Goal: Task Accomplishment & Management: Manage account settings

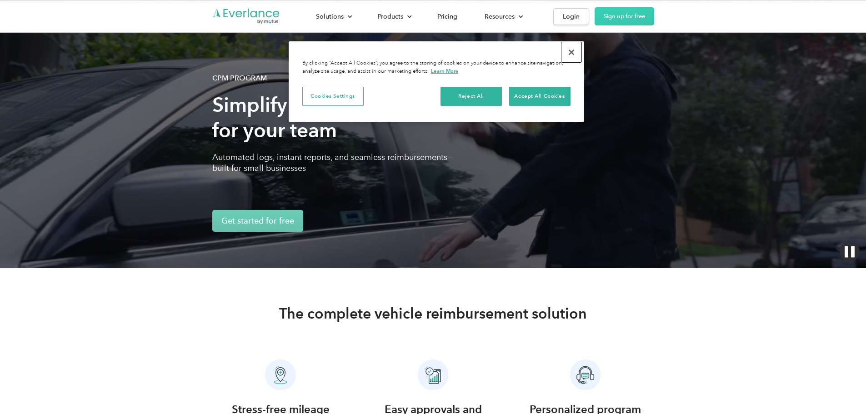
click at [573, 50] on button "Close" at bounding box center [571, 52] width 20 height 20
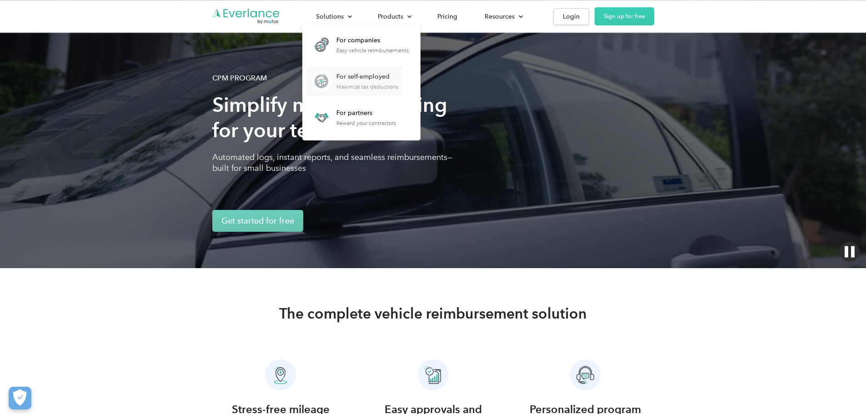
click at [398, 77] on div "For self-employed" at bounding box center [367, 76] width 62 height 9
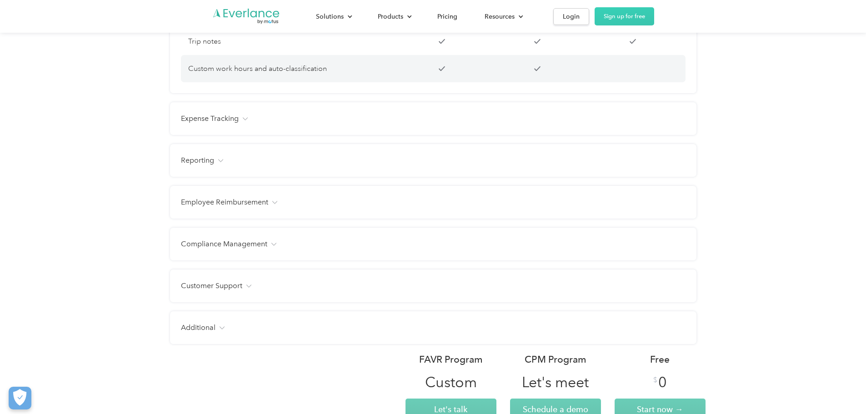
scroll to position [1045, 0]
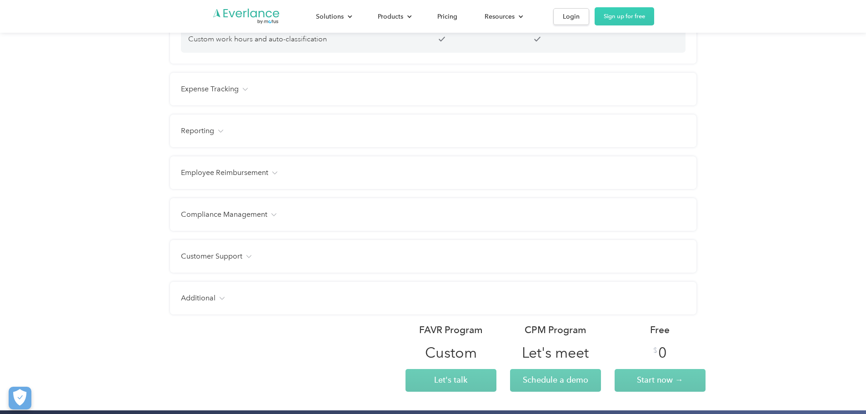
click at [184, 95] on h4 "Expense Tracking" at bounding box center [210, 89] width 58 height 11
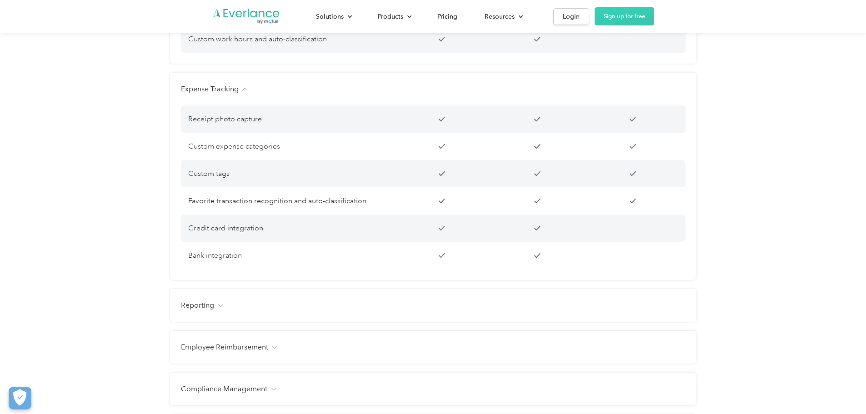
click at [190, 95] on h4 "Expense Tracking" at bounding box center [210, 89] width 58 height 11
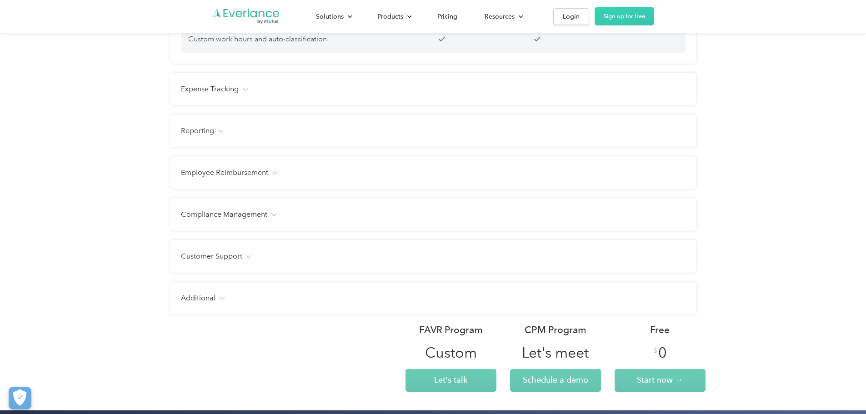
click at [188, 132] on div "Reporting Management dashboard Instant trip and expense visibility Full route m…" at bounding box center [433, 130] width 526 height 33
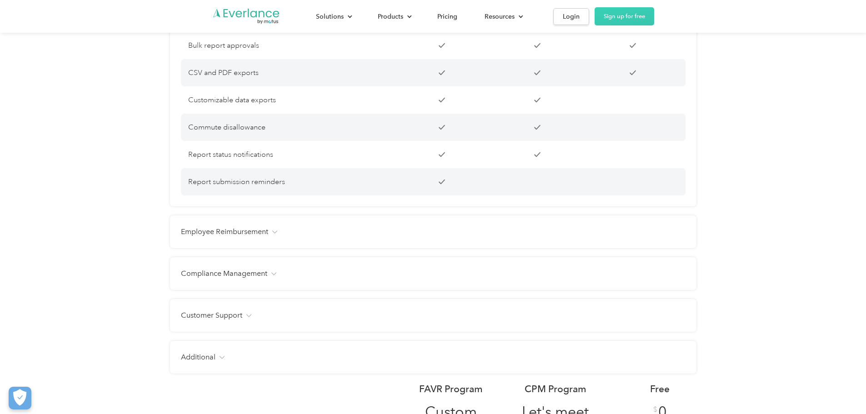
scroll to position [1499, 0]
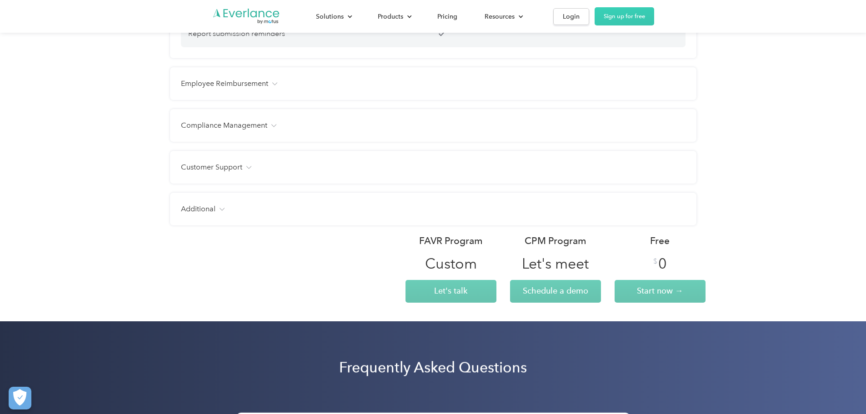
click at [239, 85] on div "Employee Reimbursement Tax-free benefit Customizable mileage rates Customizable…" at bounding box center [433, 83] width 526 height 33
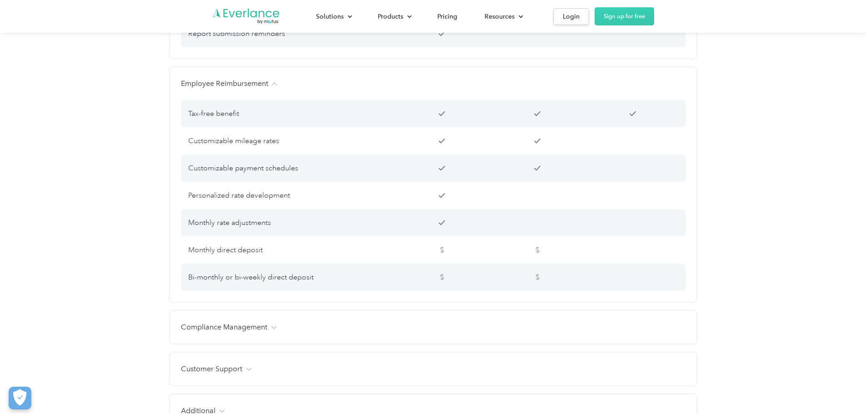
click at [235, 89] on h4 "Employee Reimbursement" at bounding box center [224, 83] width 87 height 11
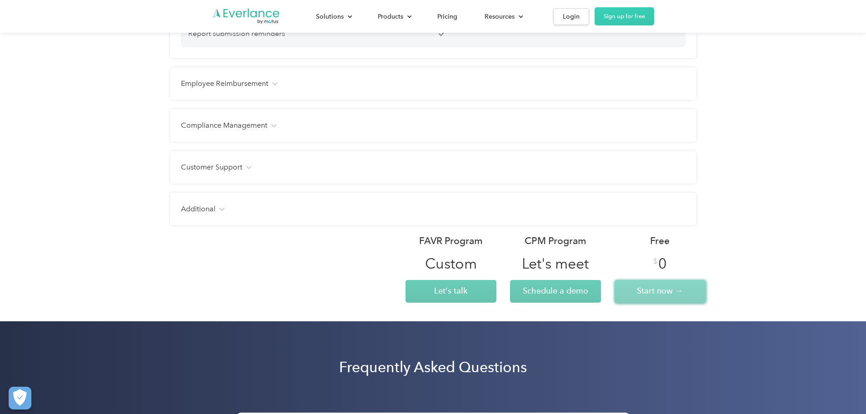
click at [640, 295] on span "Start now →" at bounding box center [660, 291] width 46 height 10
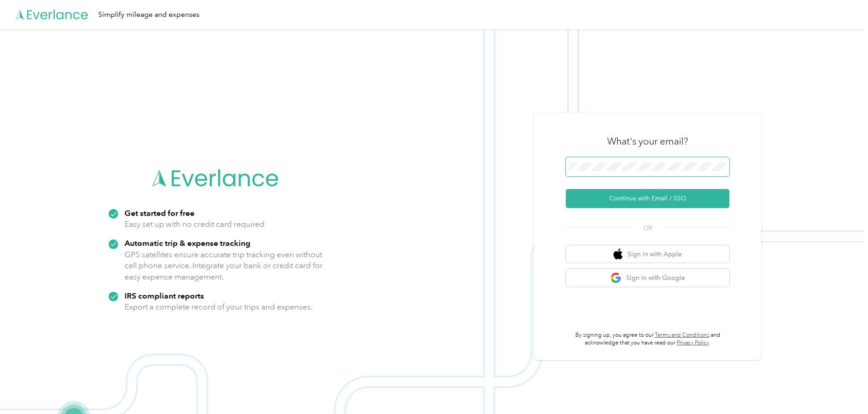
click at [659, 174] on span at bounding box center [648, 166] width 164 height 19
click at [637, 196] on button "Continue with Email / SSO" at bounding box center [648, 198] width 164 height 19
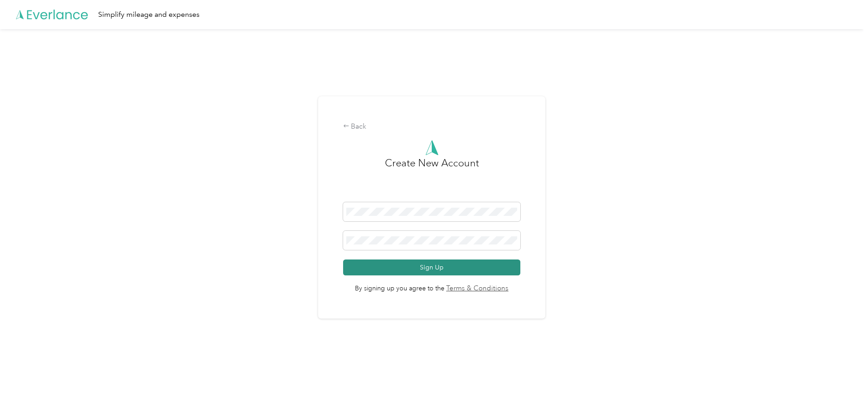
click at [413, 268] on button "Sign Up" at bounding box center [432, 267] width 178 height 16
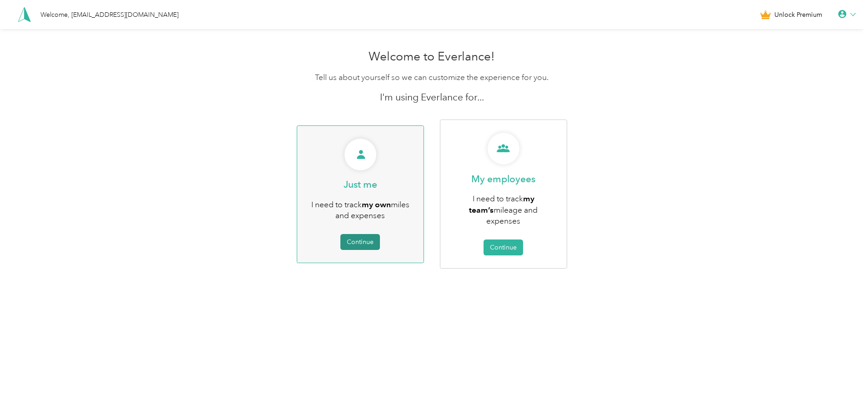
click at [355, 234] on button "Continue" at bounding box center [360, 242] width 40 height 16
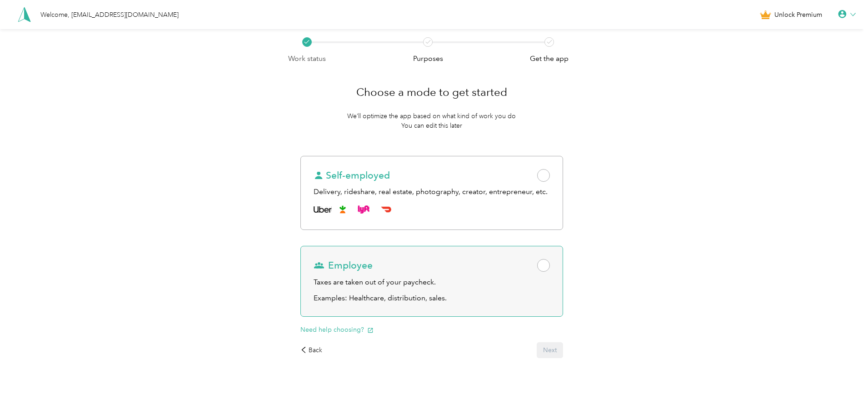
click at [509, 286] on div "Taxes are taken out of your paycheck." at bounding box center [431, 282] width 236 height 11
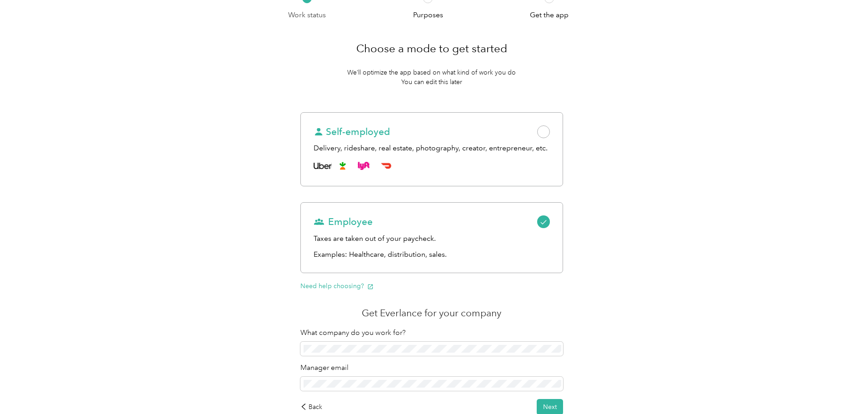
scroll to position [102, 0]
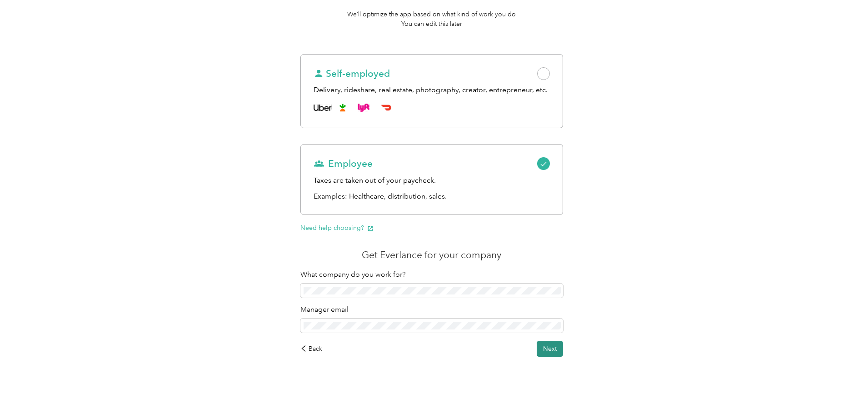
click at [554, 348] on button "Next" at bounding box center [550, 349] width 26 height 16
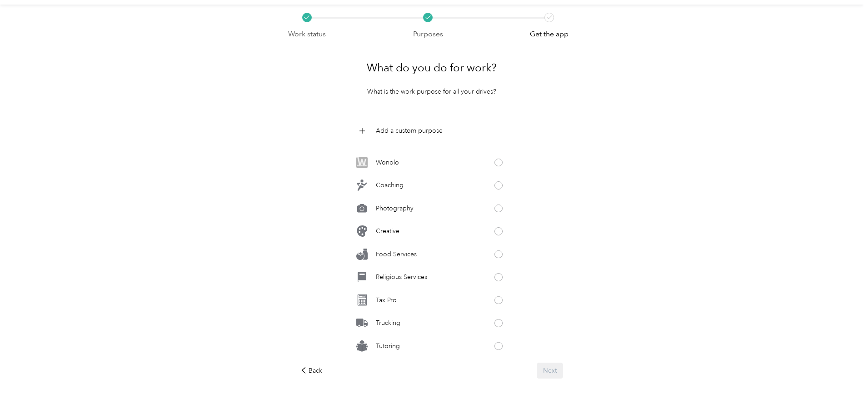
scroll to position [45, 0]
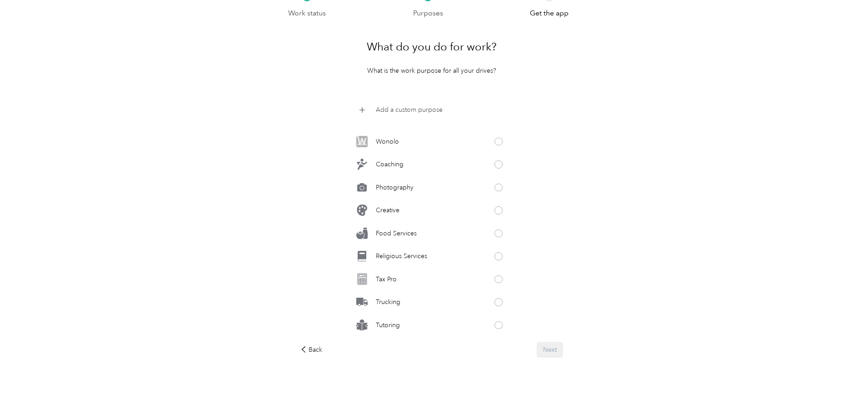
click at [401, 107] on p "Add a custom purpose" at bounding box center [409, 110] width 67 height 10
click at [505, 107] on icon at bounding box center [503, 109] width 5 height 5
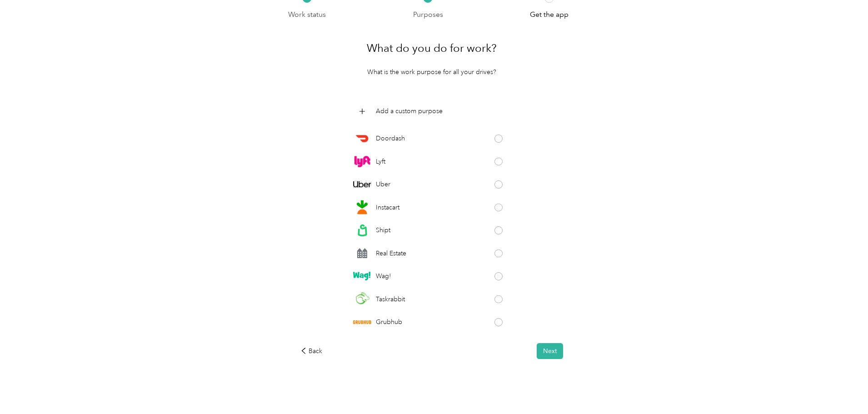
scroll to position [0, 0]
click at [556, 357] on button "Next" at bounding box center [550, 351] width 26 height 16
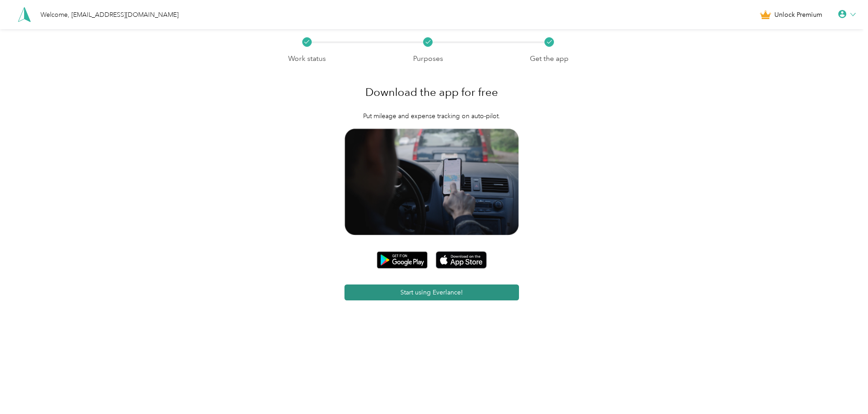
click at [450, 291] on button "Start using Everlance!" at bounding box center [431, 292] width 175 height 16
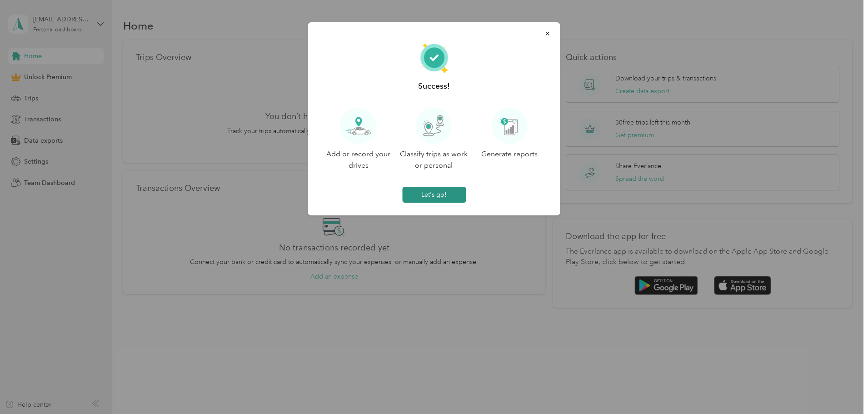
click at [443, 193] on button "Let's go!" at bounding box center [434, 195] width 64 height 16
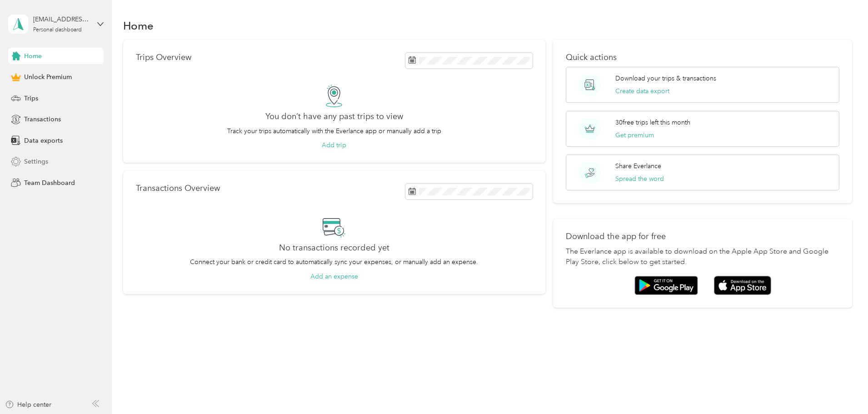
click at [38, 156] on div "Settings" at bounding box center [55, 162] width 95 height 16
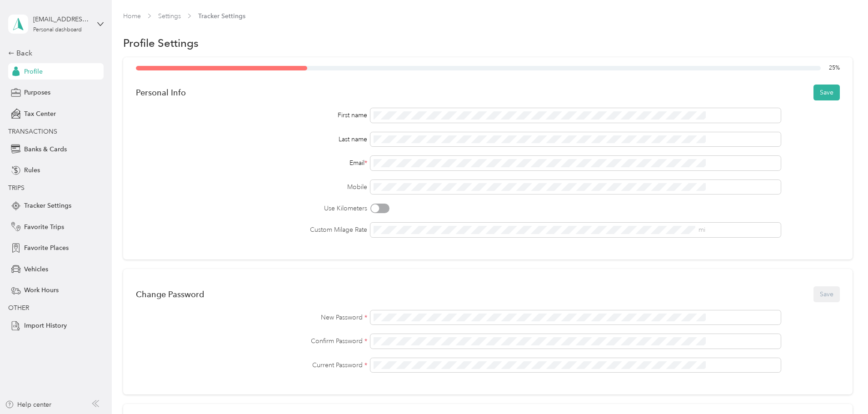
click at [326, 164] on div "Email *" at bounding box center [251, 163] width 231 height 10
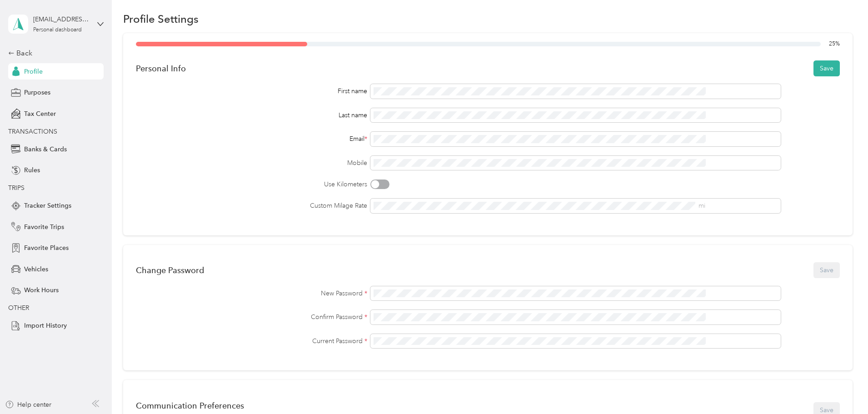
scroll to position [45, 0]
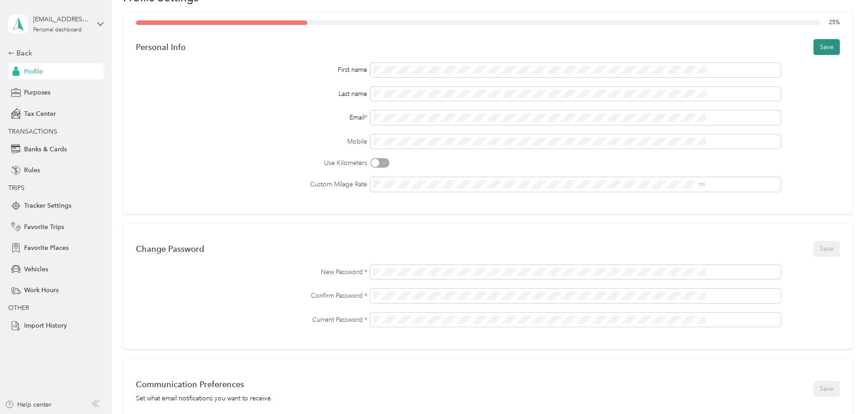
click at [813, 48] on button "Save" at bounding box center [826, 47] width 26 height 16
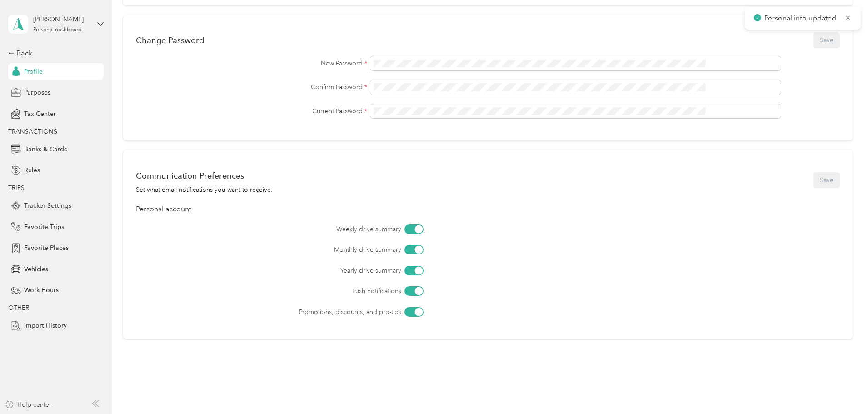
scroll to position [282, 0]
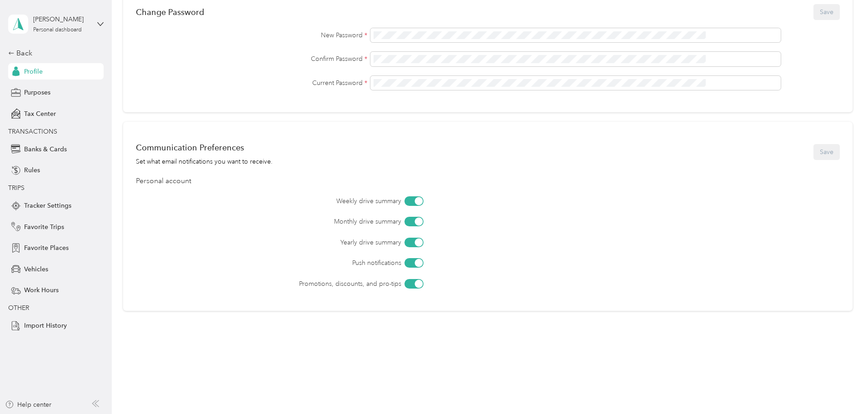
click at [423, 203] on div at bounding box center [413, 201] width 19 height 10
click at [423, 223] on div at bounding box center [413, 222] width 19 height 10
click at [423, 263] on div at bounding box center [418, 263] width 8 height 8
click at [439, 289] on div "Communication Preferences Set what email notifications you want to receive. Sav…" at bounding box center [487, 216] width 729 height 189
click at [423, 284] on div at bounding box center [418, 283] width 8 height 8
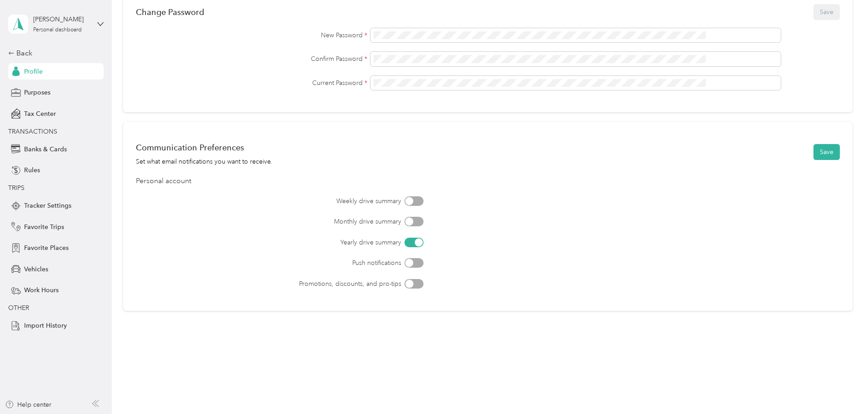
click at [413, 260] on div at bounding box center [409, 263] width 8 height 8
click at [813, 144] on button "Save" at bounding box center [826, 152] width 26 height 16
click at [33, 278] on div "Back Profile Purposes Tax Center TRANSACTIONS Banks & Cards Rules TRIPS Tracker…" at bounding box center [55, 191] width 95 height 286
click at [38, 271] on span "Vehicles" at bounding box center [36, 269] width 24 height 10
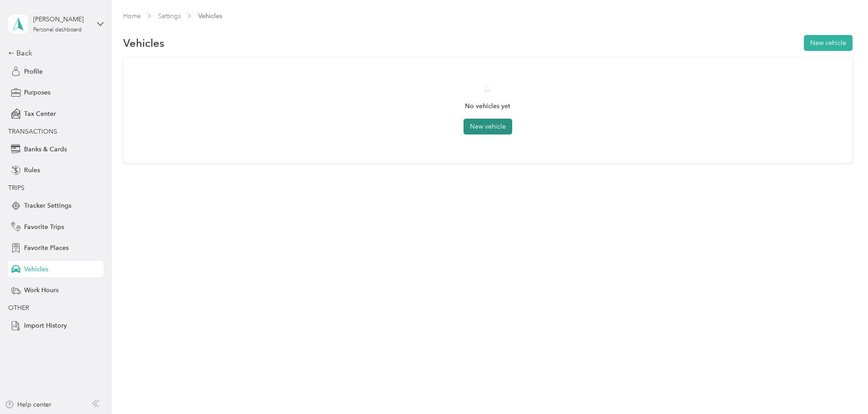
click at [482, 127] on button "New vehicle" at bounding box center [487, 127] width 49 height 16
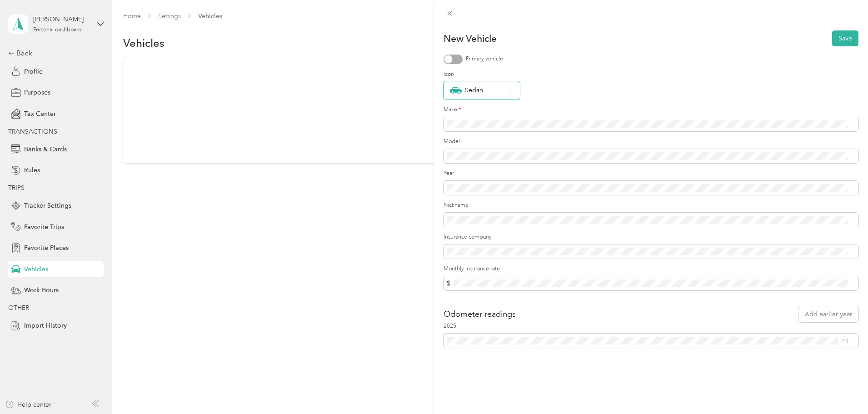
click at [491, 87] on div "Sedan" at bounding box center [478, 91] width 57 height 12
click at [484, 204] on div "Convertible" at bounding box center [482, 200] width 64 height 12
click at [838, 39] on button "Save" at bounding box center [845, 38] width 26 height 16
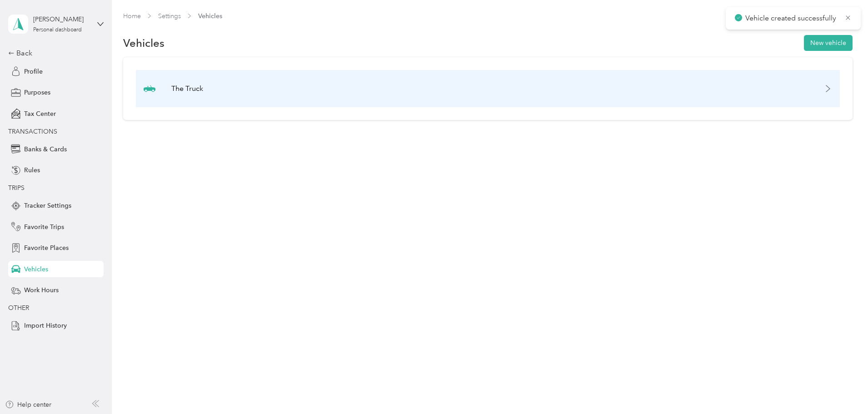
click at [760, 87] on div "The Truck" at bounding box center [488, 88] width 704 height 37
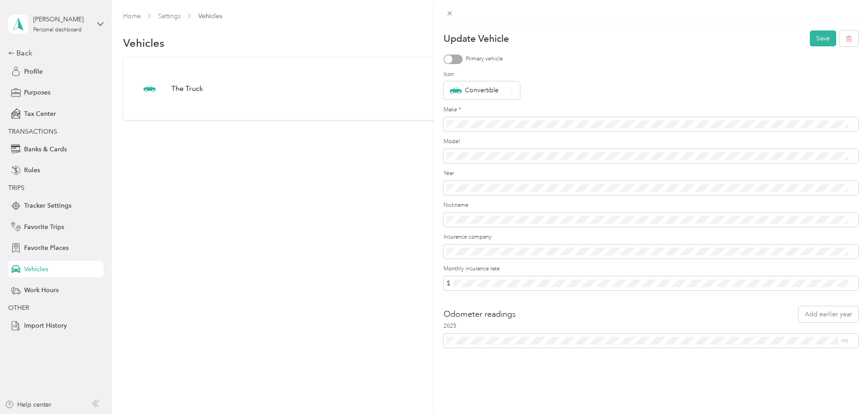
click at [459, 57] on div at bounding box center [452, 60] width 19 height 10
click at [822, 40] on button "Save" at bounding box center [823, 38] width 26 height 16
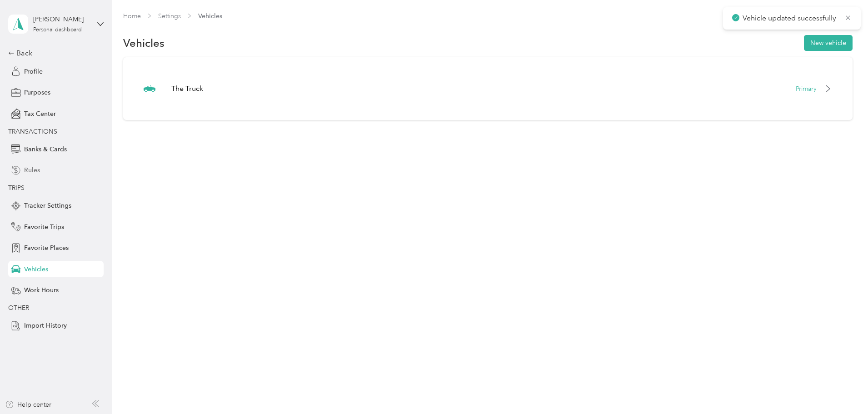
click at [52, 169] on div "Rules" at bounding box center [55, 170] width 95 height 16
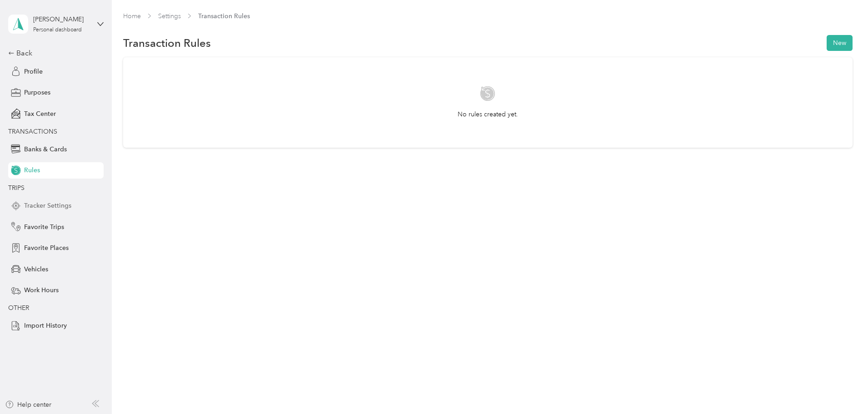
click at [73, 202] on div "Tracker Settings" at bounding box center [55, 206] width 95 height 16
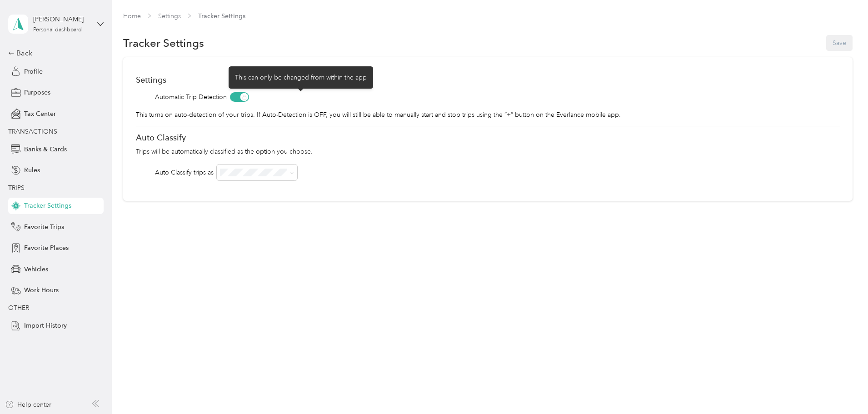
click at [249, 95] on span at bounding box center [239, 97] width 19 height 10
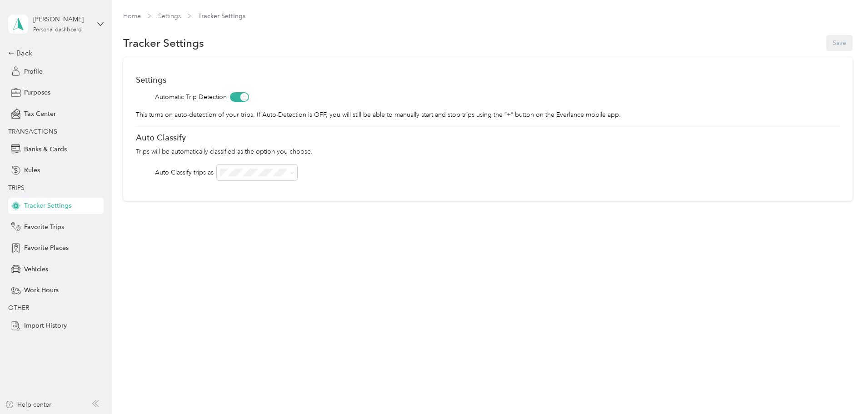
click at [325, 147] on p "Trips will be automatically classified as the option you choose." at bounding box center [488, 152] width 704 height 10
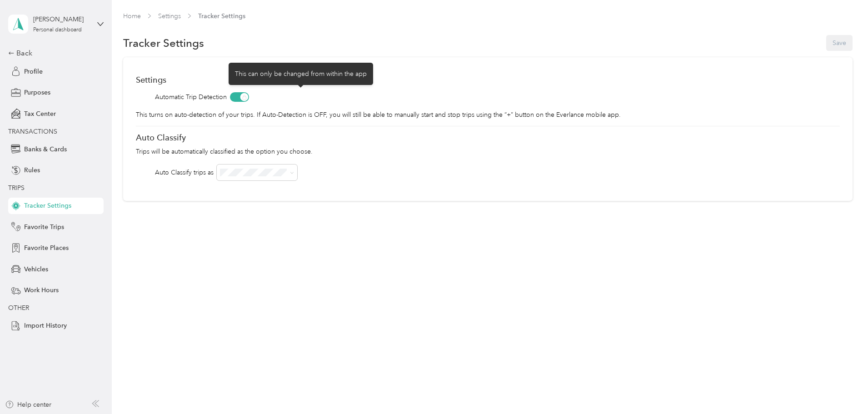
click at [249, 94] on span at bounding box center [239, 97] width 19 height 10
click at [249, 95] on span at bounding box center [239, 97] width 19 height 10
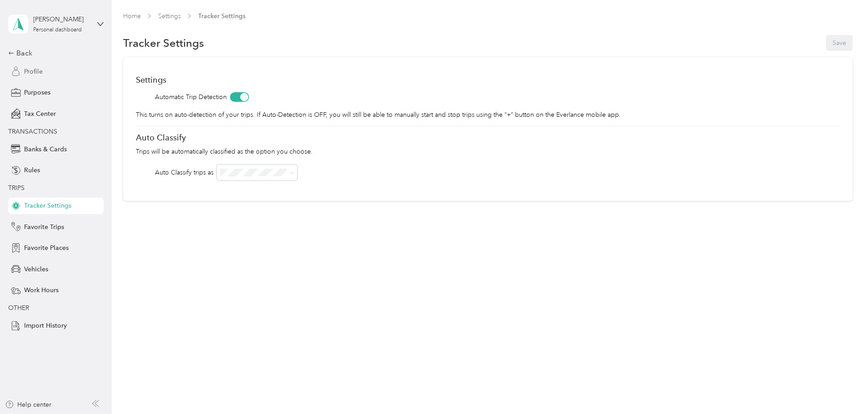
click at [39, 70] on span "Profile" at bounding box center [33, 72] width 19 height 10
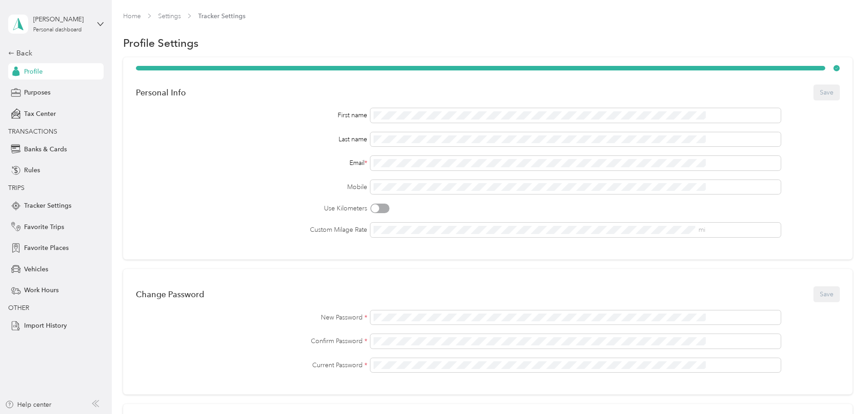
click at [22, 45] on div "[PERSON_NAME] Personal dashboard Back Profile Purposes Tax Center TRANSACTIONS …" at bounding box center [55, 167] width 95 height 334
click at [22, 51] on div "Back" at bounding box center [53, 53] width 91 height 11
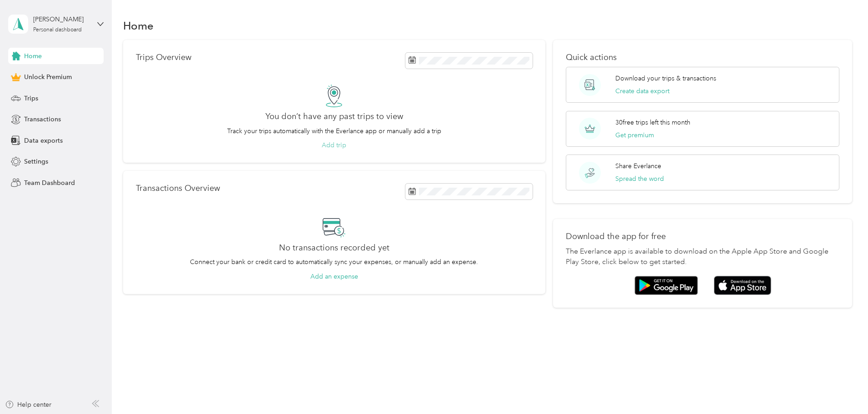
click at [346, 145] on button "Add trip" at bounding box center [334, 145] width 25 height 10
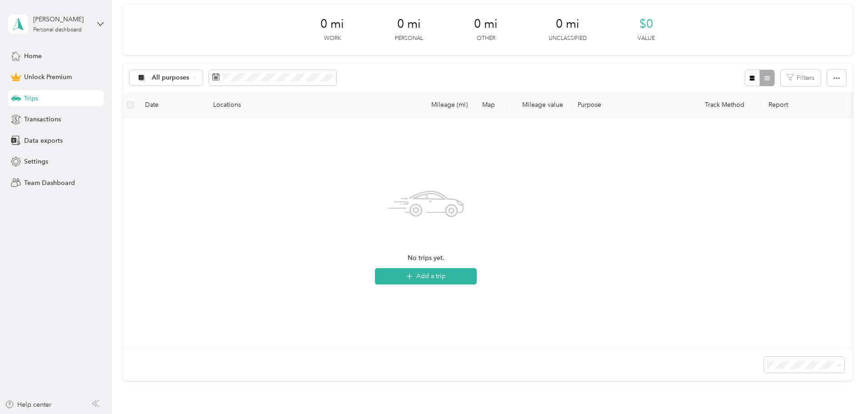
scroll to position [136, 0]
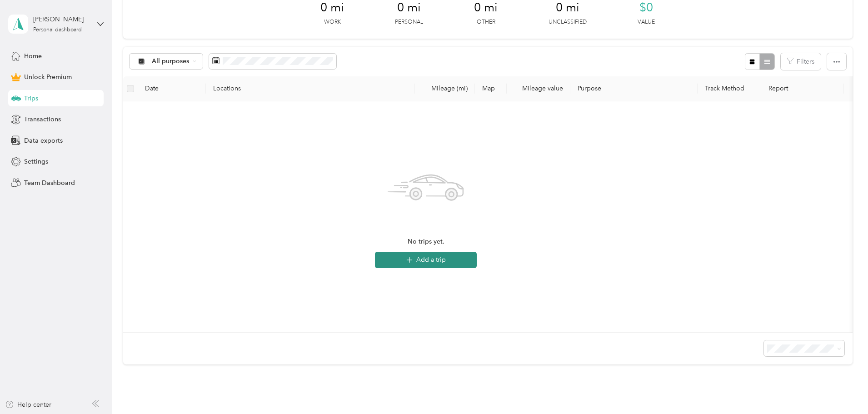
click at [477, 258] on button "Add a trip" at bounding box center [426, 260] width 102 height 16
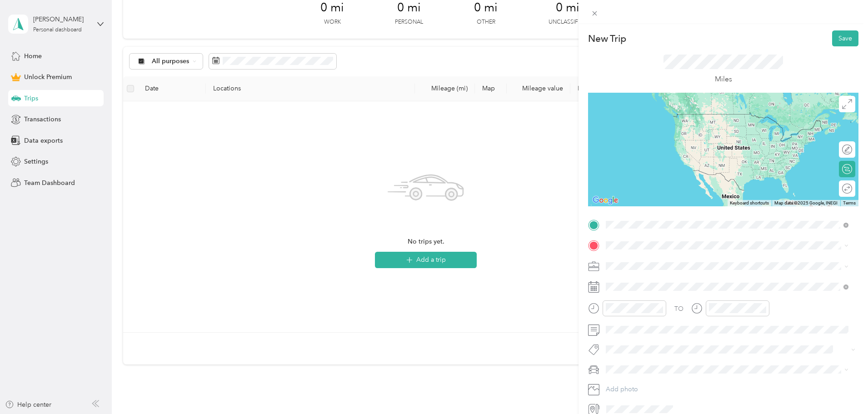
click at [650, 262] on span "[STREET_ADDRESS][US_STATE]" at bounding box center [668, 258] width 91 height 8
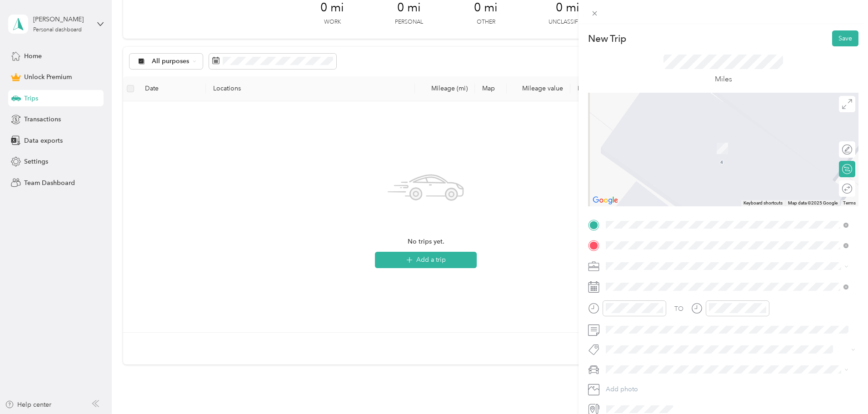
click at [670, 285] on div "[STREET_ADDRESS][PERSON_NAME][PERSON_NAME][US_STATE]" at bounding box center [727, 279] width 236 height 12
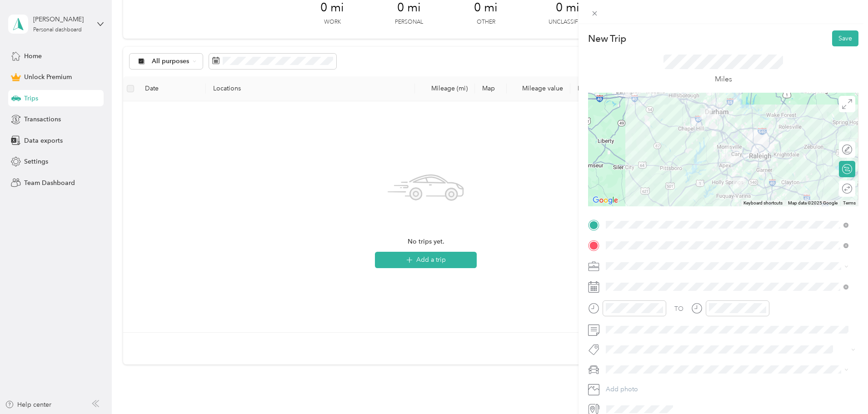
click at [628, 310] on div "Sales" at bounding box center [727, 312] width 236 height 10
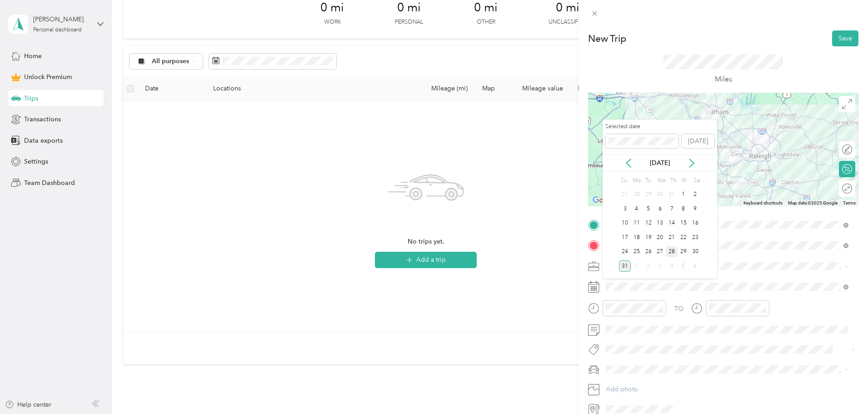
click at [667, 248] on div "28" at bounding box center [672, 251] width 12 height 11
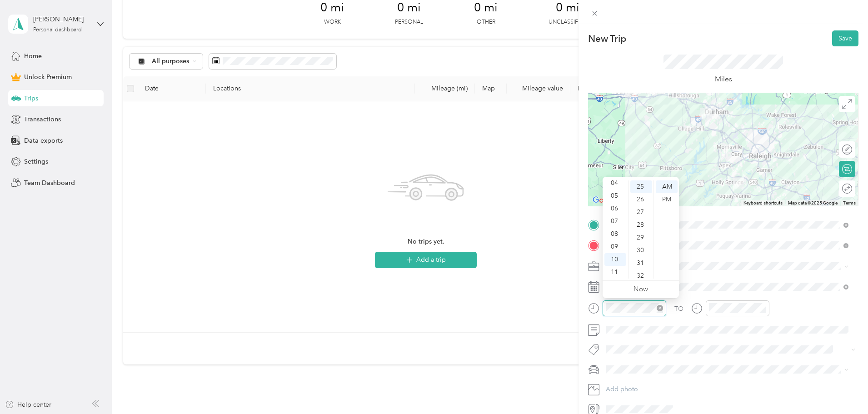
scroll to position [318, 0]
click at [615, 246] on div "09" at bounding box center [615, 246] width 22 height 13
click at [614, 235] on div "08" at bounding box center [615, 234] width 22 height 13
click at [642, 259] on div "45" at bounding box center [641, 259] width 22 height 13
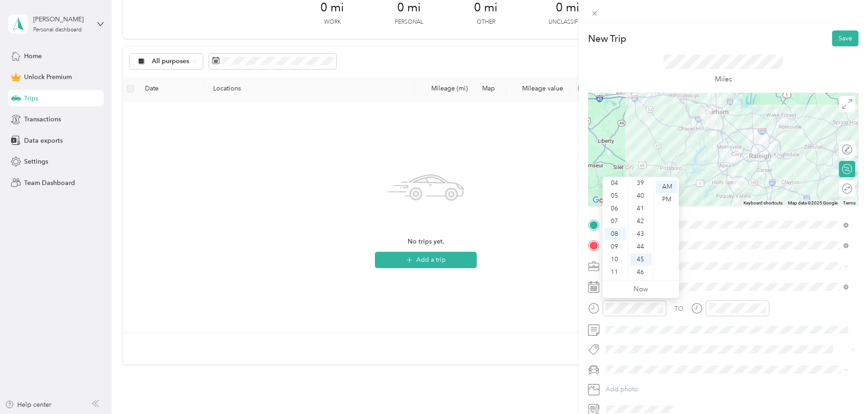
scroll to position [572, 0]
click at [666, 183] on div "AM" at bounding box center [667, 186] width 22 height 13
click at [799, 306] on div "TO" at bounding box center [723, 311] width 270 height 22
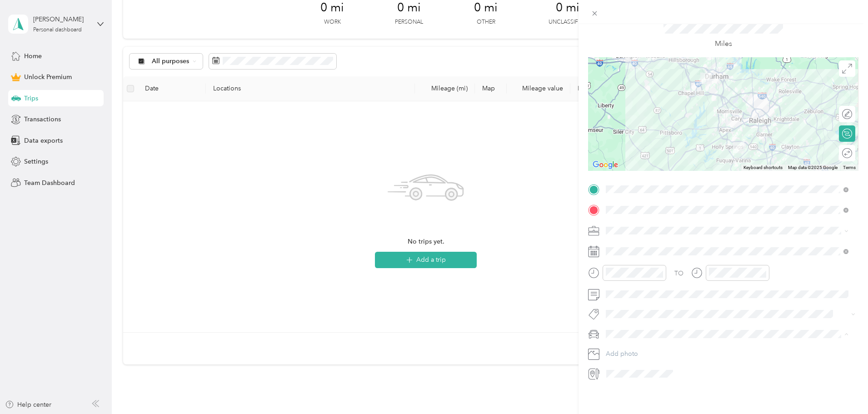
click at [629, 342] on span "The Truck" at bounding box center [623, 343] width 28 height 8
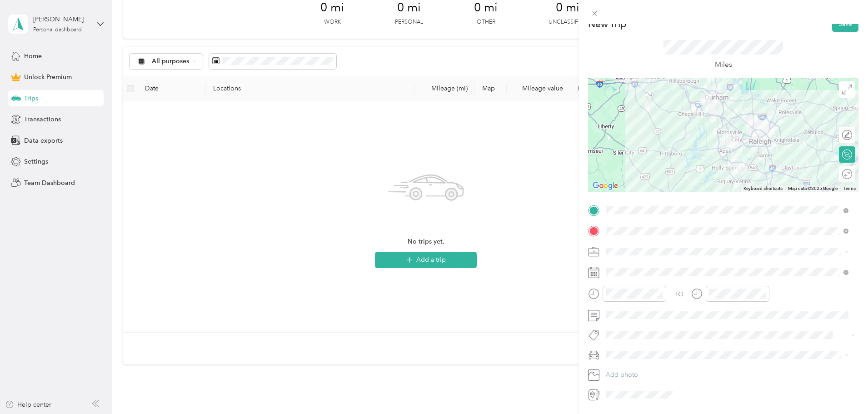
scroll to position [0, 0]
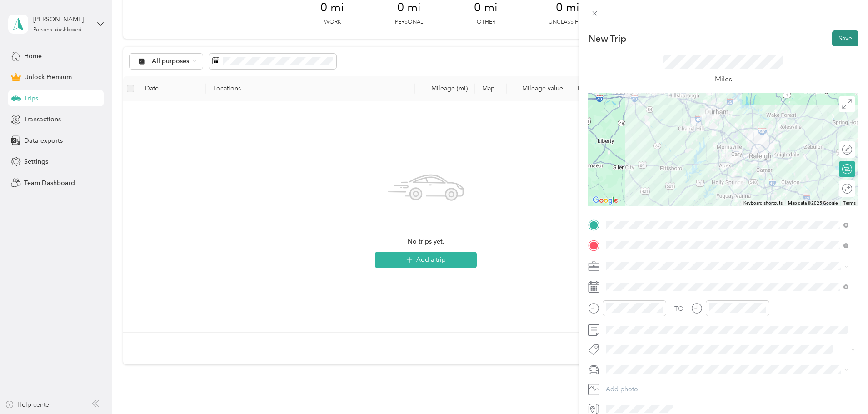
click at [843, 39] on button "Save" at bounding box center [845, 38] width 26 height 16
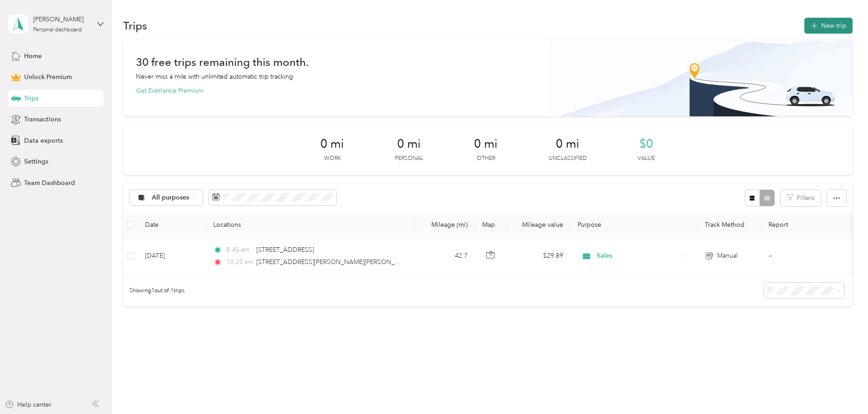
click at [804, 25] on button "New trip" at bounding box center [828, 26] width 48 height 16
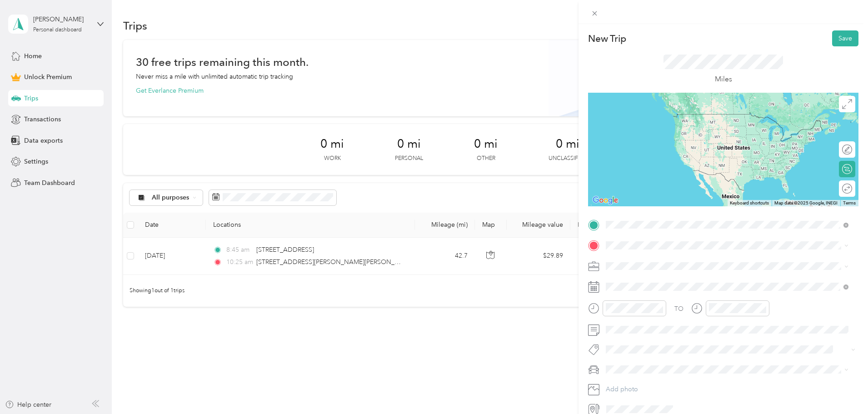
click at [687, 259] on span "[STREET_ADDRESS][PERSON_NAME][PERSON_NAME][US_STATE]" at bounding box center [719, 258] width 192 height 8
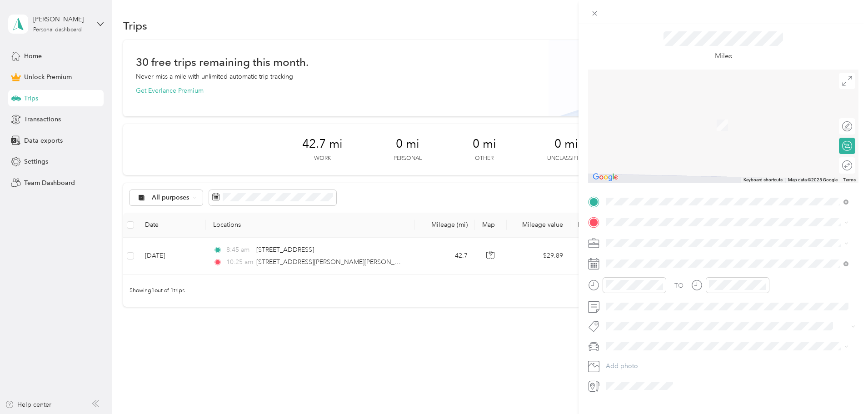
scroll to position [42, 0]
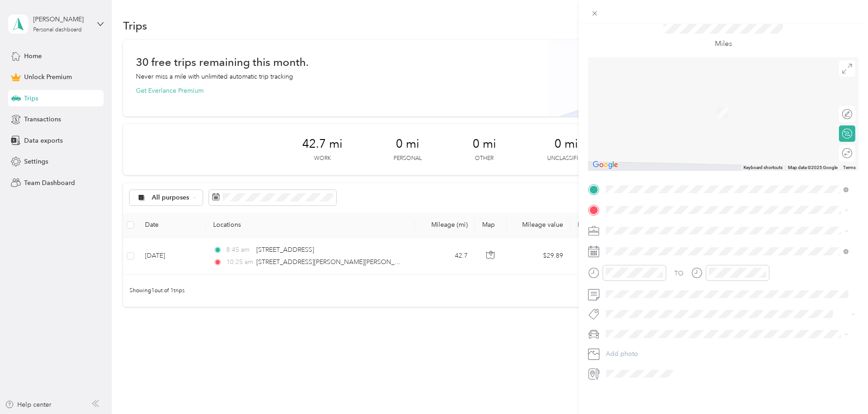
click at [709, 234] on span "[STREET_ADDRESS][PERSON_NAME][US_STATE]" at bounding box center [693, 236] width 141 height 8
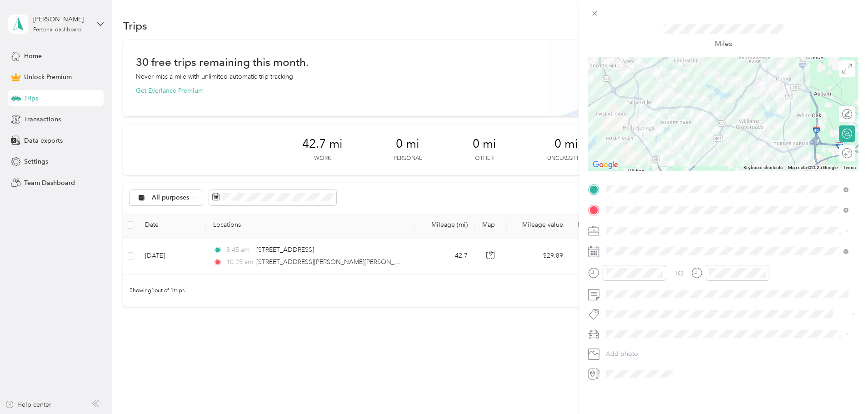
click at [634, 346] on span "The Truck" at bounding box center [623, 343] width 28 height 8
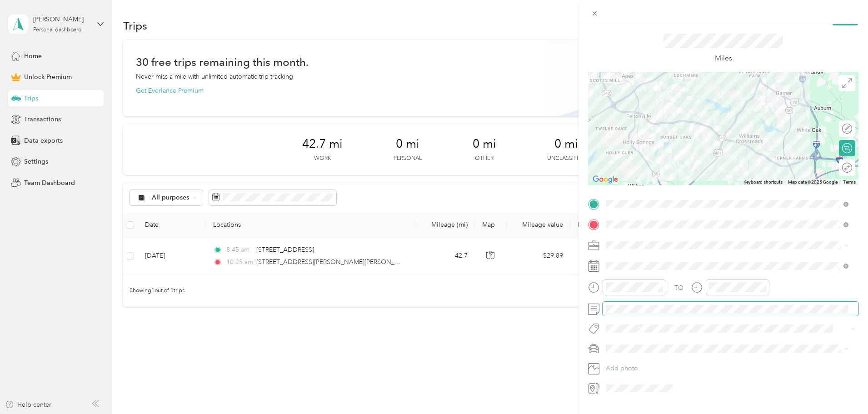
scroll to position [0, 0]
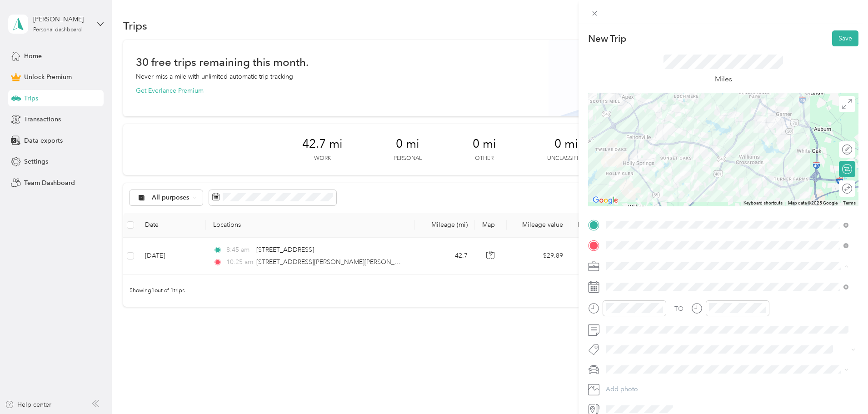
click at [632, 279] on div "Work" at bounding box center [727, 282] width 236 height 10
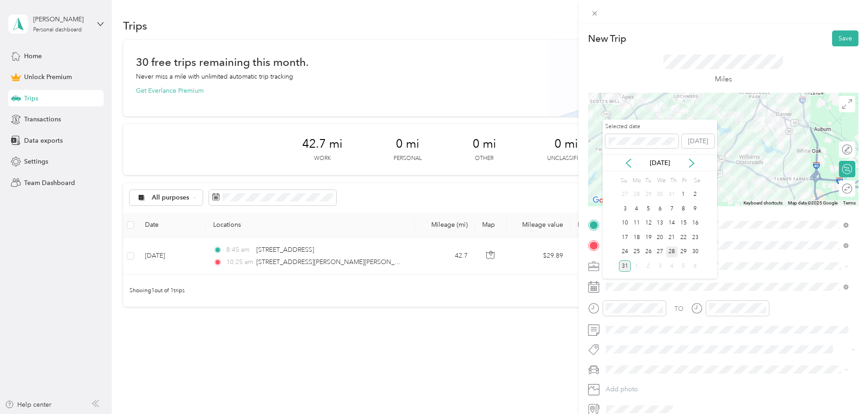
click at [672, 253] on div "28" at bounding box center [672, 251] width 12 height 11
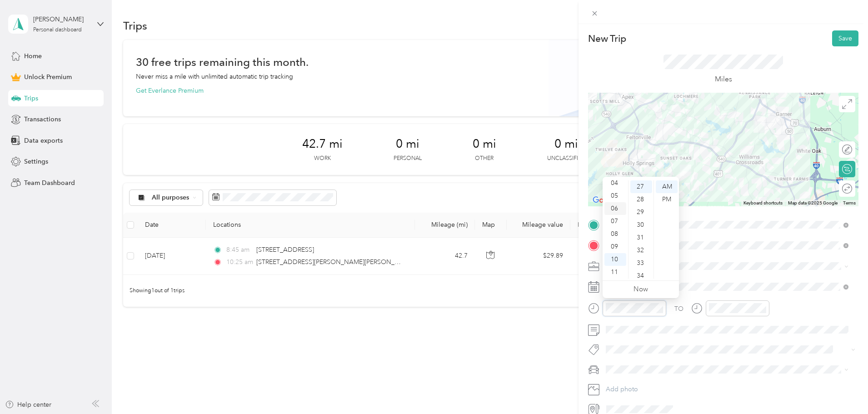
scroll to position [9, 0]
click at [617, 200] on div "02" at bounding box center [615, 203] width 22 height 13
click at [662, 195] on div "PM" at bounding box center [667, 199] width 22 height 13
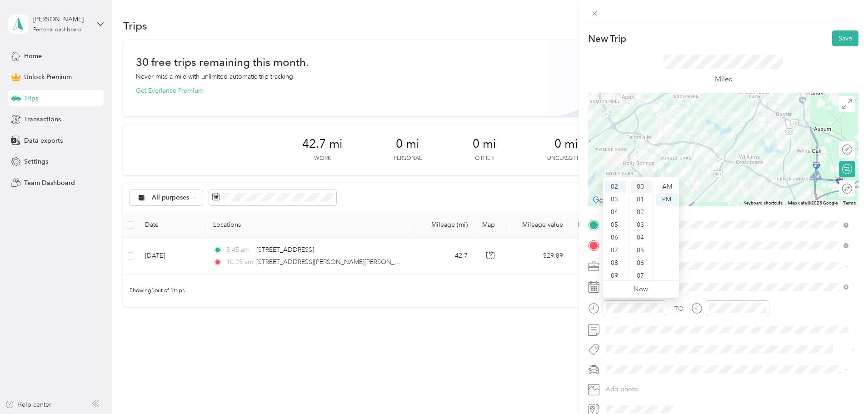
click at [642, 187] on div "00" at bounding box center [641, 186] width 22 height 13
click at [723, 277] on div "TO Add photo" at bounding box center [723, 317] width 270 height 199
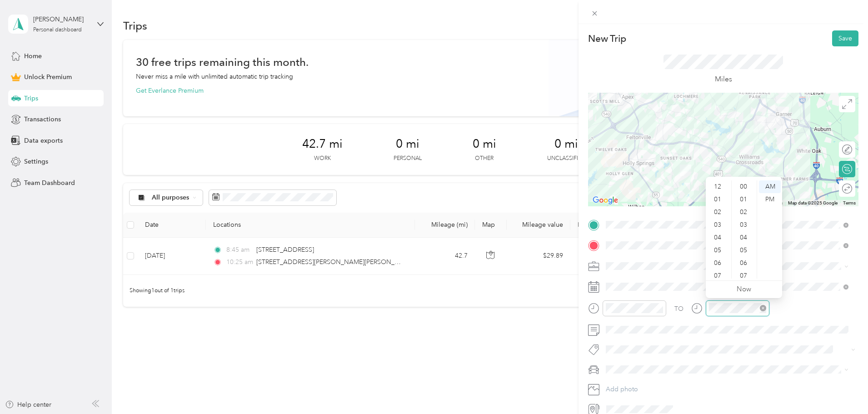
scroll to position [55, 0]
click at [718, 212] on div "03" at bounding box center [718, 215] width 22 height 13
click at [741, 181] on div "00" at bounding box center [744, 186] width 22 height 13
click at [768, 200] on div "PM" at bounding box center [770, 199] width 22 height 13
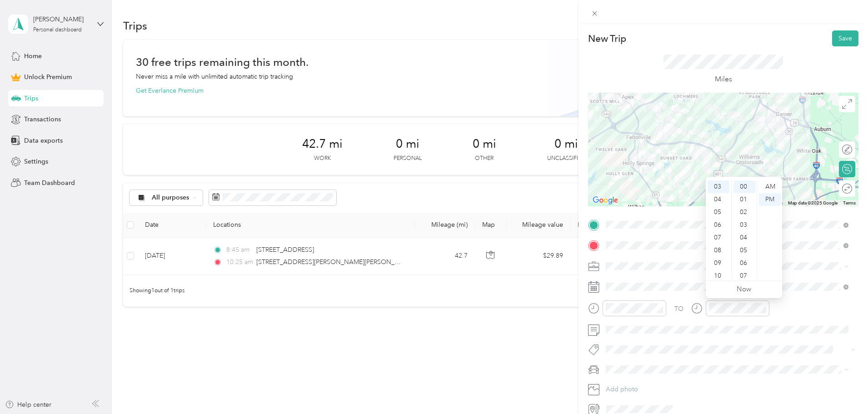
click at [802, 271] on span at bounding box center [730, 266] width 256 height 15
click at [836, 33] on button "Save" at bounding box center [845, 38] width 26 height 16
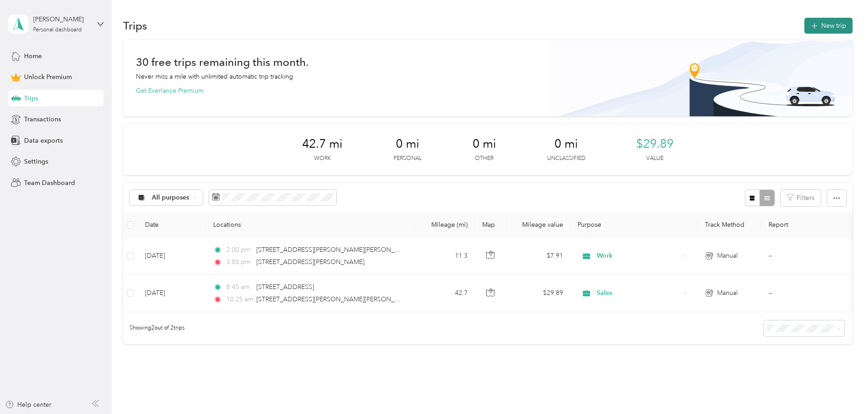
click at [804, 20] on button "New trip" at bounding box center [828, 26] width 48 height 16
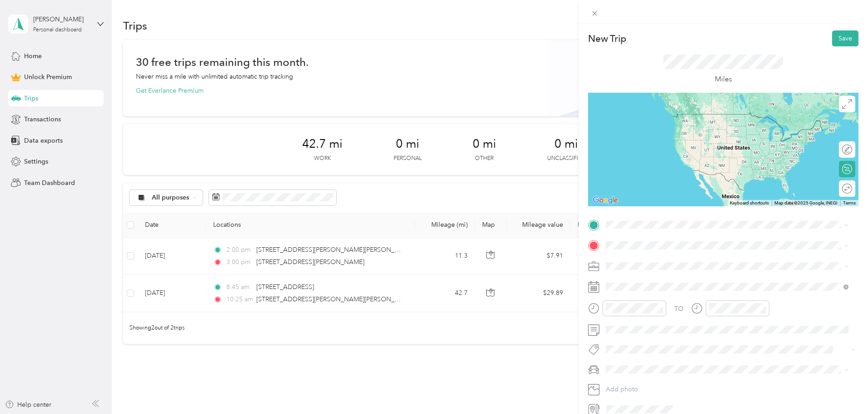
click at [654, 258] on span "[STREET_ADDRESS][PERSON_NAME][US_STATE]" at bounding box center [693, 257] width 141 height 8
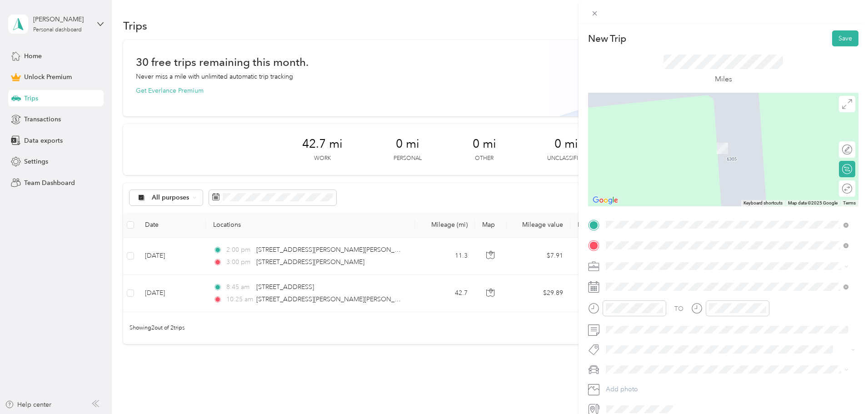
click at [663, 281] on span "[STREET_ADDRESS][US_STATE]" at bounding box center [668, 278] width 91 height 8
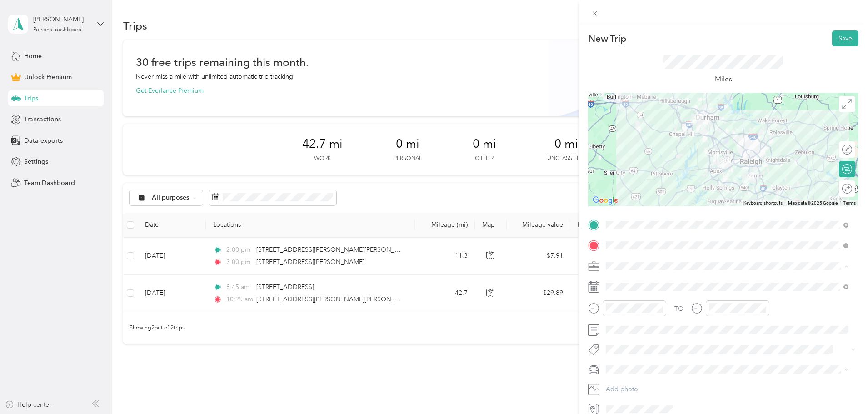
click at [626, 309] on div "Sales" at bounding box center [727, 314] width 236 height 10
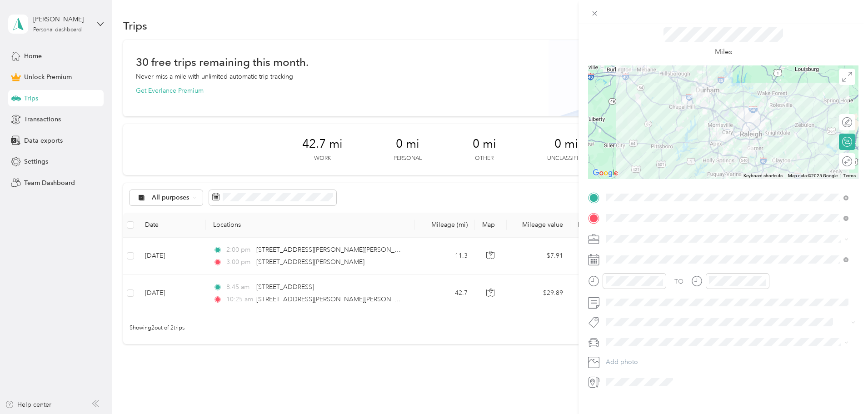
scroll to position [42, 0]
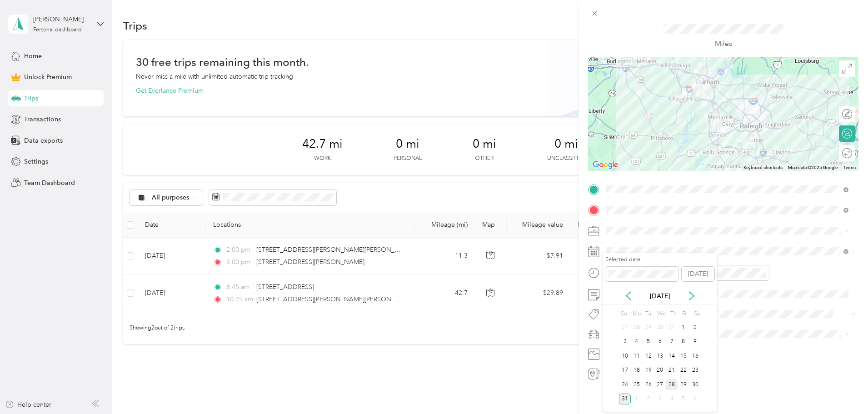
click at [672, 384] on div "28" at bounding box center [672, 384] width 12 height 11
click at [552, 261] on div "New Trip Save This trip cannot be edited because it is either under review, app…" at bounding box center [434, 207] width 868 height 414
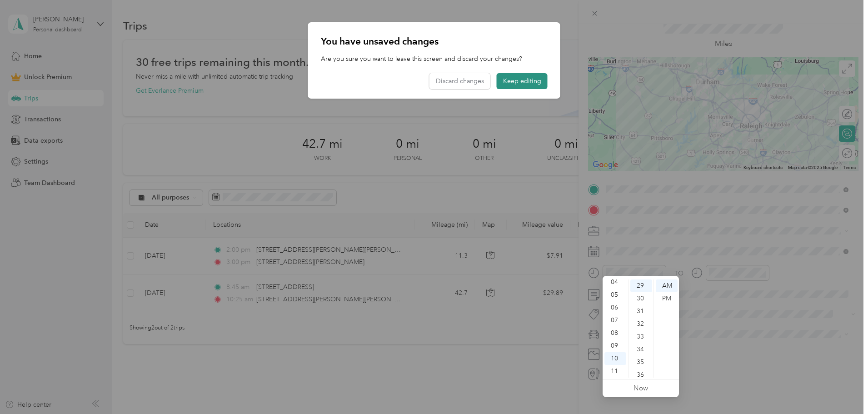
click at [531, 77] on button "Keep editing" at bounding box center [522, 81] width 51 height 16
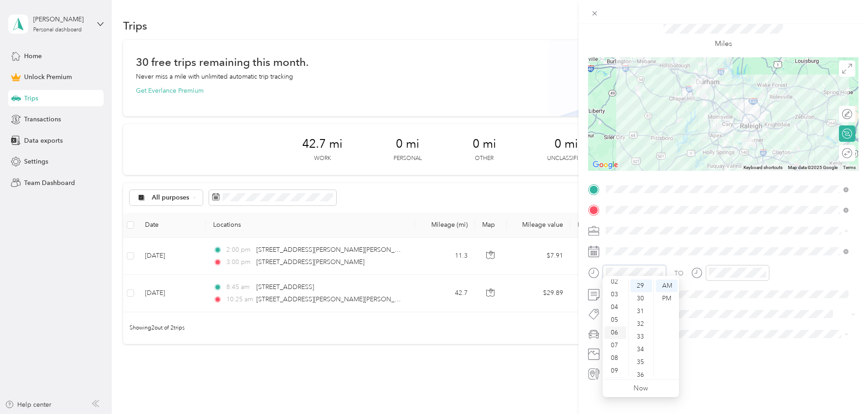
scroll to position [9, 0]
click at [617, 314] on div "03" at bounding box center [615, 314] width 22 height 13
click at [645, 299] on div "30" at bounding box center [641, 298] width 22 height 13
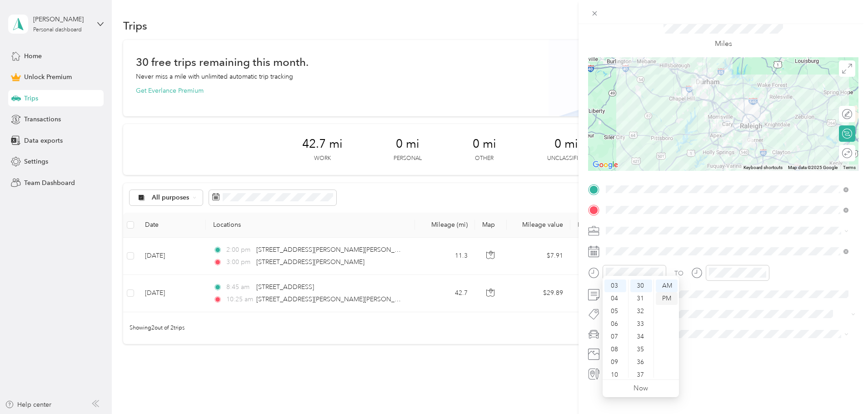
click at [670, 298] on div "PM" at bounding box center [667, 298] width 22 height 13
click at [722, 294] on div "05" at bounding box center [718, 295] width 22 height 13
click at [744, 282] on div "00" at bounding box center [744, 280] width 22 height 13
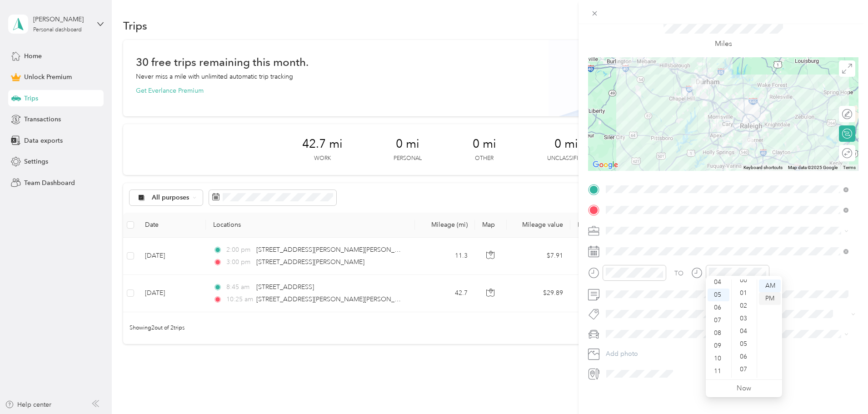
scroll to position [0, 0]
click at [769, 297] on div "PM" at bounding box center [770, 298] width 22 height 13
click at [770, 299] on div "PM" at bounding box center [770, 298] width 22 height 13
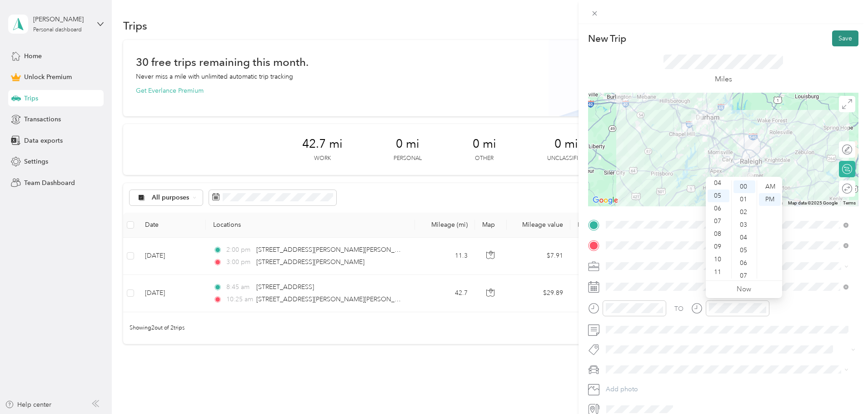
click at [832, 41] on button "Save" at bounding box center [845, 38] width 26 height 16
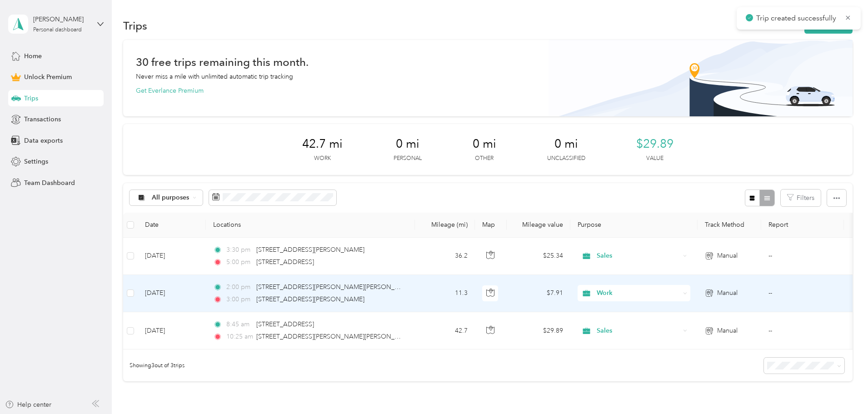
click at [667, 292] on span "Work" at bounding box center [638, 293] width 83 height 10
click at [687, 196] on span "Sales" at bounding box center [703, 197] width 84 height 10
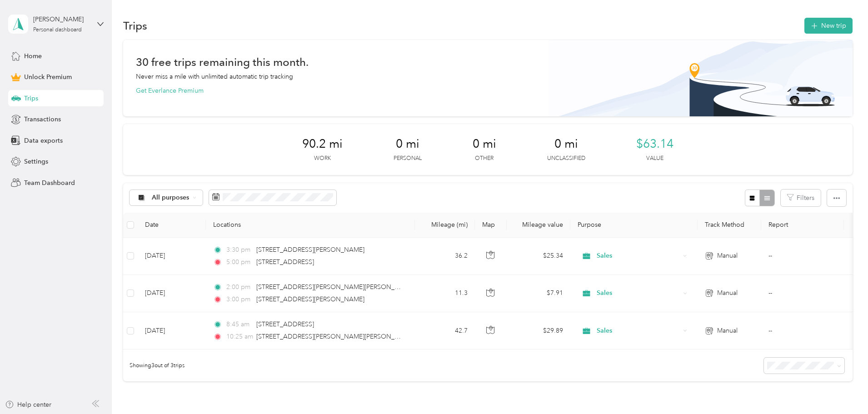
click at [772, 13] on div "Trips New trip 30 free trips remaining this month. Never miss a mile with unlim…" at bounding box center [487, 231] width 751 height 463
click at [804, 24] on button "New trip" at bounding box center [828, 26] width 48 height 16
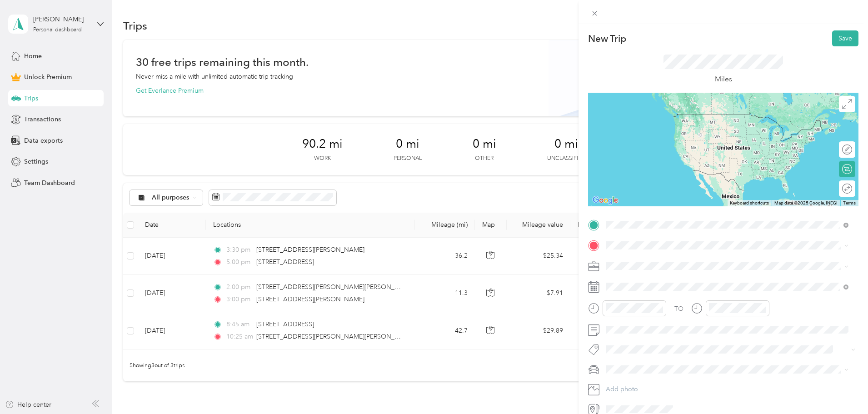
click at [666, 259] on span "[STREET_ADDRESS][US_STATE]" at bounding box center [668, 258] width 91 height 8
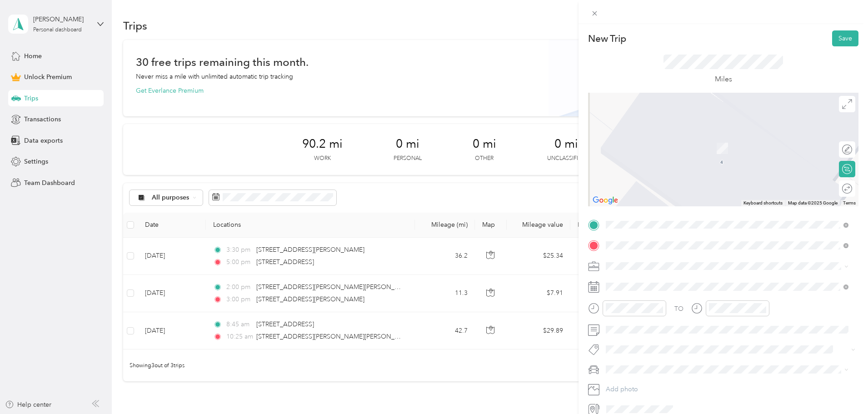
click at [656, 274] on div "[STREET_ADDRESS][US_STATE]" at bounding box center [727, 279] width 236 height 12
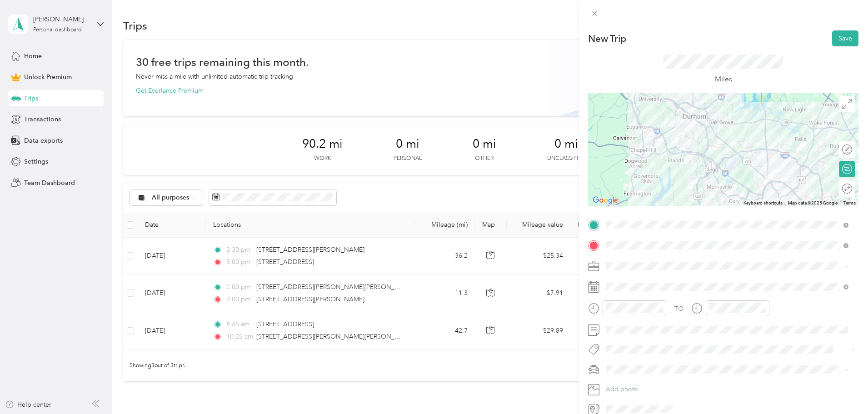
click at [635, 315] on div "Sales" at bounding box center [727, 314] width 236 height 10
click at [628, 315] on div "Sales" at bounding box center [721, 314] width 225 height 10
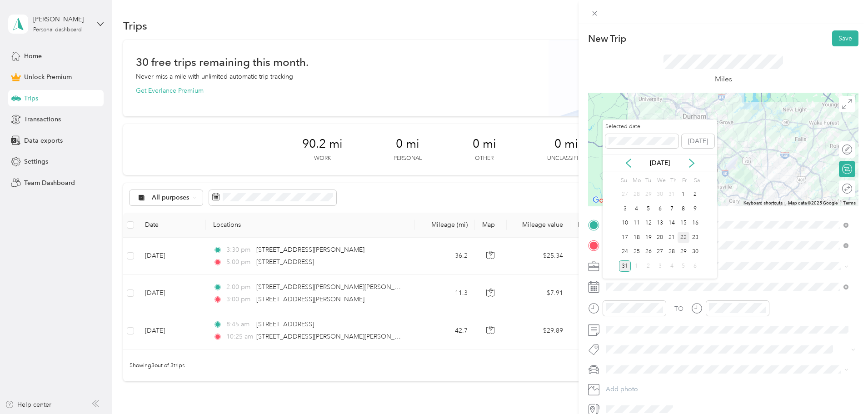
click at [681, 237] on div "22" at bounding box center [683, 237] width 12 height 11
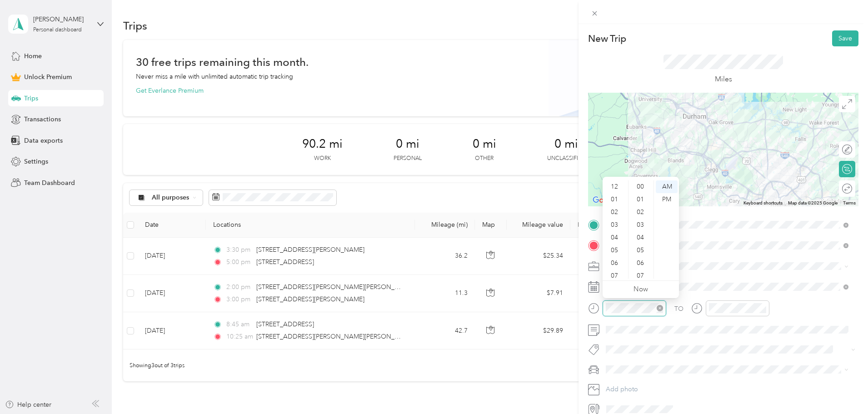
scroll to position [55, 0]
click at [598, 308] on div at bounding box center [627, 308] width 78 height 16
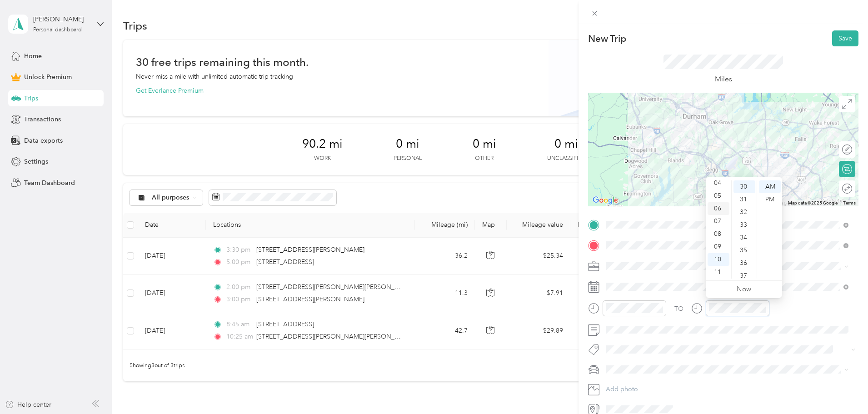
scroll to position [9, 0]
click at [718, 214] on div "03" at bounding box center [718, 215] width 22 height 13
click at [747, 186] on div "00" at bounding box center [744, 186] width 22 height 13
click at [763, 198] on div "PM" at bounding box center [770, 199] width 22 height 13
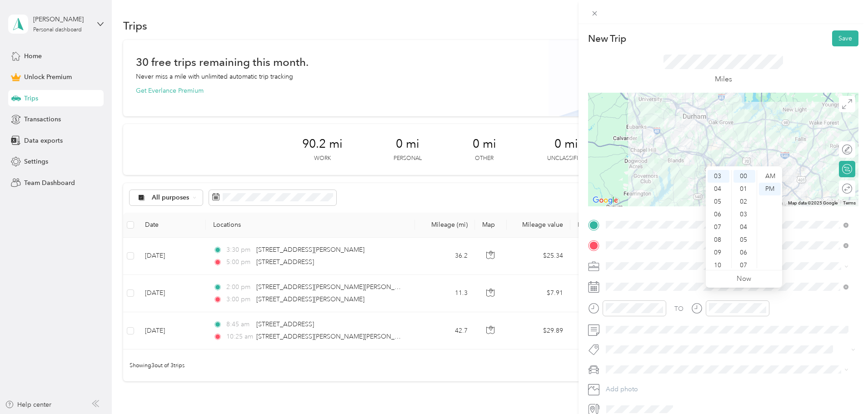
scroll to position [42, 0]
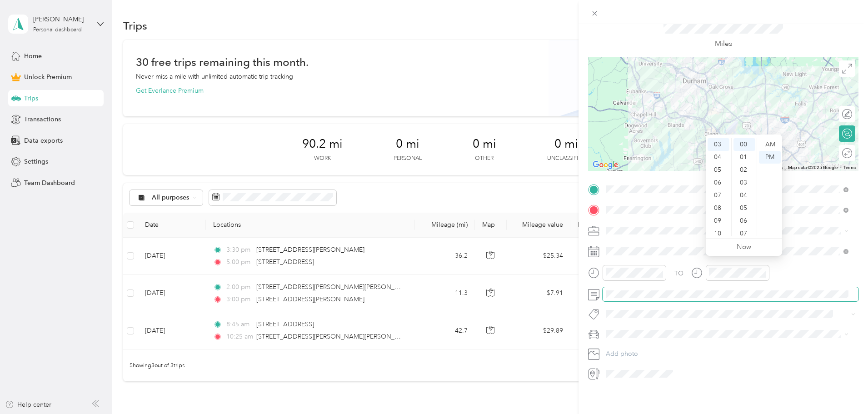
click at [638, 292] on span at bounding box center [730, 294] width 256 height 15
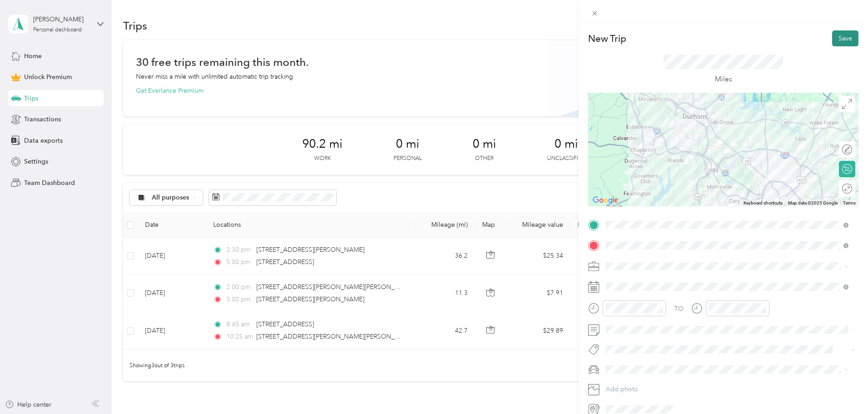
click at [846, 36] on button "Save" at bounding box center [845, 38] width 26 height 16
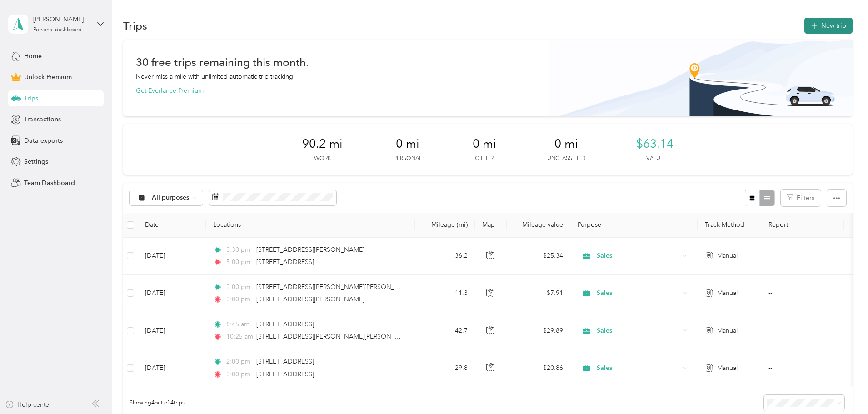
click at [804, 23] on button "New trip" at bounding box center [828, 26] width 48 height 16
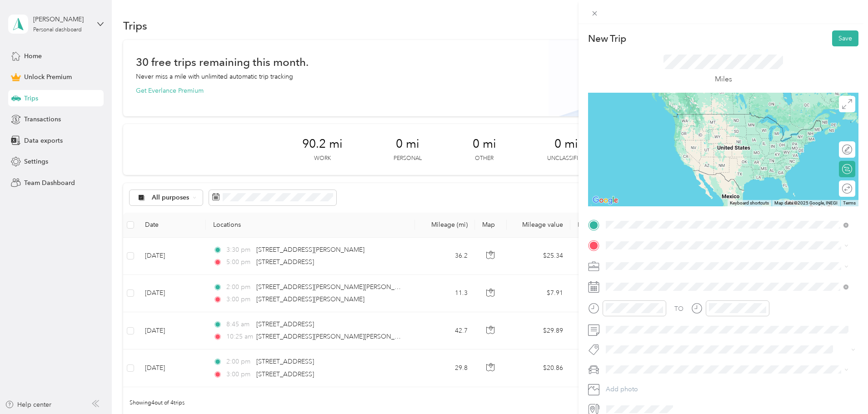
click at [648, 260] on span "[STREET_ADDRESS][US_STATE]" at bounding box center [668, 258] width 91 height 8
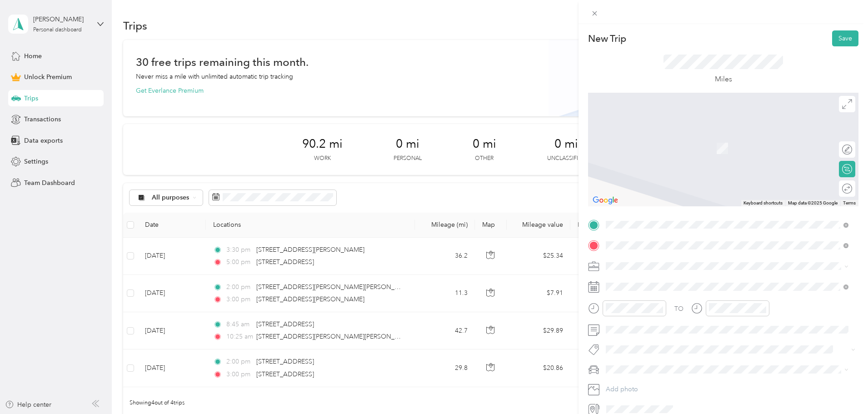
click at [649, 275] on span "[STREET_ADDRESS][US_STATE]" at bounding box center [668, 278] width 91 height 8
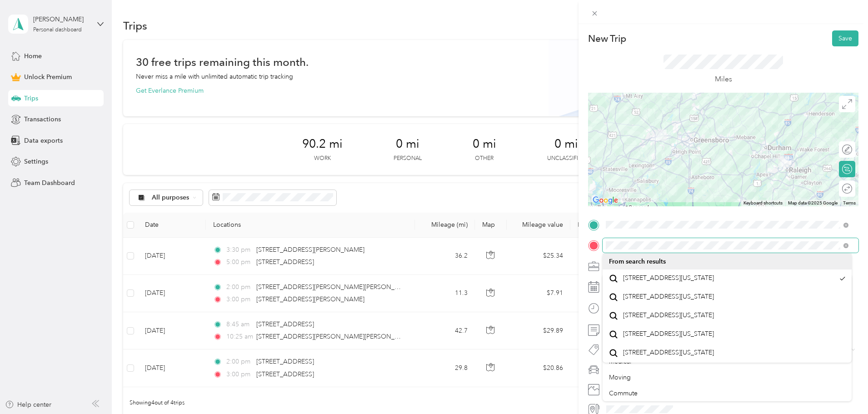
click at [863, 249] on html "[PERSON_NAME] Personal dashboard Home Unlock Premium Trips Transactions Data ex…" at bounding box center [431, 207] width 863 height 414
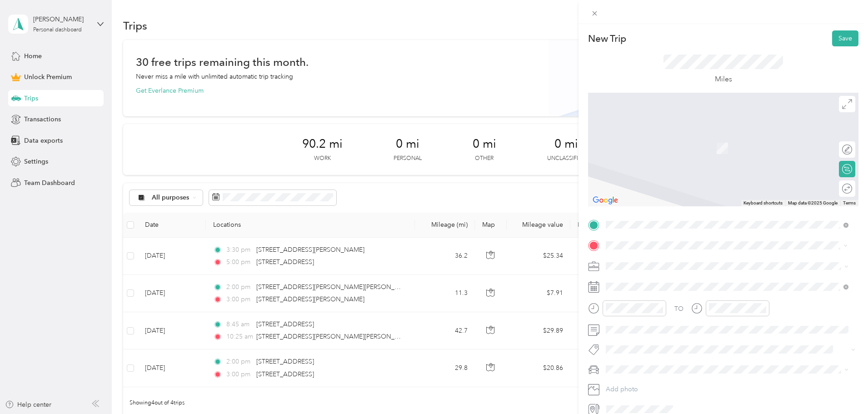
click at [675, 282] on span "[STREET_ADDRESS][US_STATE]" at bounding box center [668, 278] width 91 height 8
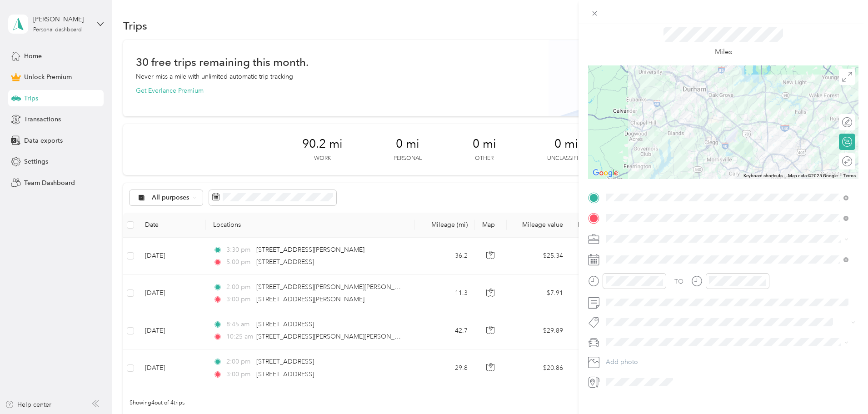
scroll to position [42, 0]
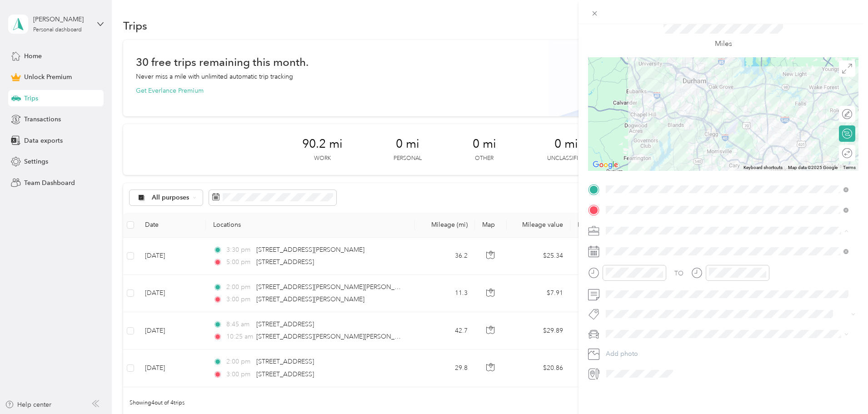
click at [636, 272] on div "Sales" at bounding box center [727, 272] width 236 height 10
click at [683, 370] on div "22" at bounding box center [683, 370] width 12 height 11
click at [598, 265] on div at bounding box center [627, 273] width 78 height 16
drag, startPoint x: 663, startPoint y: 297, endPoint x: 673, endPoint y: 298, distance: 9.6
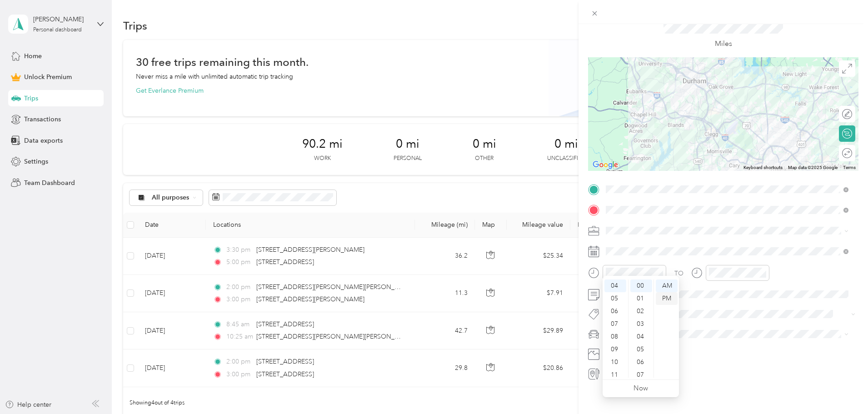
click at [664, 297] on div "PM" at bounding box center [667, 298] width 22 height 13
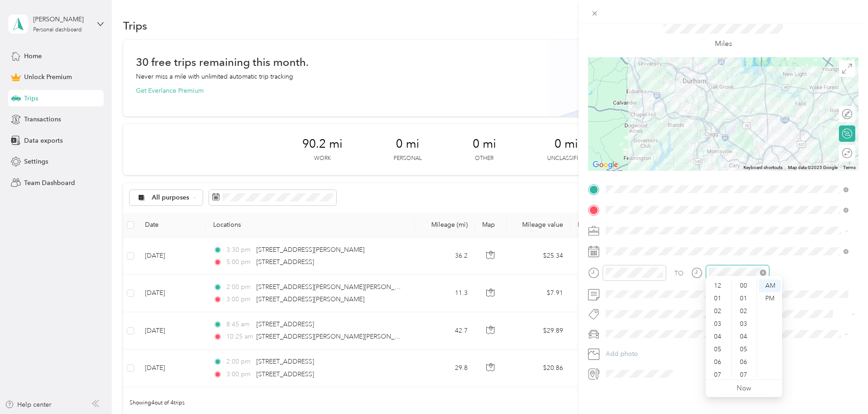
scroll to position [55, 0]
click at [692, 265] on div at bounding box center [730, 273] width 78 height 16
click at [768, 299] on div "PM" at bounding box center [770, 298] width 22 height 13
click at [627, 340] on span "The Truck" at bounding box center [623, 343] width 28 height 8
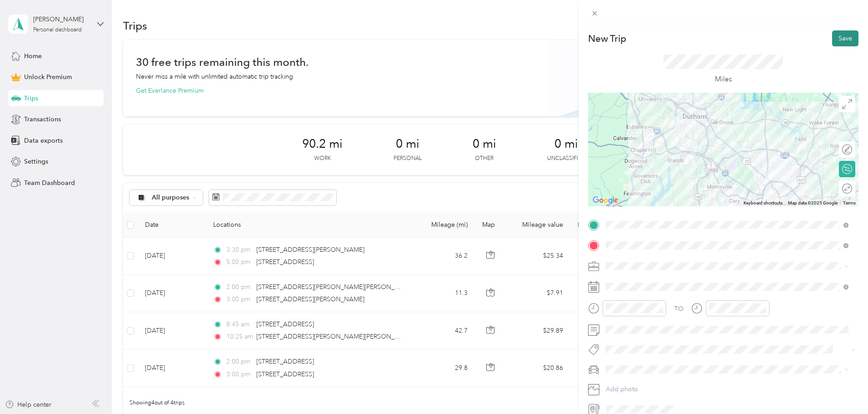
click at [832, 36] on button "Save" at bounding box center [845, 38] width 26 height 16
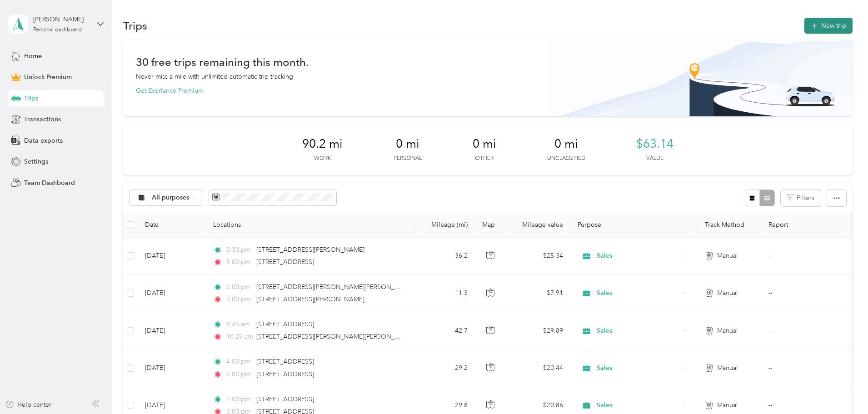
click at [804, 22] on button "New trip" at bounding box center [828, 26] width 48 height 16
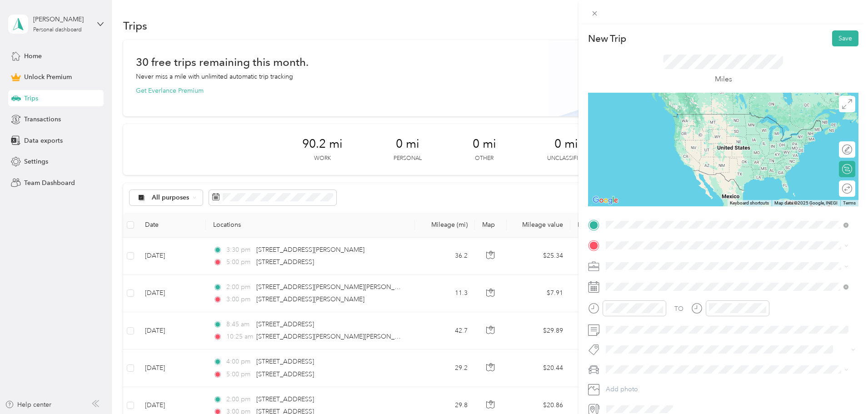
click at [671, 261] on span "[STREET_ADDRESS][US_STATE]" at bounding box center [668, 258] width 91 height 8
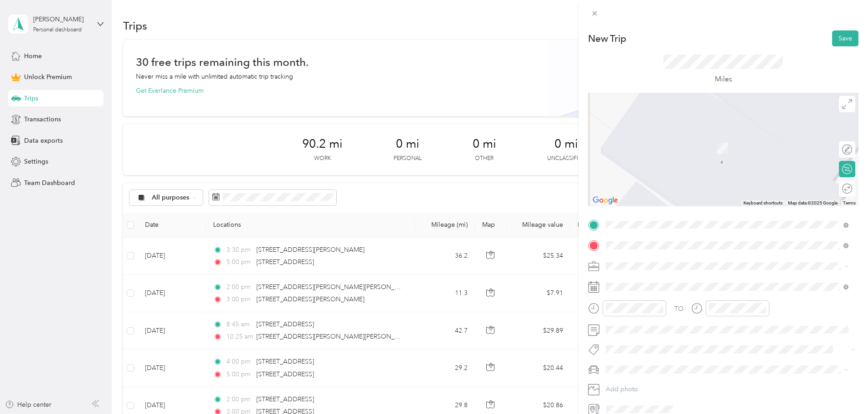
click at [649, 301] on span "[STREET_ADDRESS][US_STATE]" at bounding box center [668, 297] width 91 height 8
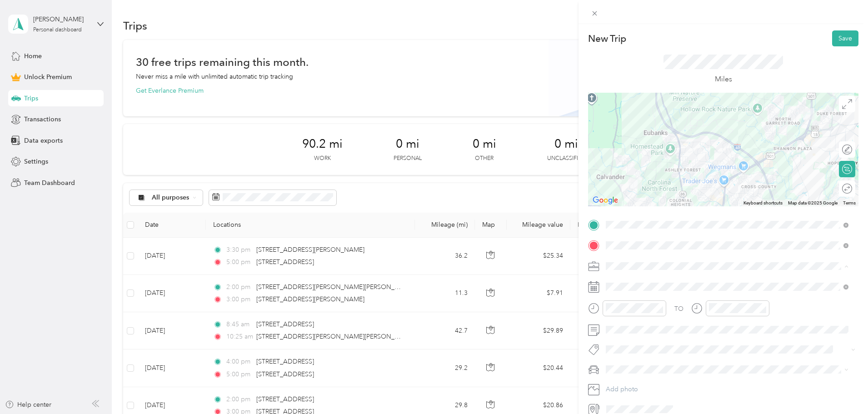
click at [625, 317] on div "Sales" at bounding box center [727, 314] width 236 height 10
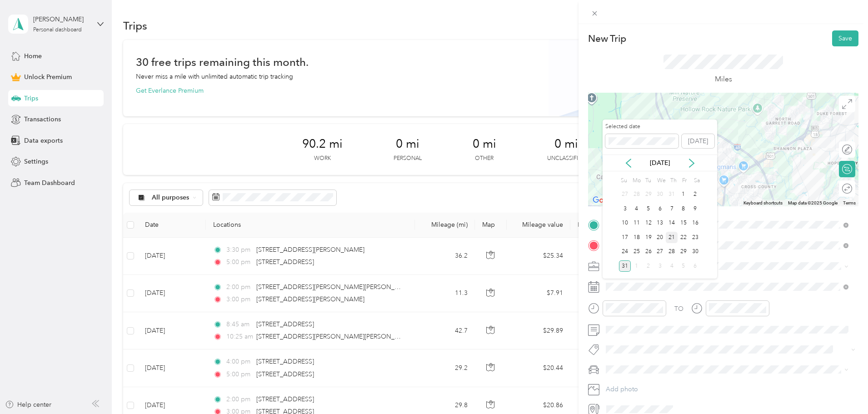
click at [672, 238] on div "21" at bounding box center [672, 237] width 12 height 11
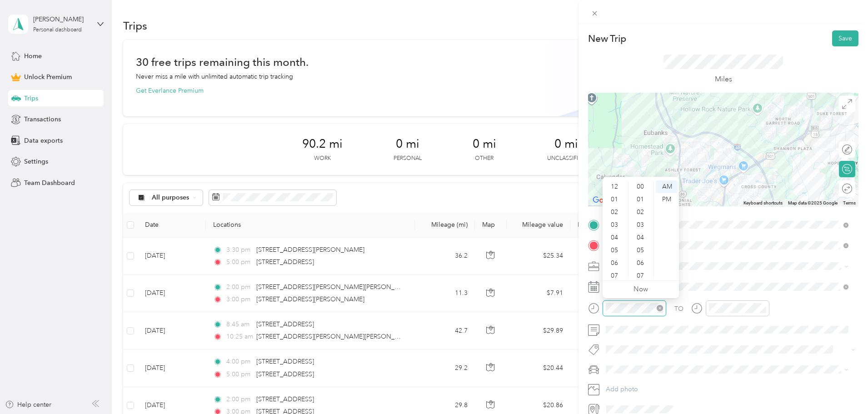
scroll to position [55, 0]
click at [614, 231] on div "08" at bounding box center [615, 234] width 22 height 13
click at [642, 186] on div "00" at bounding box center [641, 186] width 22 height 13
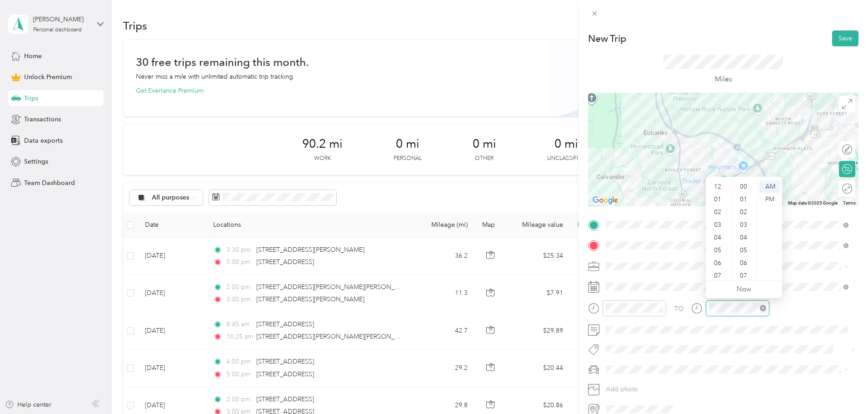
scroll to position [55, 0]
click at [720, 242] on div "09" at bounding box center [718, 246] width 22 height 13
click at [744, 183] on div "00" at bounding box center [744, 186] width 22 height 13
click at [771, 198] on div "PM" at bounding box center [770, 199] width 22 height 13
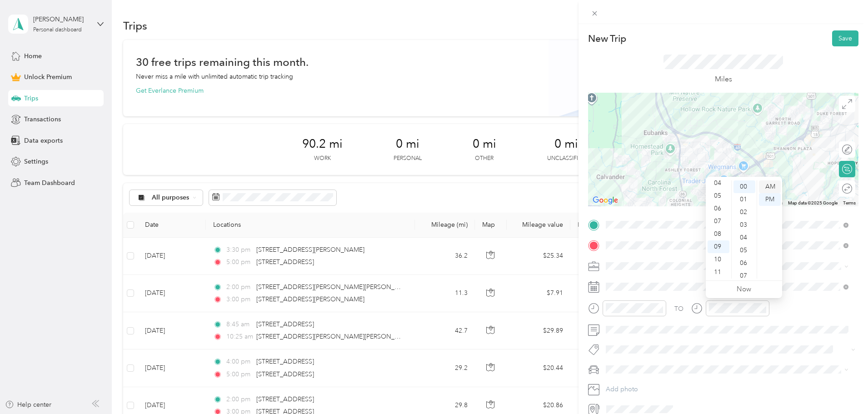
click at [769, 187] on div "AM" at bounding box center [770, 186] width 22 height 13
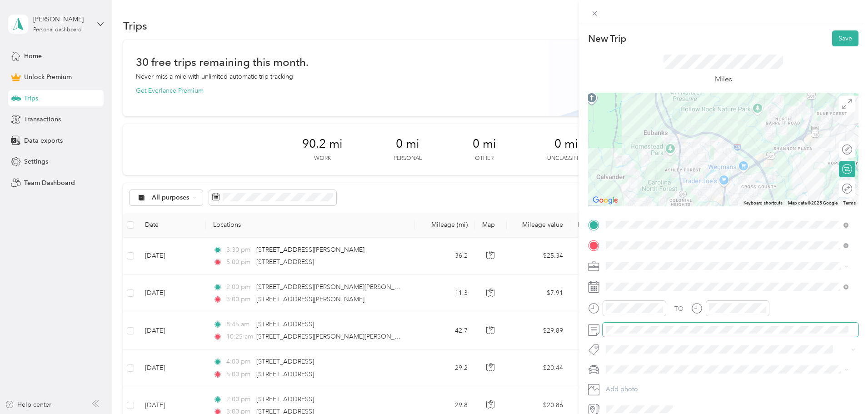
scroll to position [42, 0]
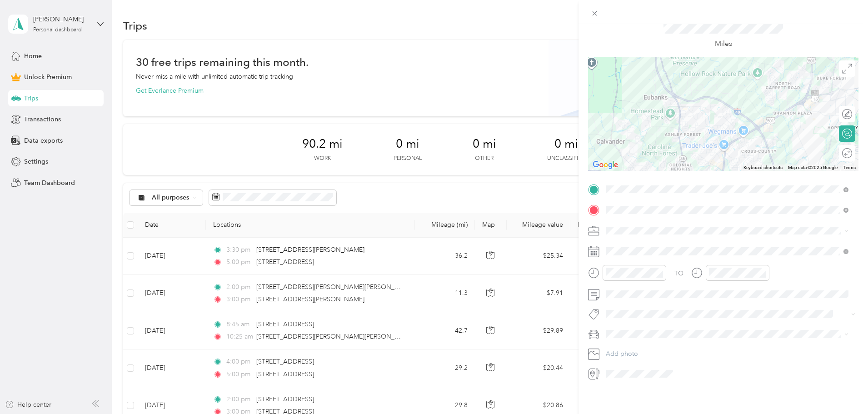
click at [648, 327] on span at bounding box center [730, 334] width 256 height 15
click at [631, 343] on span "The Truck" at bounding box center [623, 343] width 28 height 8
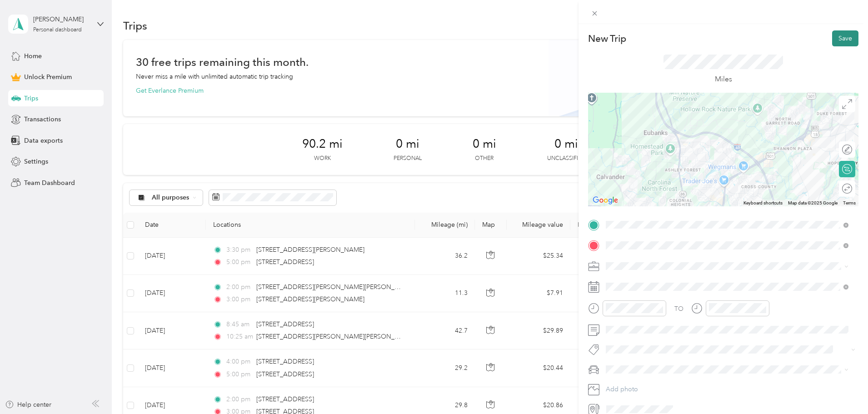
click at [836, 32] on button "Save" at bounding box center [845, 38] width 26 height 16
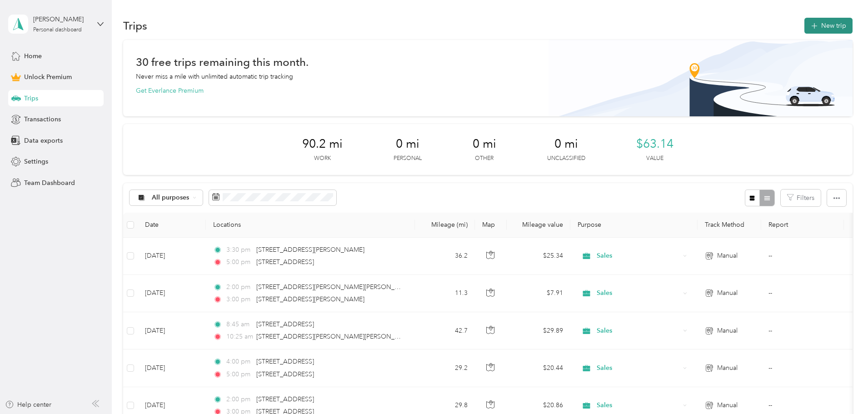
click at [804, 22] on button "New trip" at bounding box center [828, 26] width 48 height 16
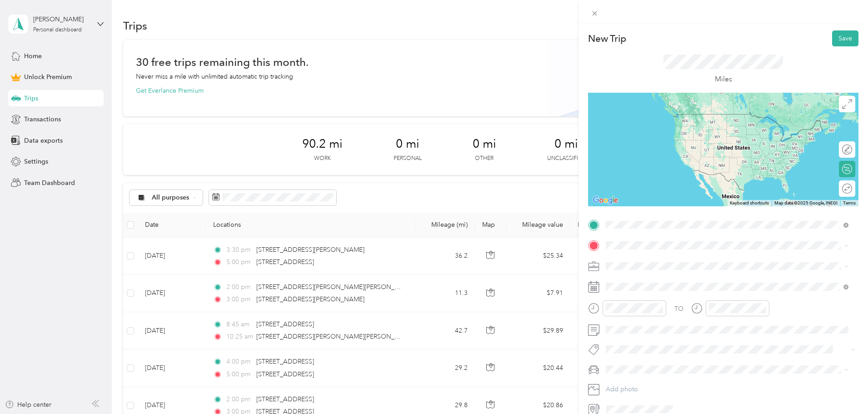
click at [652, 280] on span "[STREET_ADDRESS][US_STATE]" at bounding box center [668, 276] width 91 height 8
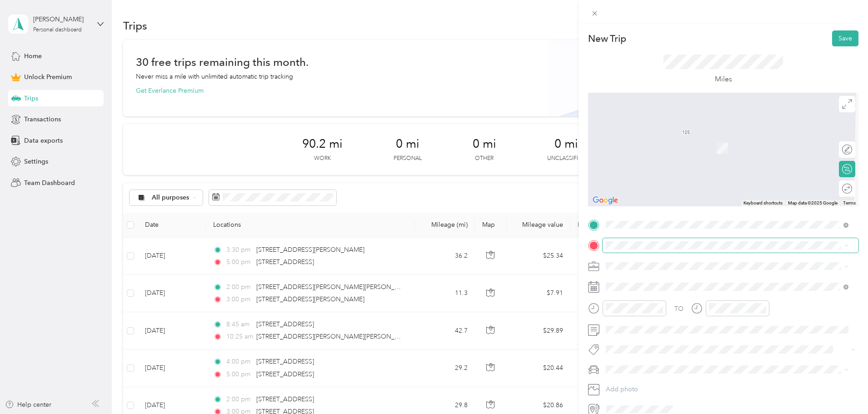
click at [639, 251] on span at bounding box center [730, 245] width 256 height 15
click at [641, 240] on span at bounding box center [730, 245] width 256 height 15
click at [649, 280] on span "[STREET_ADDRESS][US_STATE]" at bounding box center [668, 278] width 91 height 8
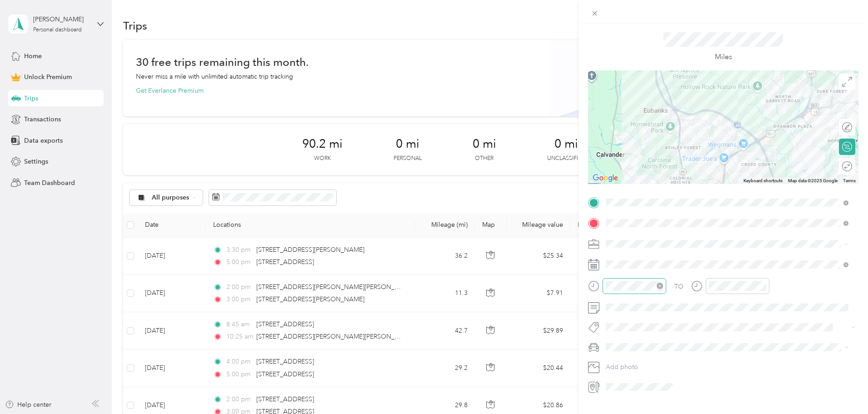
scroll to position [42, 0]
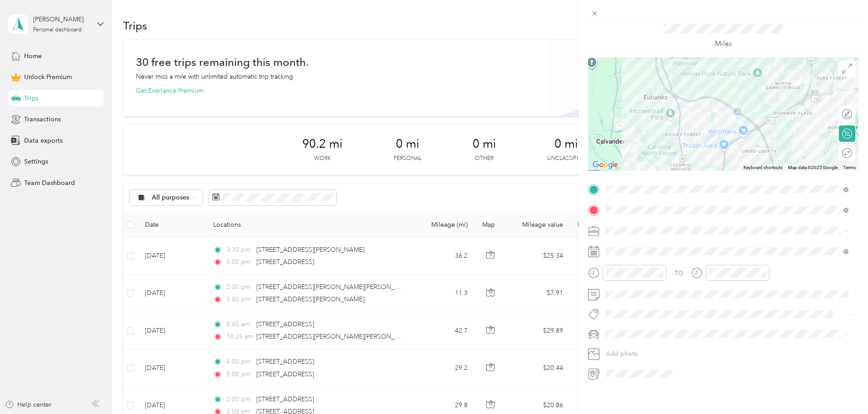
click at [622, 272] on span "Sales" at bounding box center [616, 272] width 15 height 8
click at [671, 373] on div "21" at bounding box center [672, 370] width 12 height 11
click at [596, 265] on div at bounding box center [627, 273] width 78 height 16
click at [719, 284] on div "12" at bounding box center [718, 285] width 22 height 13
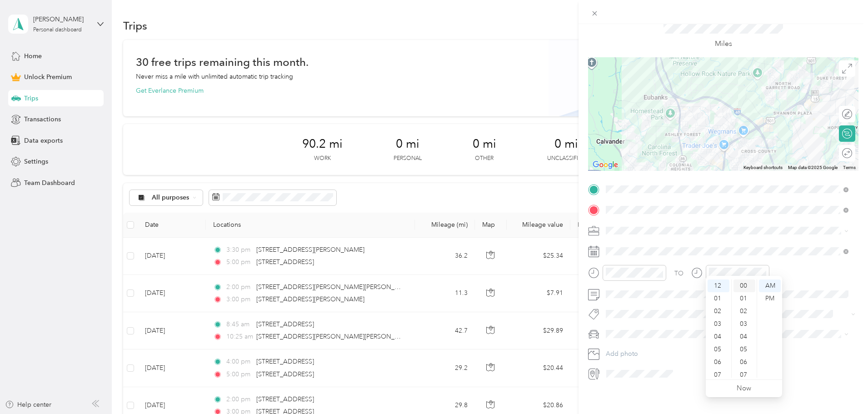
click at [746, 284] on div "00" at bounding box center [744, 285] width 22 height 13
click at [775, 298] on div "PM" at bounding box center [770, 298] width 22 height 13
click at [626, 340] on span "The Truck" at bounding box center [623, 343] width 28 height 8
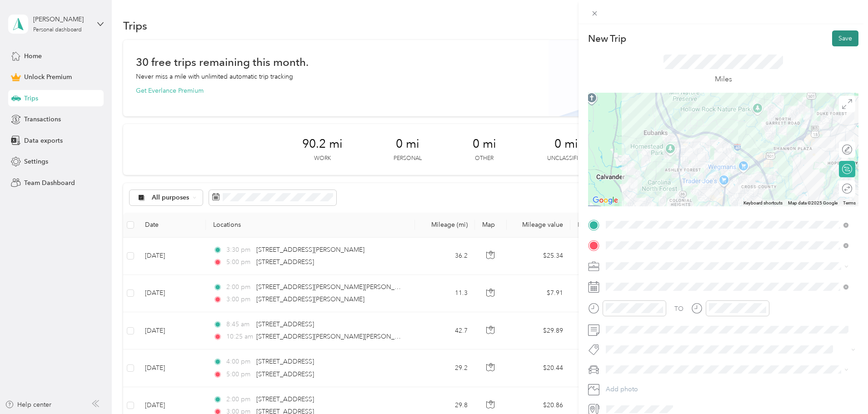
click at [832, 35] on button "Save" at bounding box center [845, 38] width 26 height 16
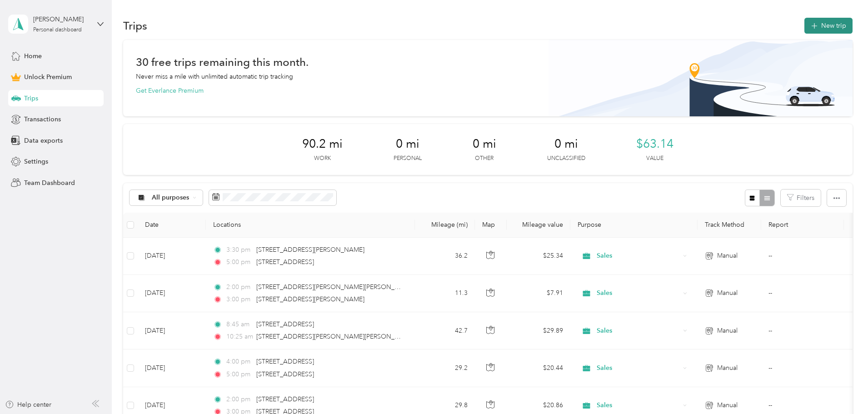
click at [804, 23] on button "New trip" at bounding box center [828, 26] width 48 height 16
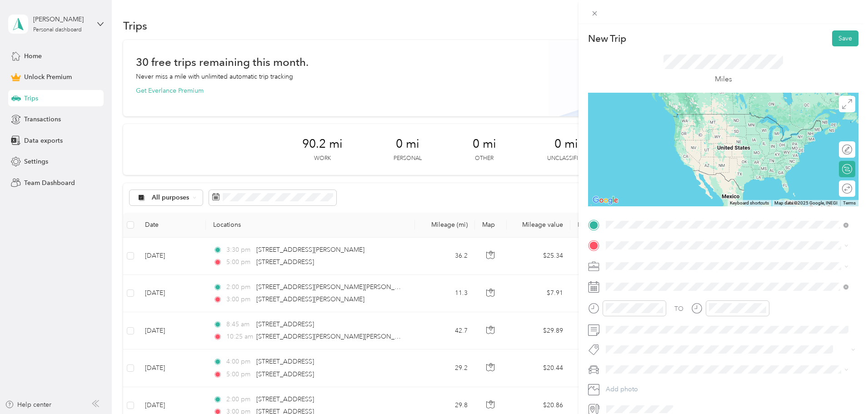
click at [681, 262] on span "[STREET_ADDRESS][US_STATE]" at bounding box center [668, 258] width 91 height 8
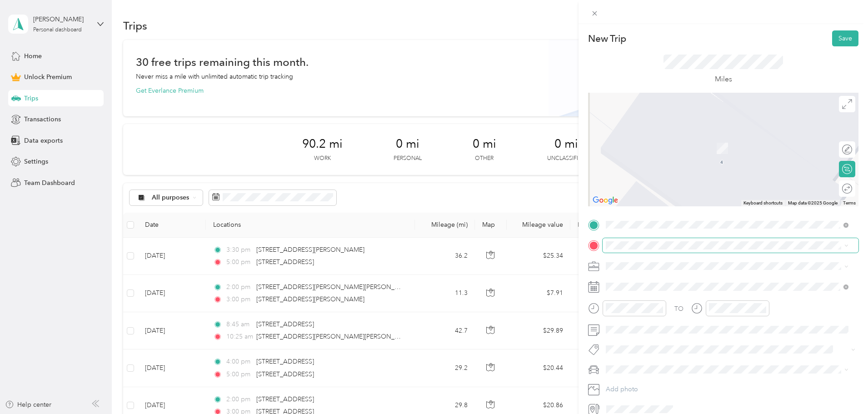
click at [632, 241] on span at bounding box center [730, 245] width 256 height 15
click at [658, 278] on span "[STREET_ADDRESS][US_STATE]" at bounding box center [668, 278] width 91 height 8
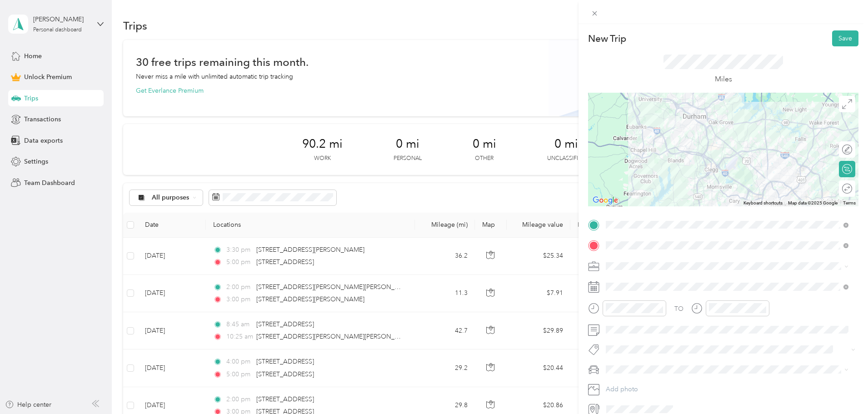
scroll to position [42, 0]
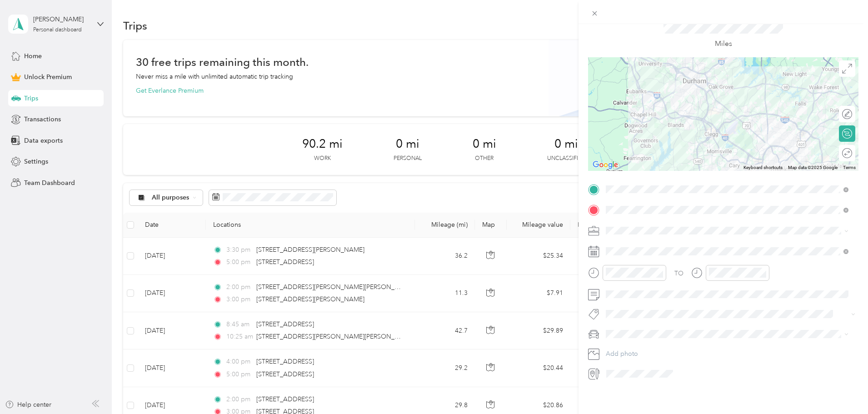
click at [620, 231] on div "TO Add photo" at bounding box center [723, 281] width 270 height 199
click at [626, 269] on div "Sales" at bounding box center [727, 272] width 236 height 10
click at [650, 369] on div "19" at bounding box center [648, 370] width 12 height 11
click at [735, 272] on div at bounding box center [738, 273] width 64 height 16
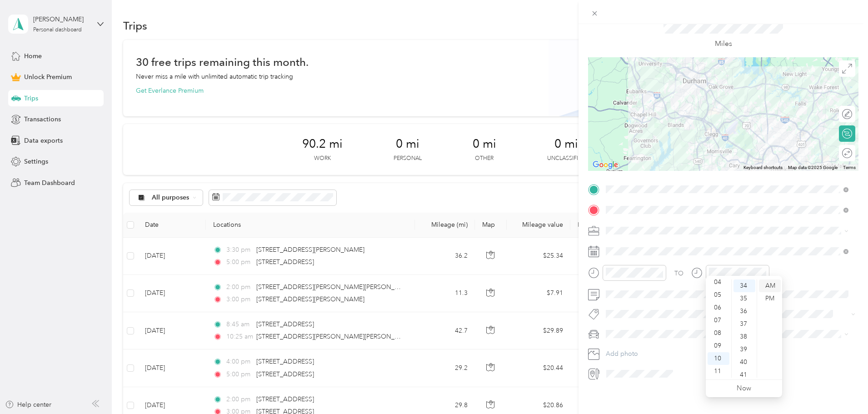
click at [768, 281] on div "AM" at bounding box center [770, 285] width 22 height 13
click at [767, 284] on div "AM" at bounding box center [770, 285] width 22 height 13
click at [603, 328] on div "No tags found" at bounding box center [726, 331] width 249 height 34
click at [597, 335] on icon at bounding box center [596, 335] width 1 height 1
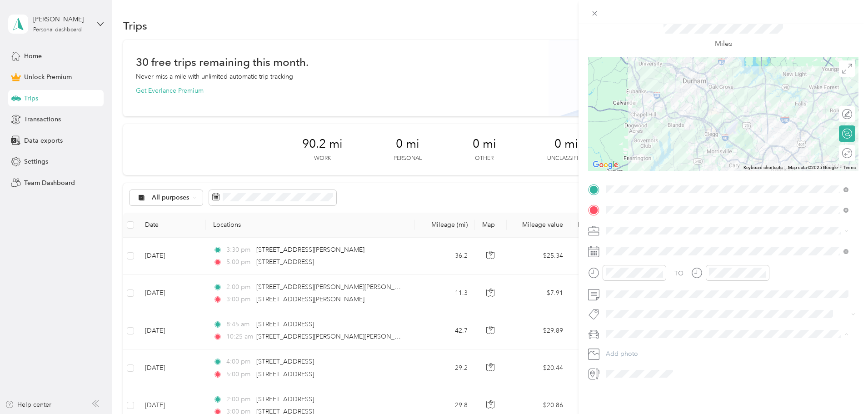
click at [638, 344] on div "The Truck" at bounding box center [727, 343] width 236 height 10
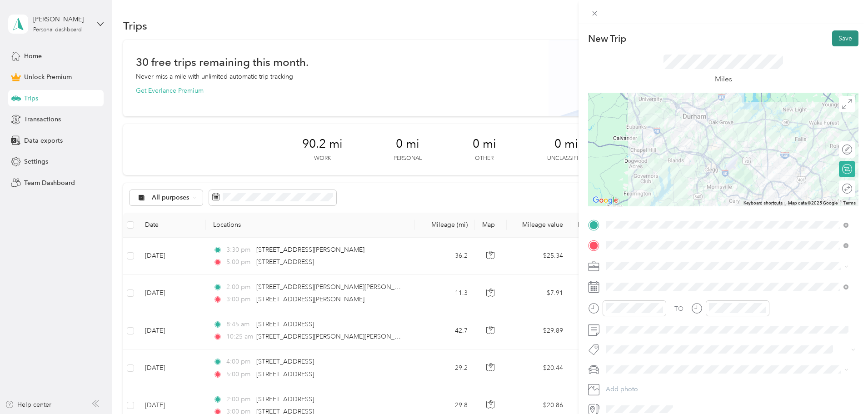
click at [845, 41] on button "Save" at bounding box center [845, 38] width 26 height 16
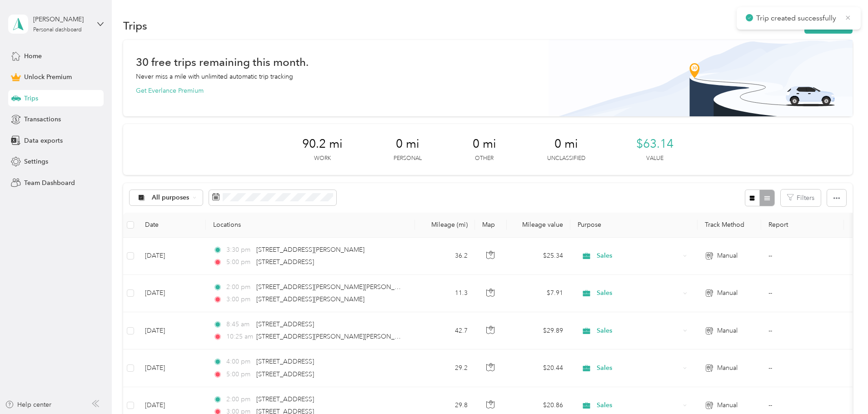
click at [848, 18] on icon at bounding box center [847, 18] width 7 height 8
click at [804, 26] on button "New trip" at bounding box center [828, 26] width 48 height 16
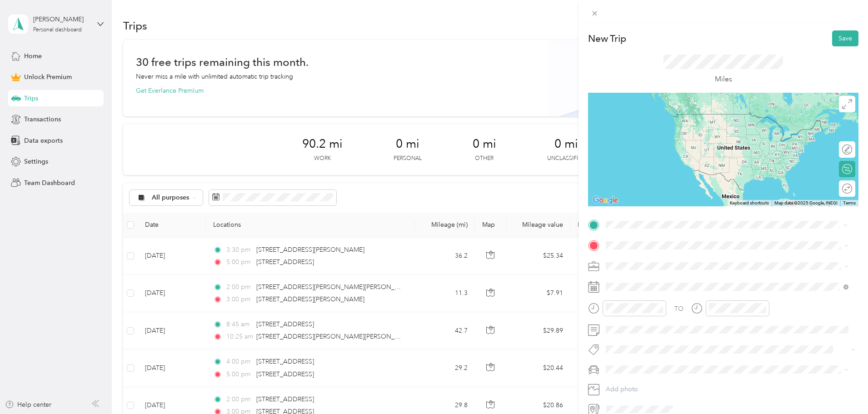
click at [654, 262] on span "[STREET_ADDRESS][US_STATE]" at bounding box center [668, 258] width 91 height 8
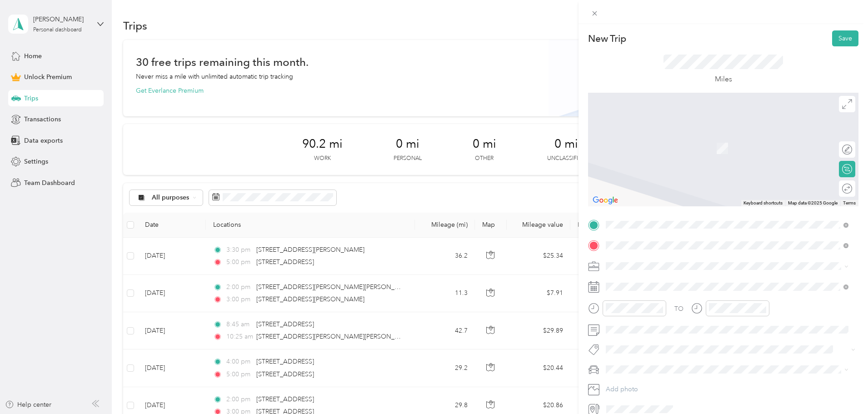
click at [652, 282] on span "[STREET_ADDRESS][US_STATE]" at bounding box center [668, 278] width 91 height 8
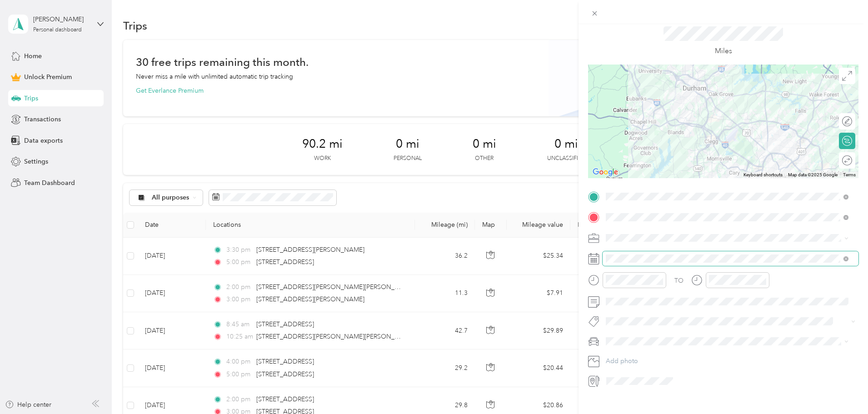
scroll to position [42, 0]
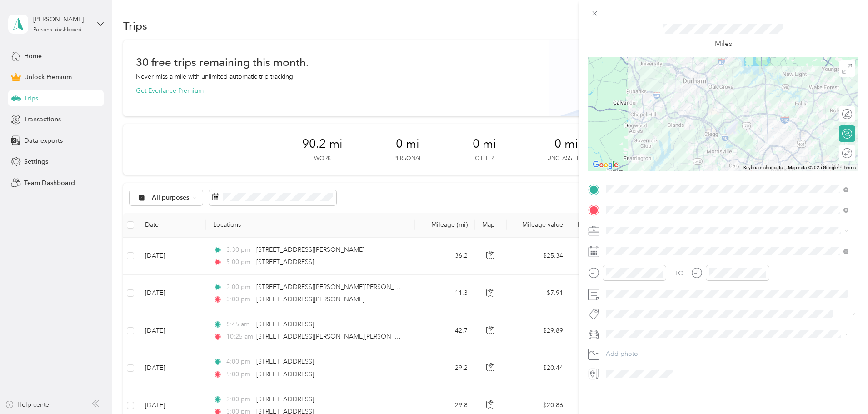
click at [630, 269] on div "Sales" at bounding box center [727, 272] width 236 height 10
click at [650, 369] on div "19" at bounding box center [648, 370] width 12 height 11
click at [596, 265] on div at bounding box center [627, 273] width 78 height 16
click at [772, 295] on div "PM" at bounding box center [770, 298] width 22 height 13
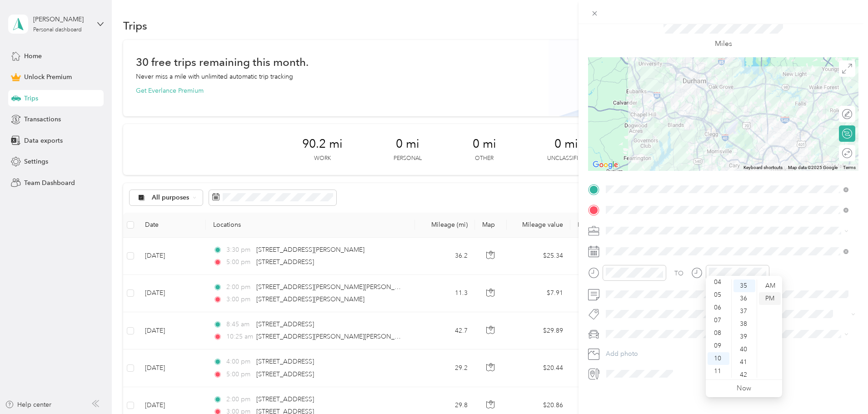
click at [768, 296] on div "PM" at bounding box center [770, 298] width 22 height 13
click at [719, 287] on div "12" at bounding box center [718, 285] width 22 height 13
click at [739, 311] on div "30" at bounding box center [744, 313] width 22 height 13
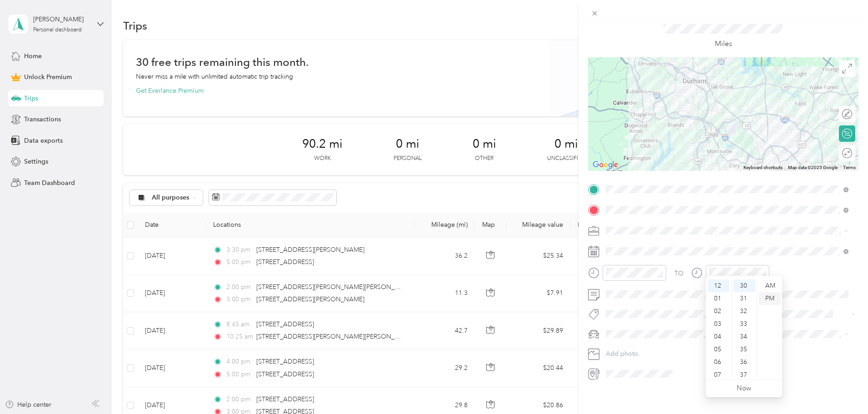
click at [768, 296] on div "PM" at bounding box center [770, 298] width 22 height 13
click at [665, 339] on div "The Truck" at bounding box center [727, 343] width 236 height 10
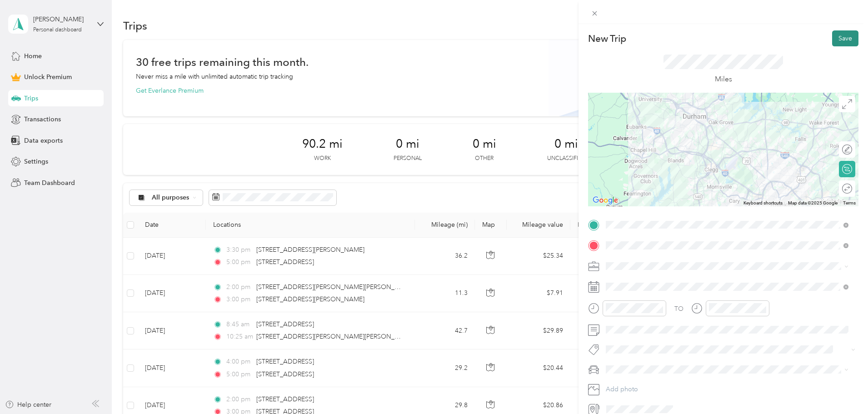
click at [835, 45] on button "Save" at bounding box center [845, 38] width 26 height 16
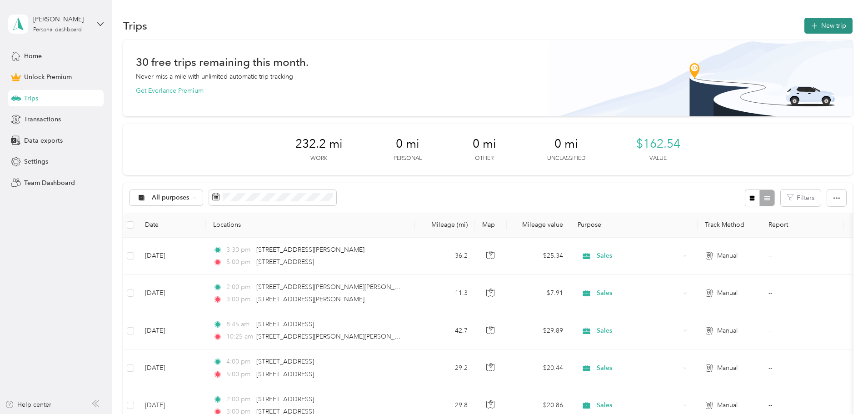
click at [804, 25] on button "New trip" at bounding box center [828, 26] width 48 height 16
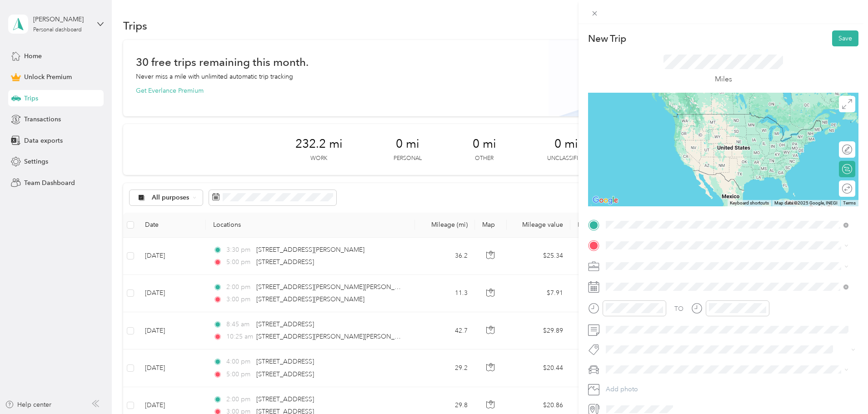
click at [655, 258] on span "[STREET_ADDRESS][US_STATE]" at bounding box center [668, 258] width 91 height 8
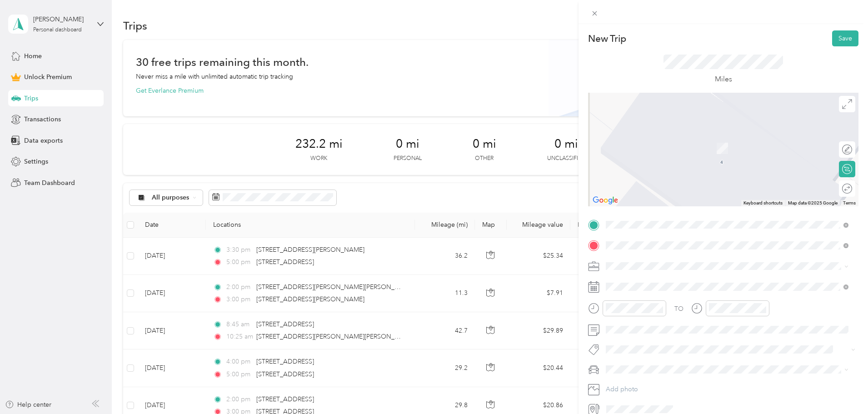
click at [670, 281] on span "[STREET_ADDRESS][PERSON_NAME][US_STATE]" at bounding box center [693, 278] width 141 height 8
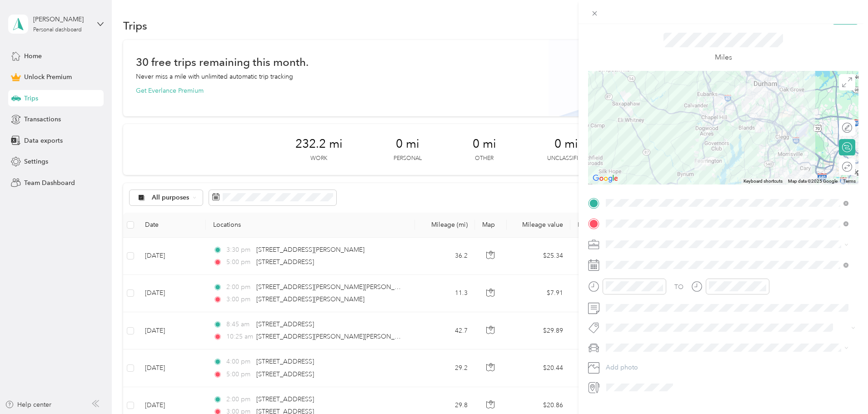
scroll to position [42, 0]
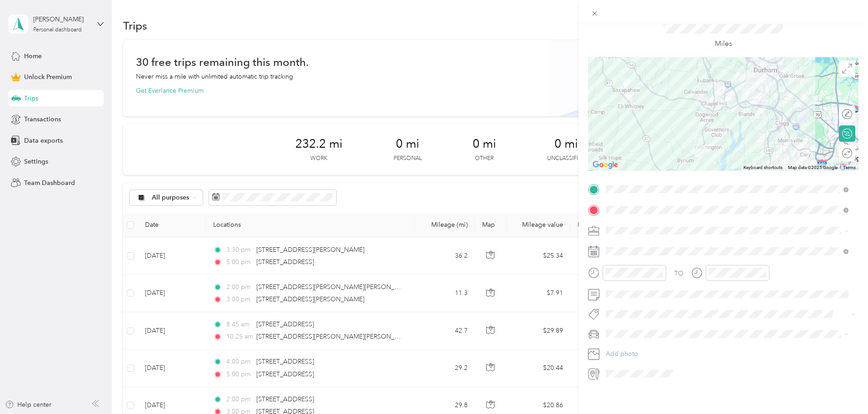
click at [624, 270] on div "Sales" at bounding box center [727, 272] width 236 height 10
click at [635, 368] on div "18" at bounding box center [637, 370] width 12 height 11
click at [616, 343] on div "09" at bounding box center [615, 345] width 22 height 13
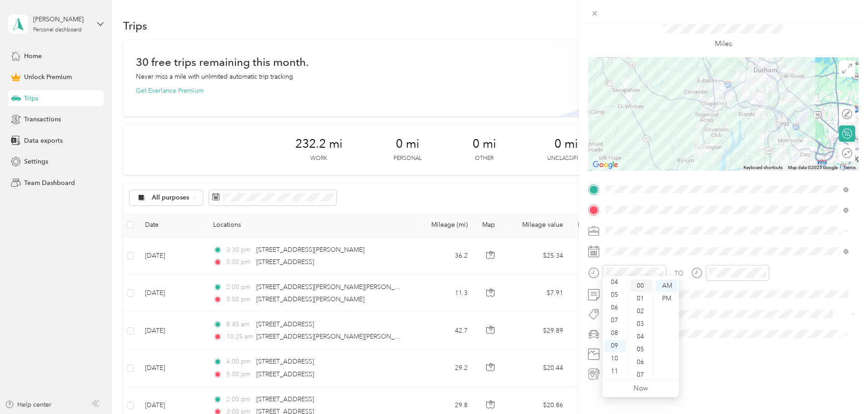
click at [641, 282] on div "00" at bounding box center [641, 285] width 22 height 13
click at [743, 283] on div "00" at bounding box center [744, 285] width 22 height 13
click at [603, 327] on div "No tags found" at bounding box center [726, 328] width 249 height 34
click at [595, 328] on icon at bounding box center [593, 333] width 11 height 11
click at [627, 342] on span "The Truck" at bounding box center [623, 343] width 28 height 8
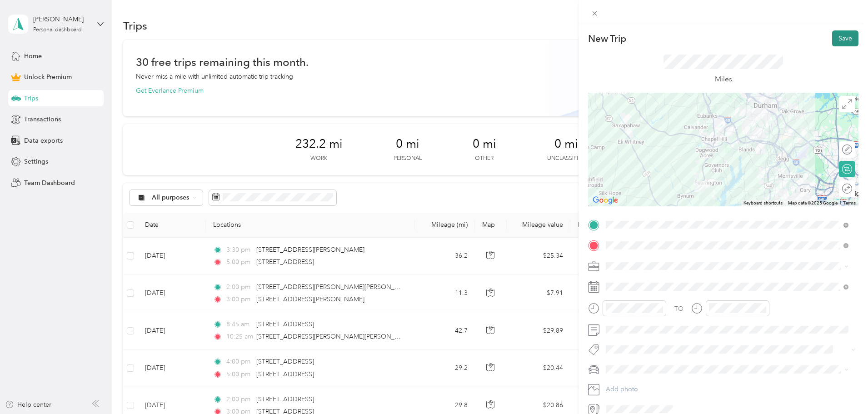
click at [839, 36] on button "Save" at bounding box center [845, 38] width 26 height 16
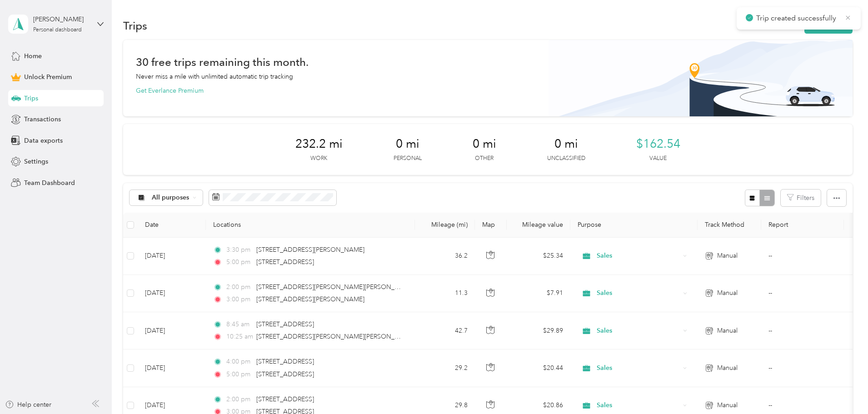
click at [846, 17] on icon at bounding box center [847, 18] width 7 height 8
click at [804, 26] on button "New trip" at bounding box center [828, 26] width 48 height 16
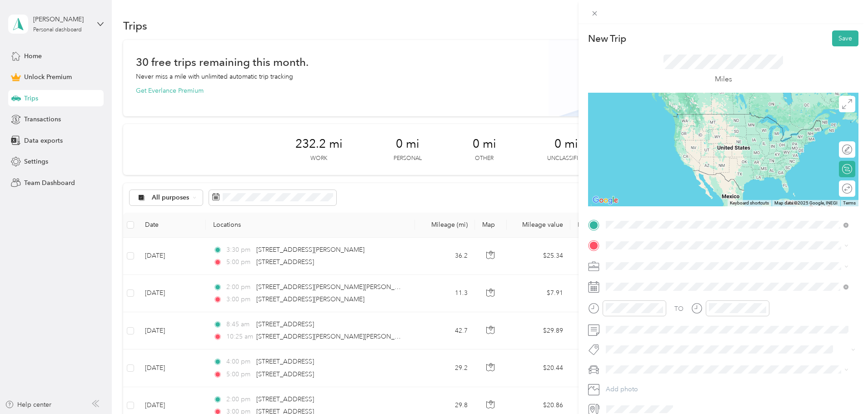
click at [648, 257] on span "[STREET_ADDRESS][PERSON_NAME][US_STATE]" at bounding box center [693, 258] width 141 height 8
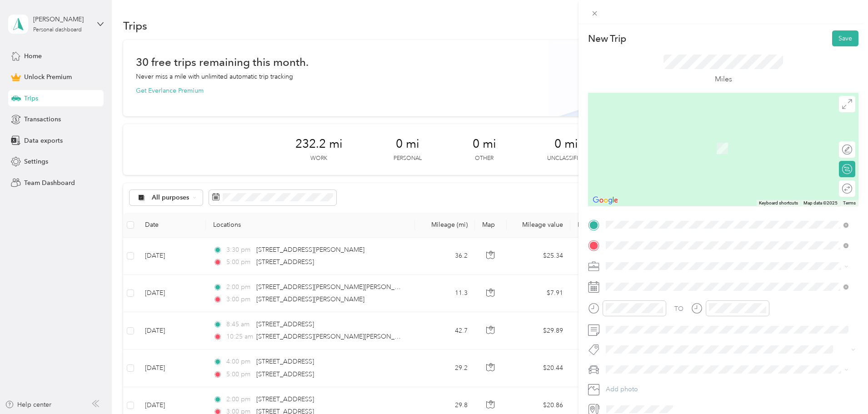
click at [648, 280] on span "[STREET_ADDRESS][US_STATE]" at bounding box center [668, 278] width 91 height 8
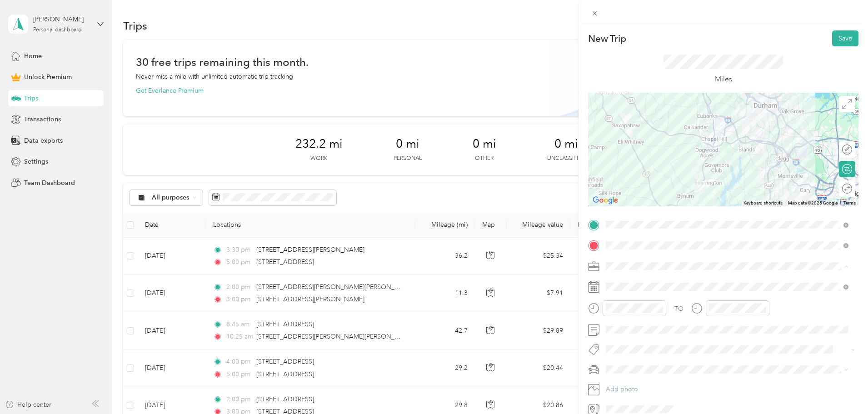
click at [622, 312] on span "Sales" at bounding box center [616, 314] width 15 height 8
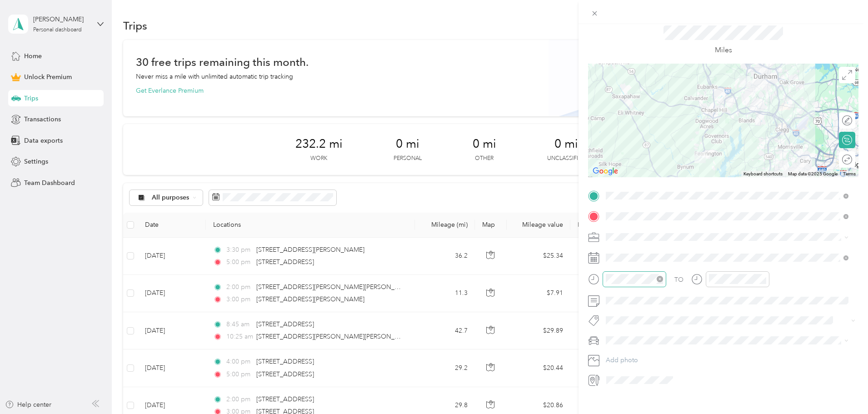
scroll to position [42, 0]
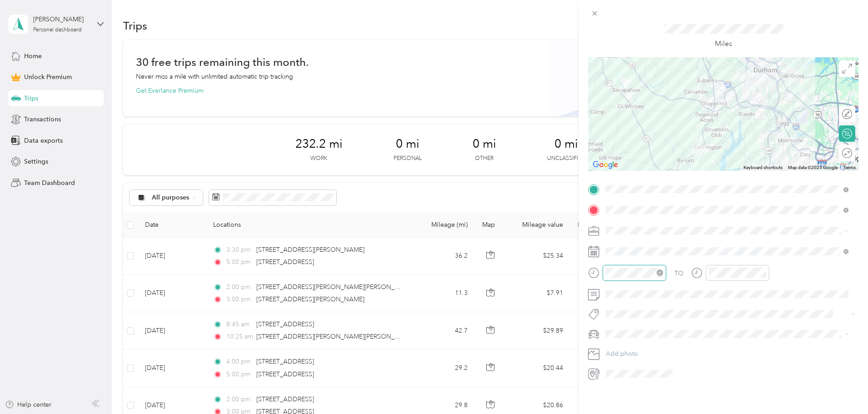
click at [603, 265] on div at bounding box center [634, 273] width 64 height 16
click at [661, 299] on div "PM" at bounding box center [667, 298] width 22 height 13
click at [719, 300] on div "01" at bounding box center [718, 298] width 22 height 13
click at [746, 284] on div "00" at bounding box center [744, 285] width 22 height 13
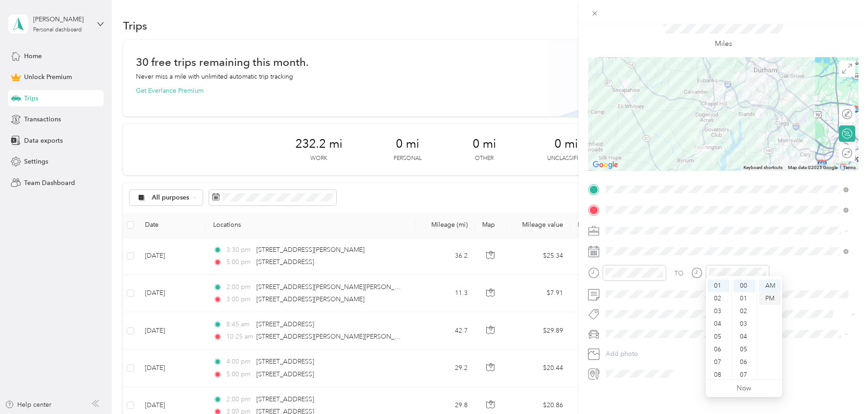
click at [774, 294] on div "PM" at bounding box center [770, 298] width 22 height 13
click at [617, 345] on span "The Truck" at bounding box center [623, 343] width 28 height 8
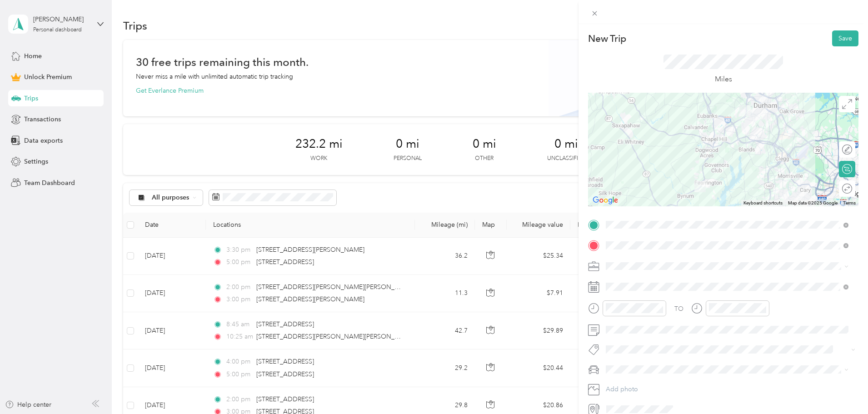
click at [831, 30] on div "New Trip Save This trip cannot be edited because it is either under review, app…" at bounding box center [722, 231] width 289 height 414
click at [842, 40] on button "Save" at bounding box center [845, 38] width 26 height 16
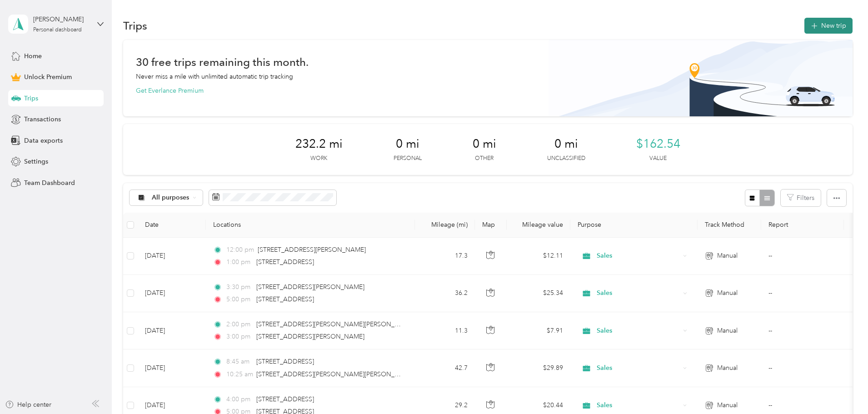
click at [804, 25] on button "New trip" at bounding box center [828, 26] width 48 height 16
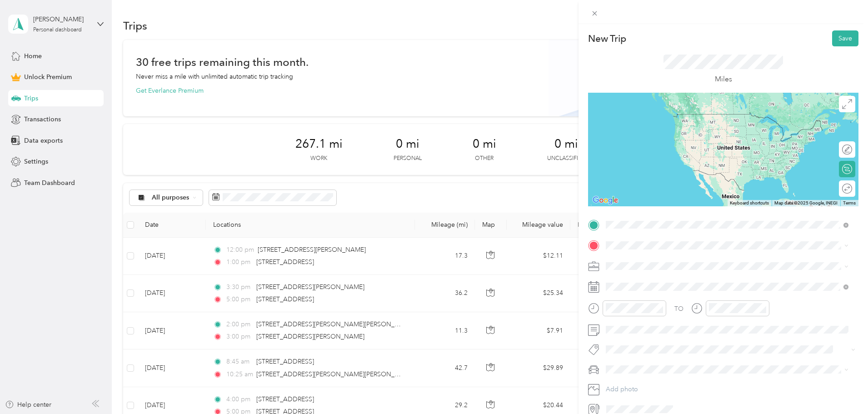
click at [667, 259] on span "[STREET_ADDRESS][US_STATE]" at bounding box center [668, 258] width 91 height 8
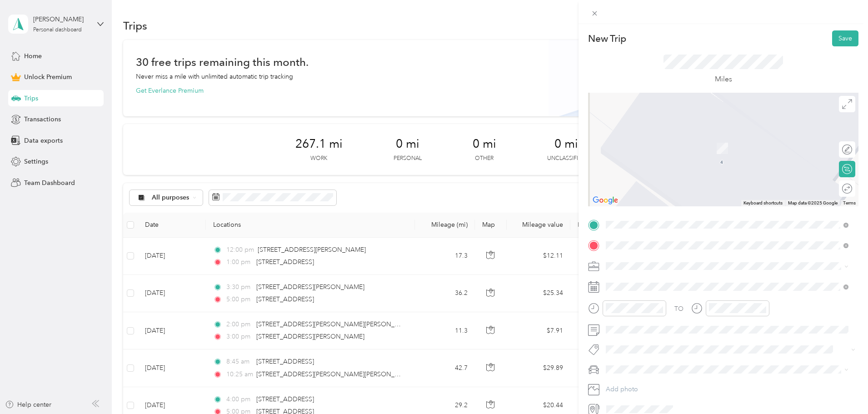
click at [672, 277] on span "[STREET_ADDRESS][US_STATE]" at bounding box center [668, 278] width 91 height 8
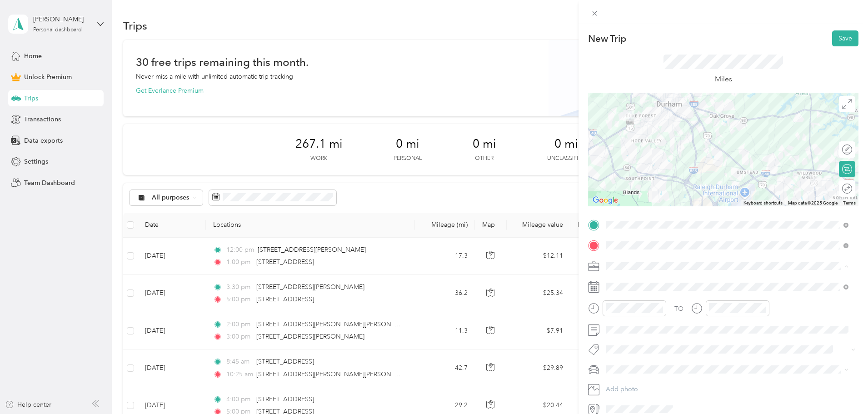
click at [623, 313] on span "Sales" at bounding box center [616, 314] width 15 height 8
click at [631, 282] on span at bounding box center [730, 286] width 256 height 15
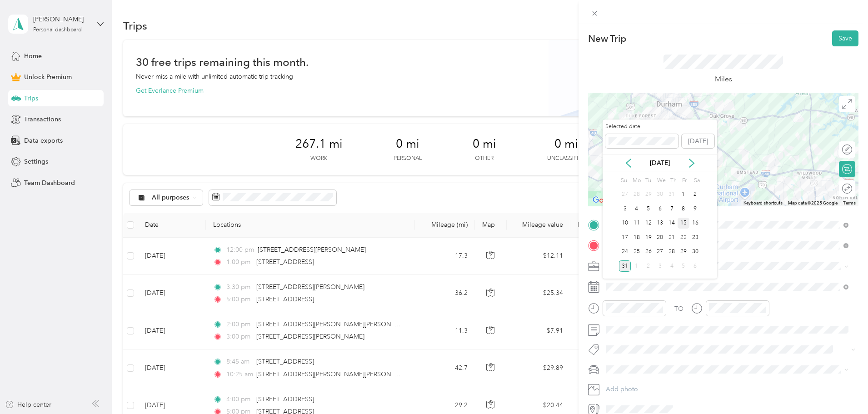
click at [682, 220] on div "15" at bounding box center [683, 223] width 12 height 11
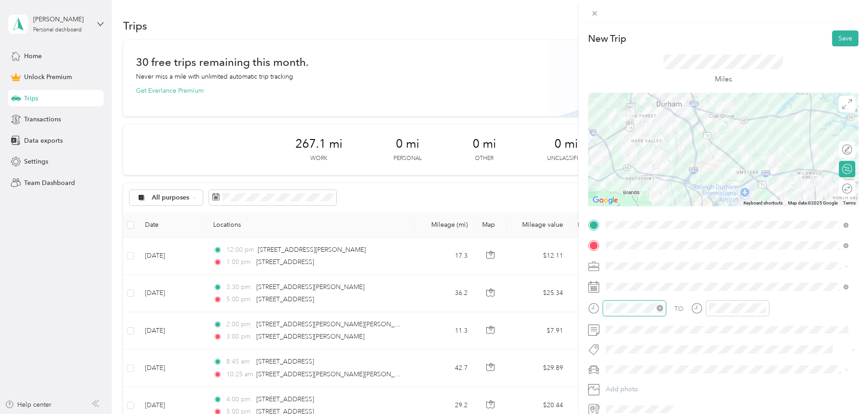
click at [603, 307] on div at bounding box center [634, 308] width 64 height 16
click at [669, 196] on div "PM" at bounding box center [667, 199] width 22 height 13
click at [719, 197] on div "01" at bounding box center [718, 199] width 22 height 13
click at [741, 184] on div "00" at bounding box center [744, 186] width 22 height 13
click at [770, 201] on div "PM" at bounding box center [770, 199] width 22 height 13
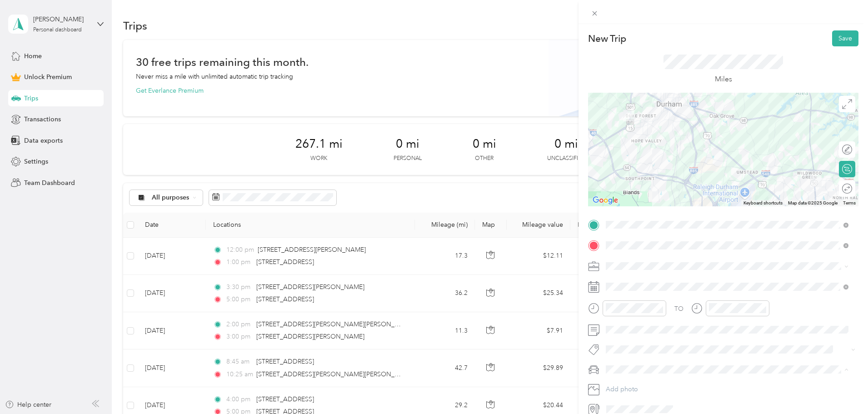
click at [630, 382] on span "The Truck" at bounding box center [623, 386] width 28 height 8
click at [843, 37] on button "Save" at bounding box center [845, 38] width 26 height 16
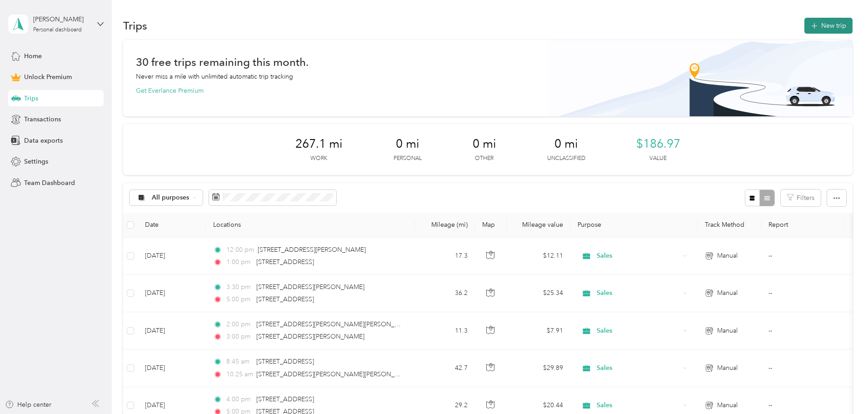
click at [804, 21] on button "New trip" at bounding box center [828, 26] width 48 height 16
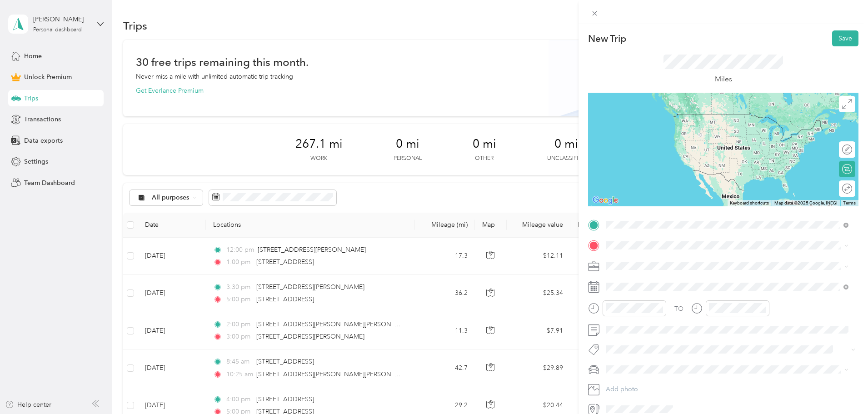
click at [652, 259] on span "[STREET_ADDRESS][US_STATE]" at bounding box center [668, 258] width 91 height 8
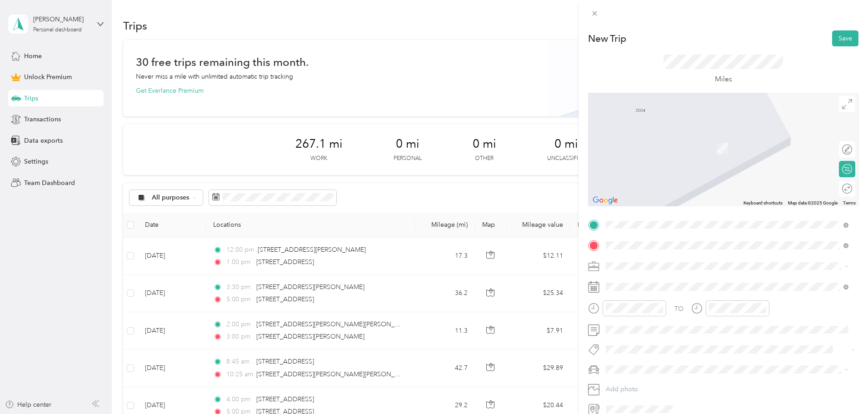
click at [647, 274] on span "[STREET_ADDRESS][US_STATE]" at bounding box center [668, 278] width 91 height 8
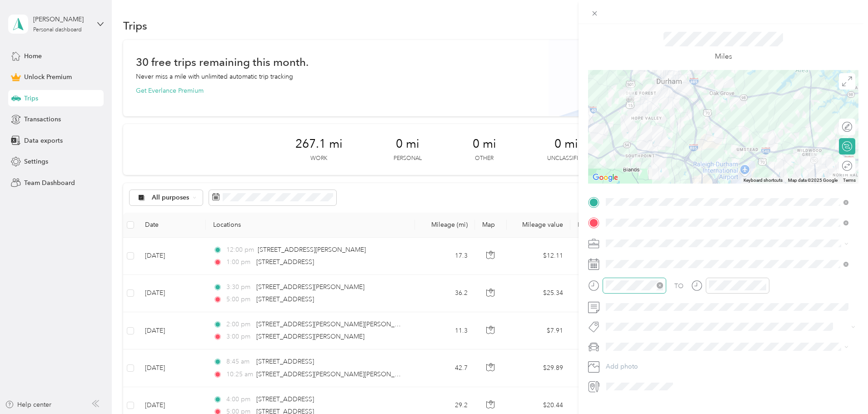
scroll to position [42, 0]
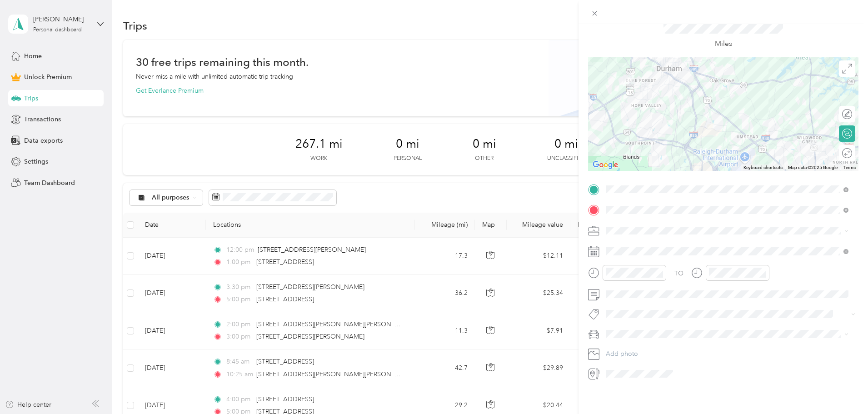
click at [620, 268] on span "Sales" at bounding box center [616, 271] width 15 height 8
click at [613, 315] on div "03" at bounding box center [615, 314] width 22 height 13
click at [642, 284] on div "00" at bounding box center [641, 285] width 22 height 13
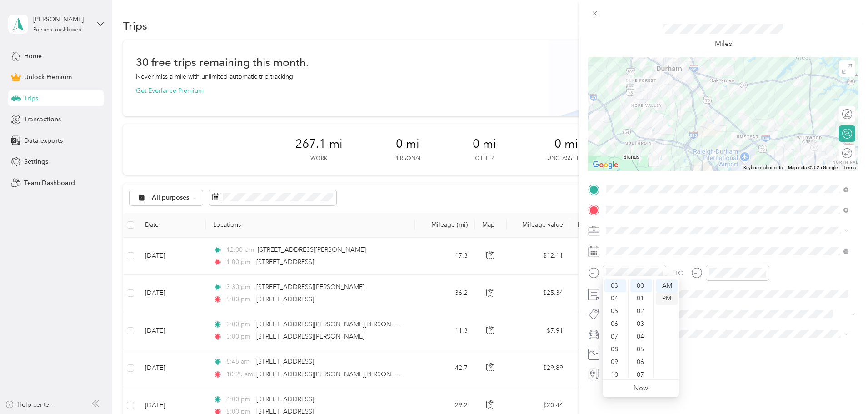
click at [671, 296] on div "PM" at bounding box center [667, 298] width 22 height 13
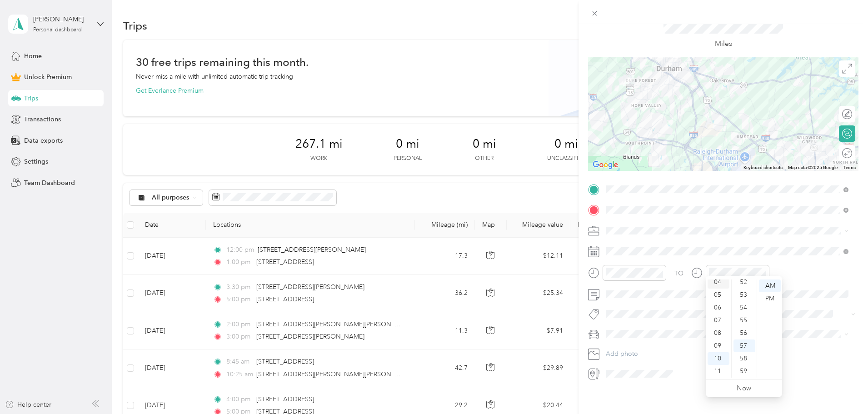
click at [717, 280] on div "04" at bounding box center [718, 282] width 22 height 13
drag, startPoint x: 744, startPoint y: 283, endPoint x: 752, endPoint y: 289, distance: 11.0
click at [743, 283] on div "00" at bounding box center [744, 285] width 22 height 13
click at [776, 297] on div "PM" at bounding box center [770, 298] width 22 height 13
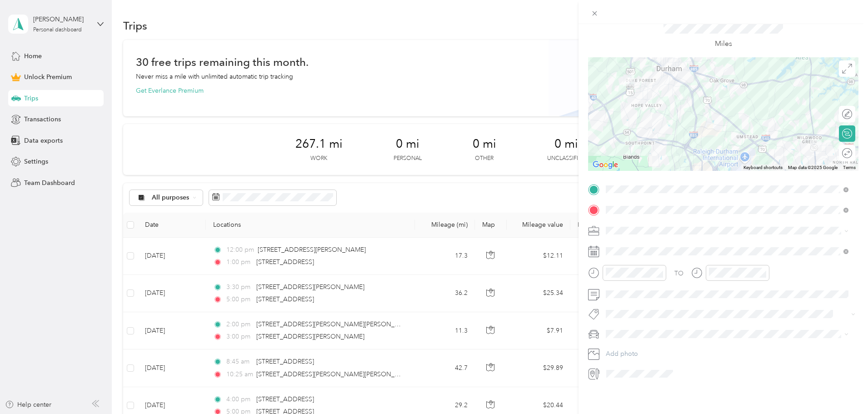
click at [631, 341] on span "The Truck" at bounding box center [623, 342] width 28 height 8
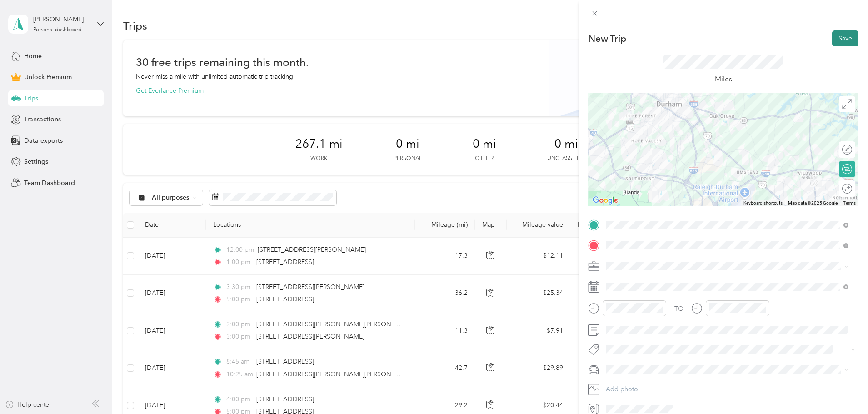
click at [840, 33] on button "Save" at bounding box center [845, 38] width 26 height 16
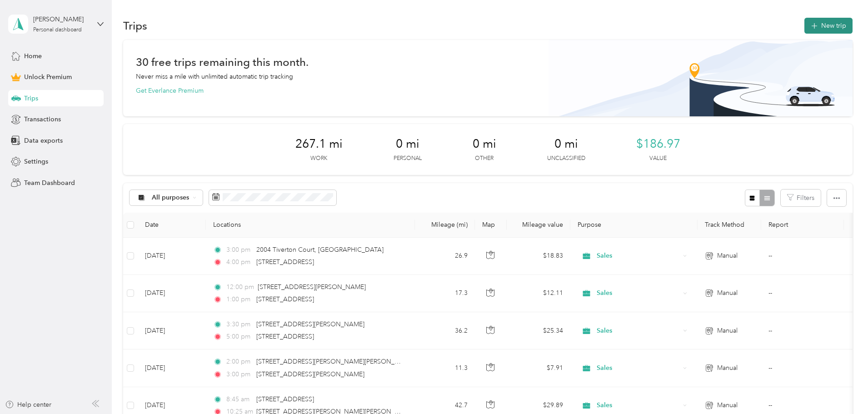
click at [804, 25] on button "New trip" at bounding box center [828, 26] width 48 height 16
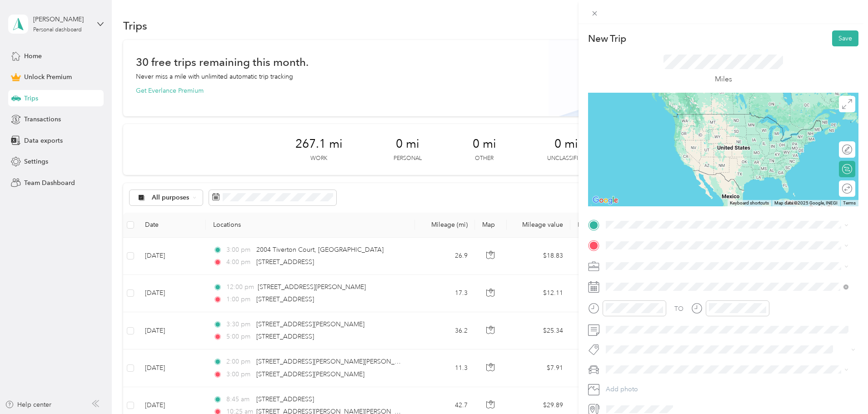
click at [640, 256] on span "[STREET_ADDRESS][US_STATE]" at bounding box center [668, 256] width 91 height 8
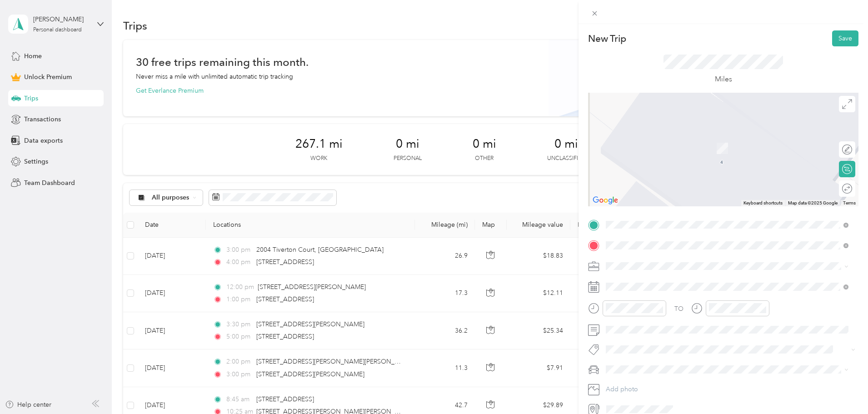
click at [664, 282] on span "[STREET_ADDRESS][US_STATE]" at bounding box center [668, 278] width 91 height 8
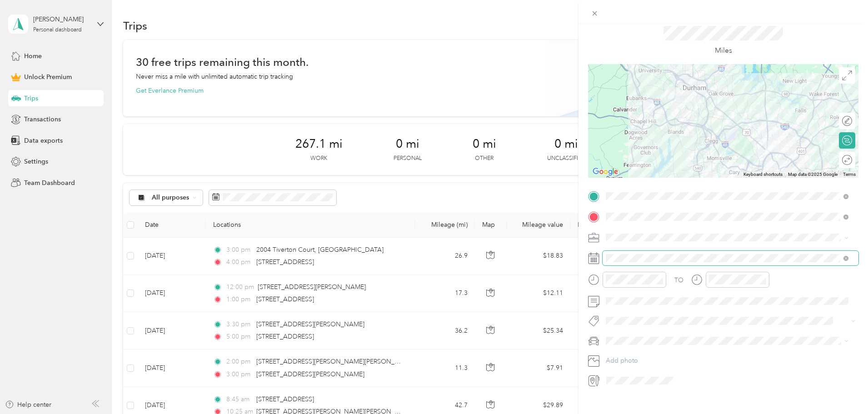
scroll to position [42, 0]
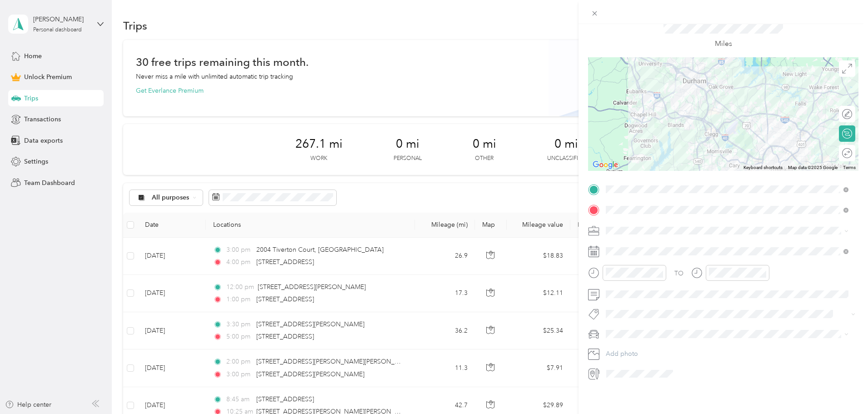
click at [626, 224] on span at bounding box center [730, 231] width 256 height 15
click at [631, 274] on li "Sales" at bounding box center [726, 272] width 249 height 16
click at [672, 357] on div "14" at bounding box center [672, 355] width 12 height 11
click at [669, 295] on div "PM" at bounding box center [667, 298] width 22 height 13
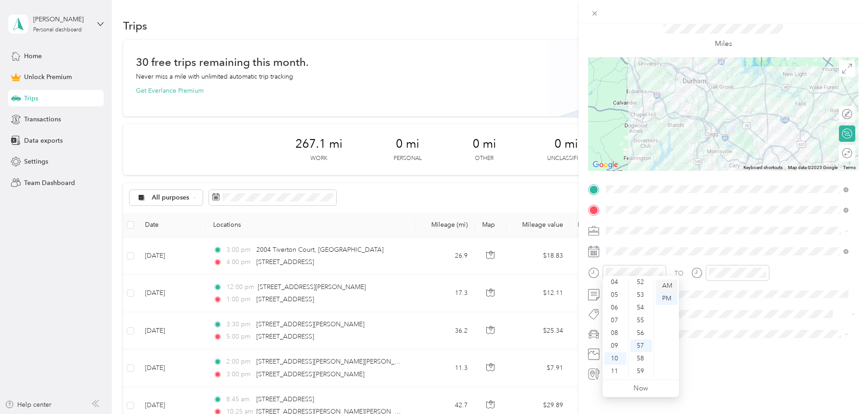
click at [665, 283] on div "AM" at bounding box center [667, 285] width 22 height 13
click at [617, 344] on div "09" at bounding box center [615, 345] width 22 height 13
click at [641, 282] on div "00" at bounding box center [641, 285] width 22 height 13
click at [742, 285] on div "00" at bounding box center [744, 285] width 22 height 13
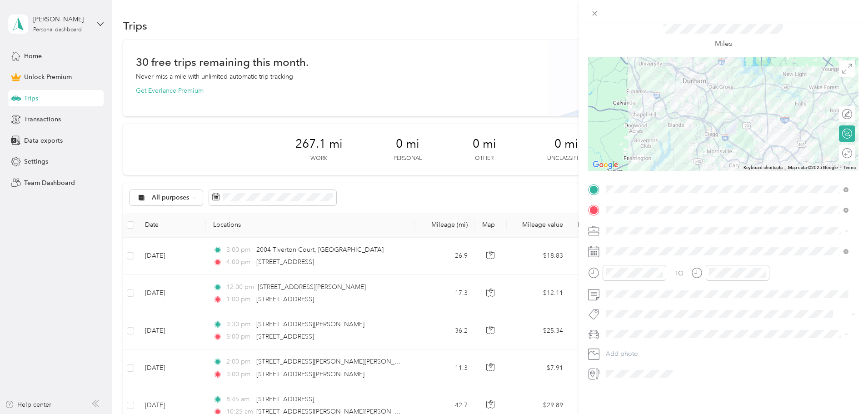
click at [600, 327] on div at bounding box center [723, 334] width 270 height 15
click at [596, 328] on icon at bounding box center [593, 333] width 11 height 11
click at [627, 338] on li "The Truck" at bounding box center [726, 343] width 249 height 16
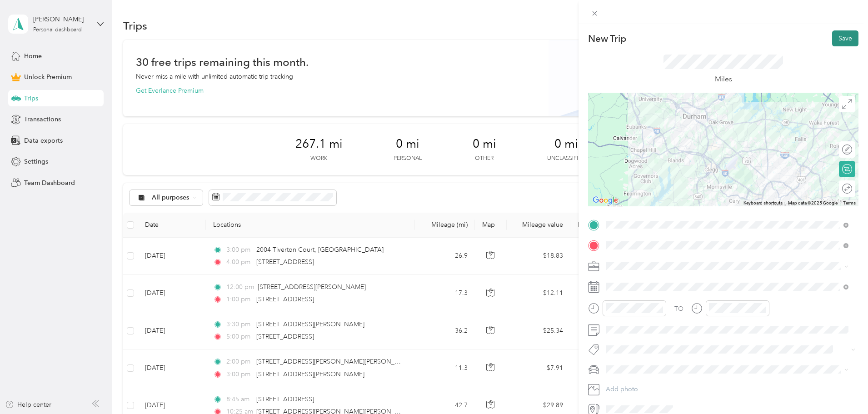
click at [848, 40] on button "Save" at bounding box center [845, 38] width 26 height 16
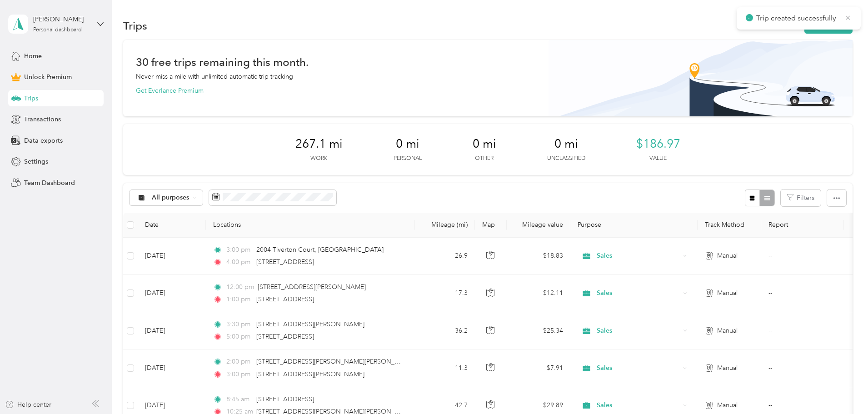
click at [848, 18] on icon at bounding box center [848, 17] width 4 height 4
click at [804, 28] on button "New trip" at bounding box center [828, 26] width 48 height 16
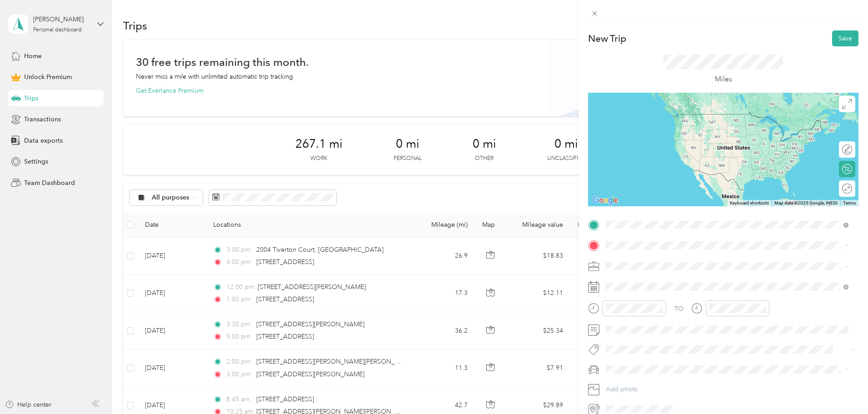
click at [667, 259] on span "[STREET_ADDRESS][US_STATE]" at bounding box center [668, 258] width 91 height 8
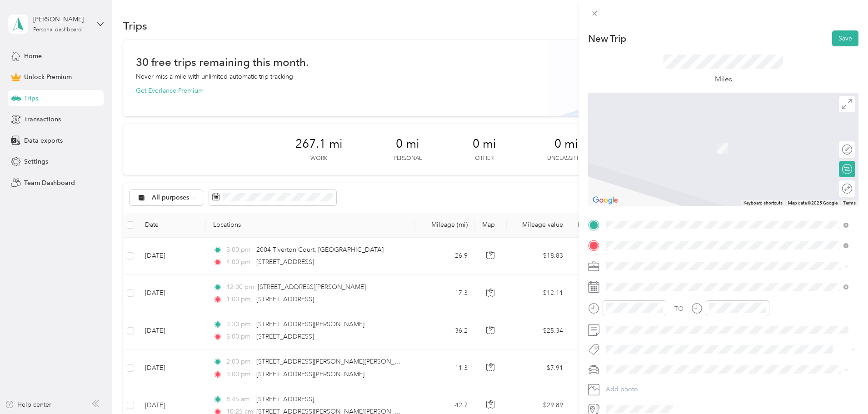
click at [674, 282] on span "[STREET_ADDRESS][US_STATE]" at bounding box center [668, 278] width 91 height 8
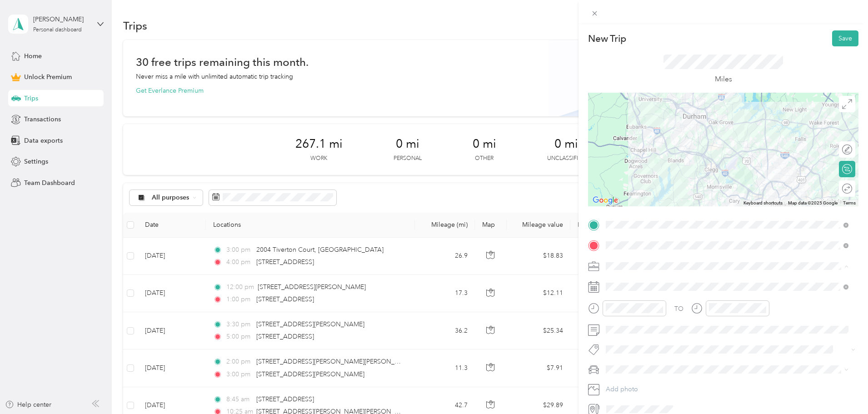
click at [628, 313] on div "Sales" at bounding box center [727, 314] width 236 height 10
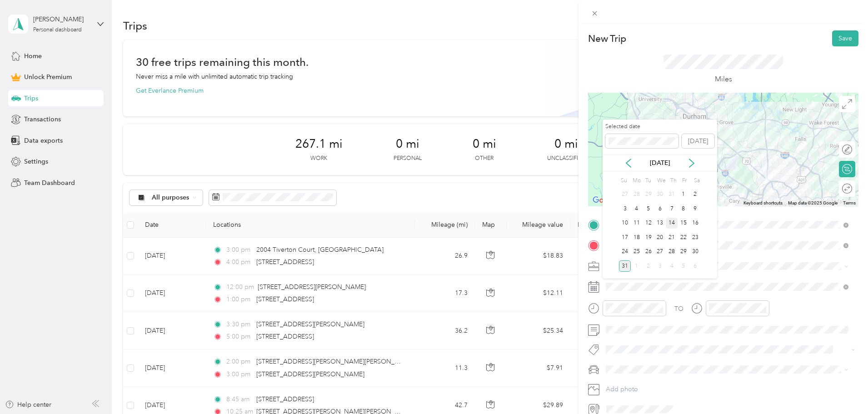
click at [672, 221] on div "14" at bounding box center [672, 223] width 12 height 11
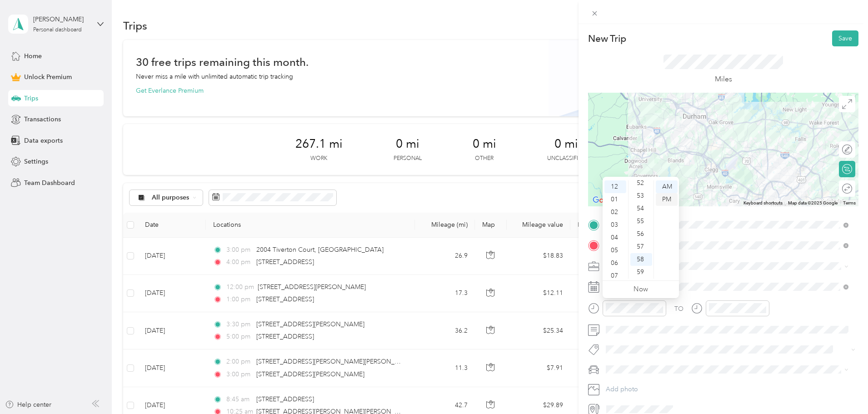
click at [668, 199] on div "PM" at bounding box center [667, 199] width 22 height 13
click at [642, 185] on div "00" at bounding box center [641, 186] width 22 height 13
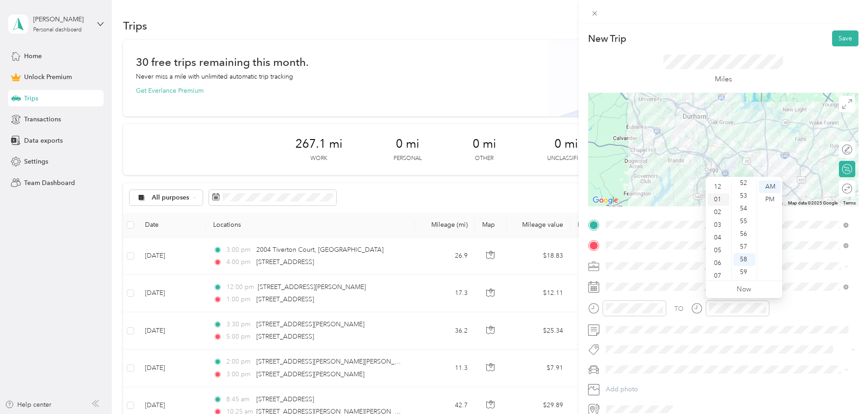
click at [718, 199] on div "01" at bounding box center [718, 199] width 22 height 13
click at [741, 184] on div "00" at bounding box center [744, 186] width 22 height 13
click at [770, 198] on div "PM" at bounding box center [770, 199] width 22 height 13
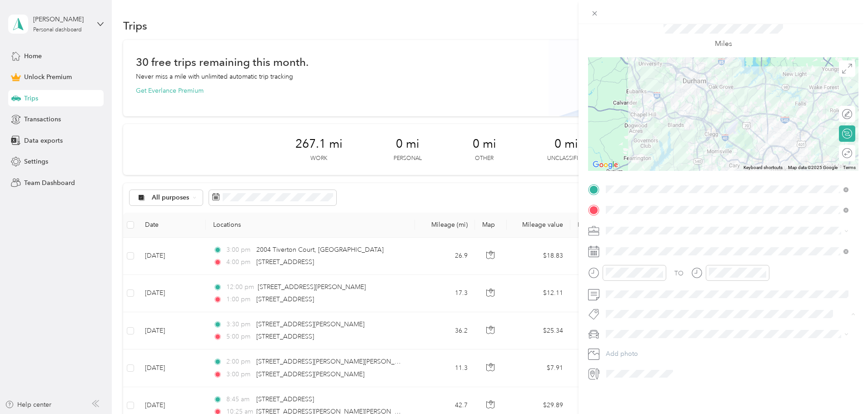
click at [593, 329] on icon at bounding box center [593, 333] width 11 height 11
click at [627, 339] on span "The Truck" at bounding box center [623, 343] width 28 height 8
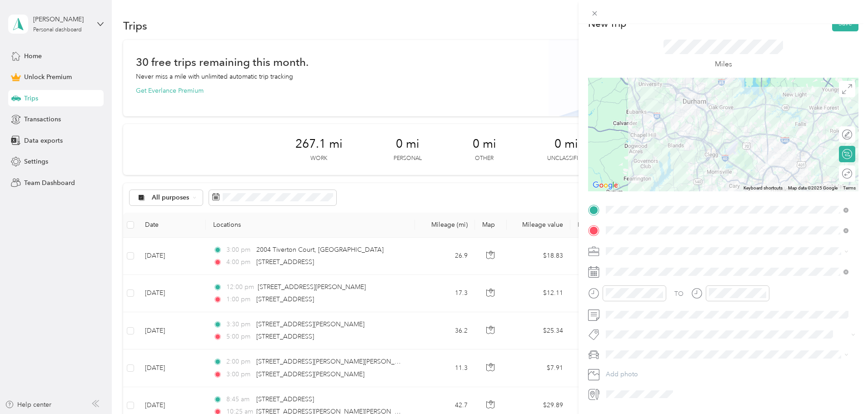
scroll to position [0, 0]
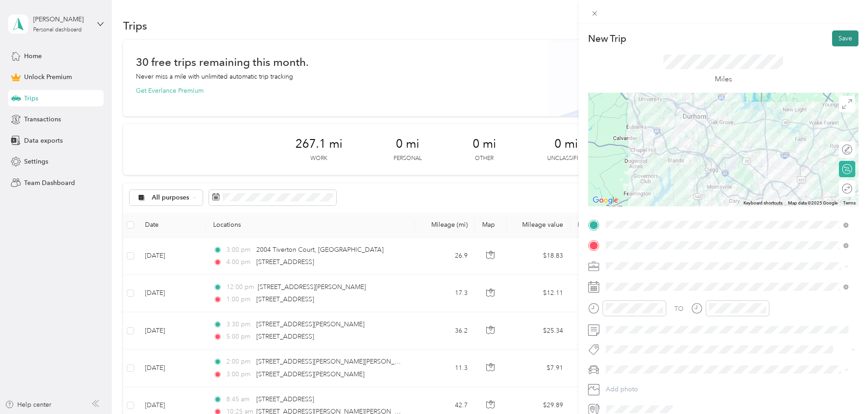
click at [838, 39] on button "Save" at bounding box center [845, 38] width 26 height 16
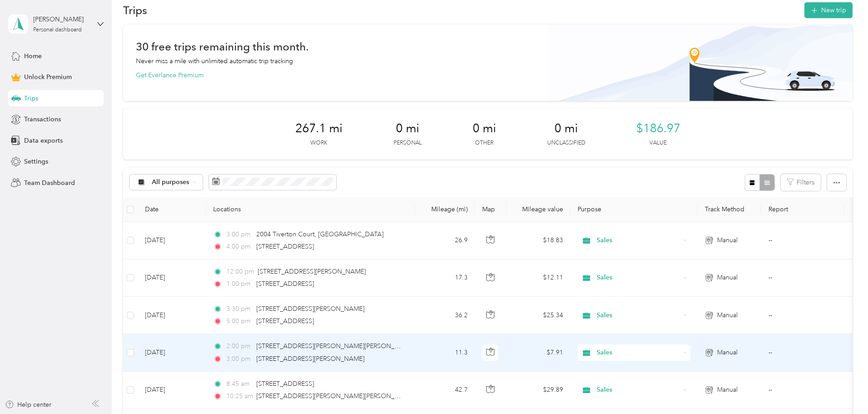
scroll to position [3, 0]
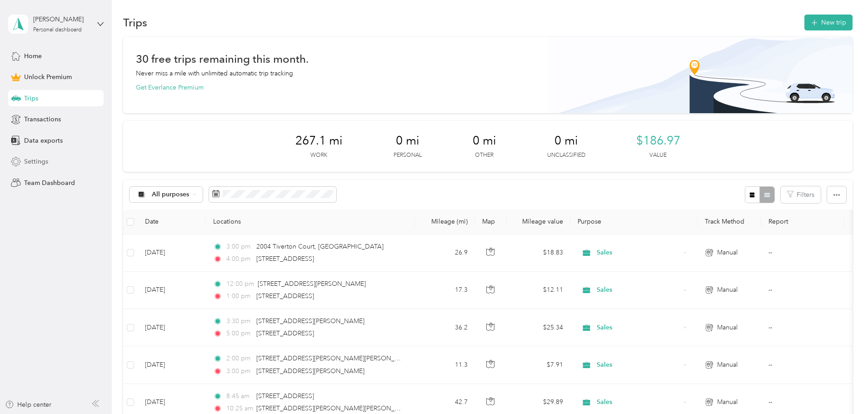
click at [50, 159] on div "Settings" at bounding box center [55, 162] width 95 height 16
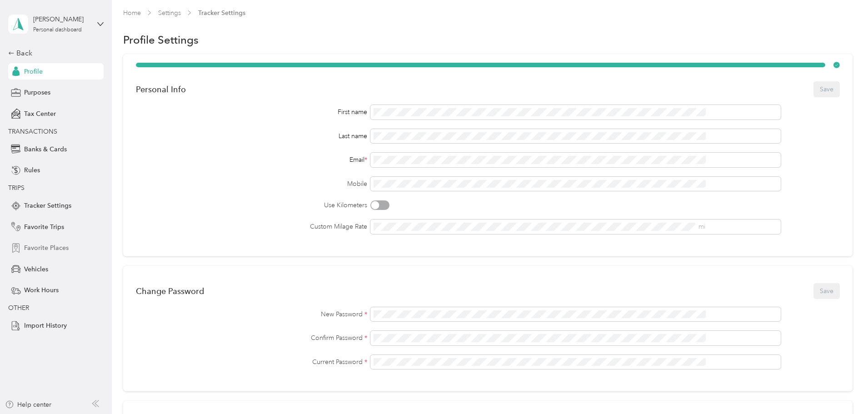
click at [52, 248] on span "Favorite Places" at bounding box center [46, 248] width 45 height 10
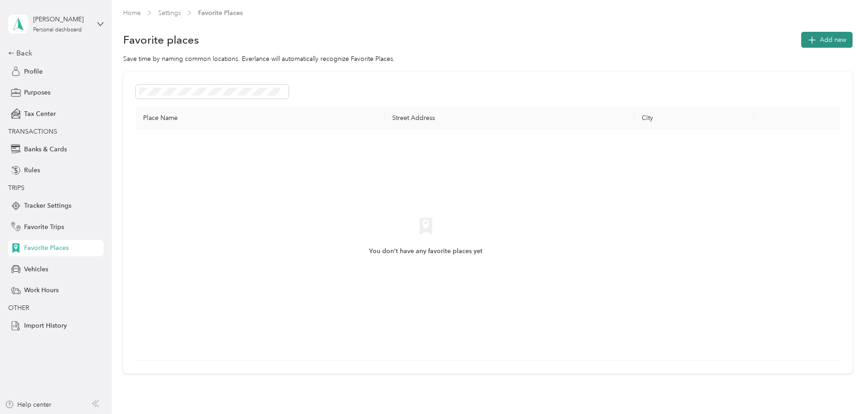
click at [801, 34] on button "Add new" at bounding box center [826, 40] width 51 height 16
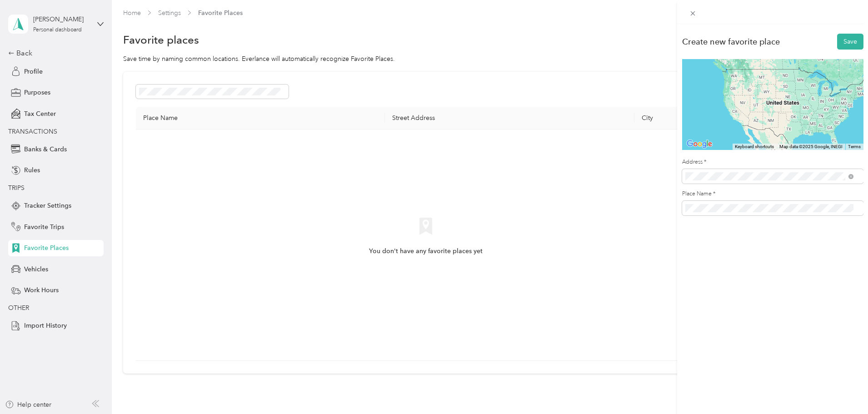
click at [743, 210] on span "[STREET_ADDRESS][US_STATE]" at bounding box center [747, 209] width 91 height 8
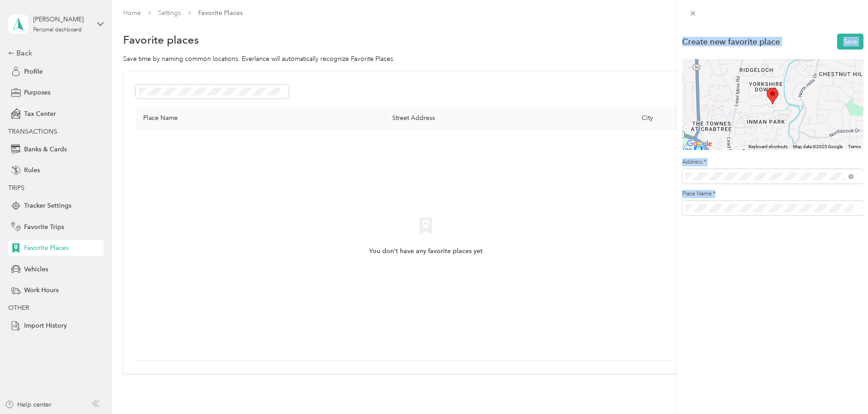
drag, startPoint x: 786, startPoint y: 204, endPoint x: 621, endPoint y: 204, distance: 165.4
click at [621, 204] on div "Create new favorite place Save To navigate the map with touch gestures double-t…" at bounding box center [434, 207] width 868 height 414
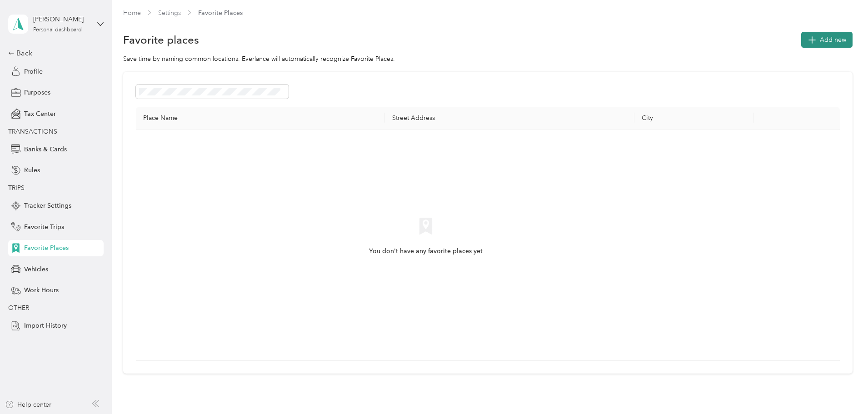
click at [820, 35] on span "Add new" at bounding box center [833, 40] width 26 height 10
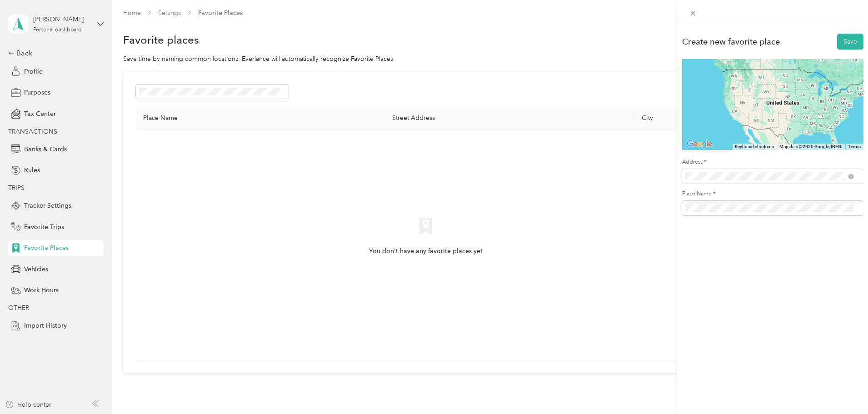
click at [739, 212] on span "[STREET_ADDRESS][US_STATE]" at bounding box center [747, 209] width 91 height 8
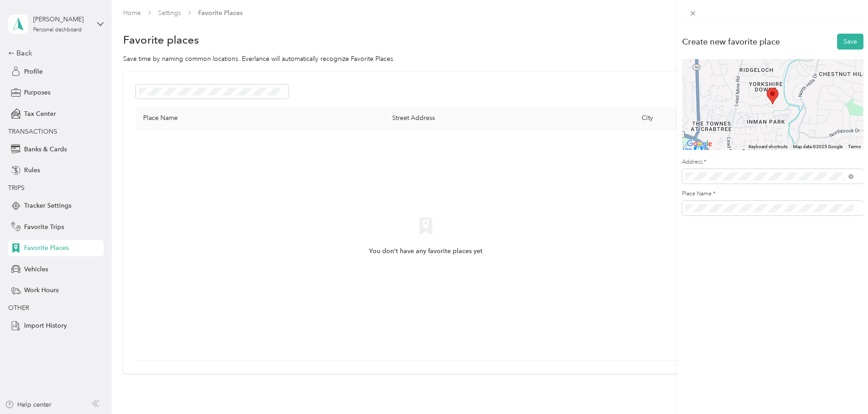
click at [726, 200] on div "Place Name *" at bounding box center [772, 202] width 181 height 25
click at [849, 47] on button "Save" at bounding box center [850, 42] width 26 height 16
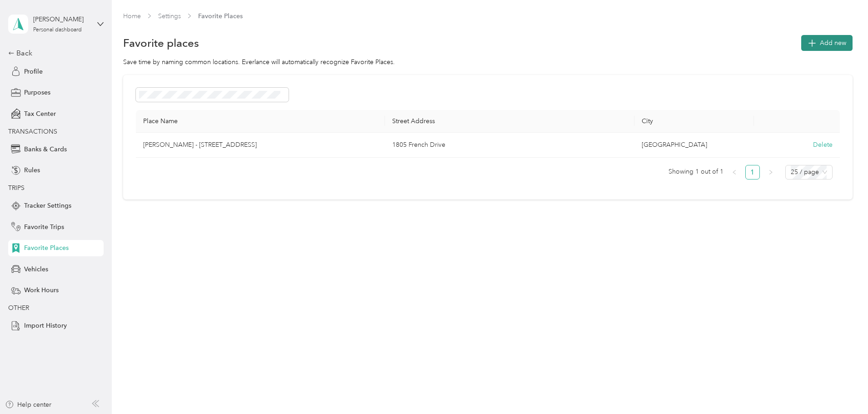
click at [820, 41] on span "Add new" at bounding box center [833, 43] width 26 height 10
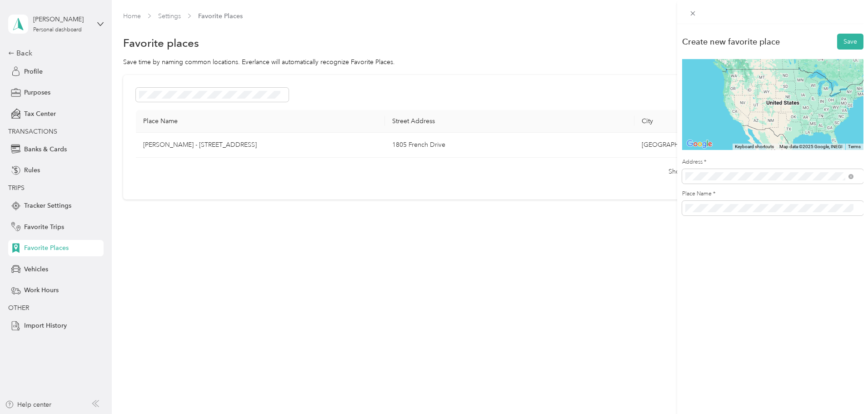
click at [740, 213] on span "[STREET_ADDRESS][US_STATE]" at bounding box center [747, 209] width 91 height 8
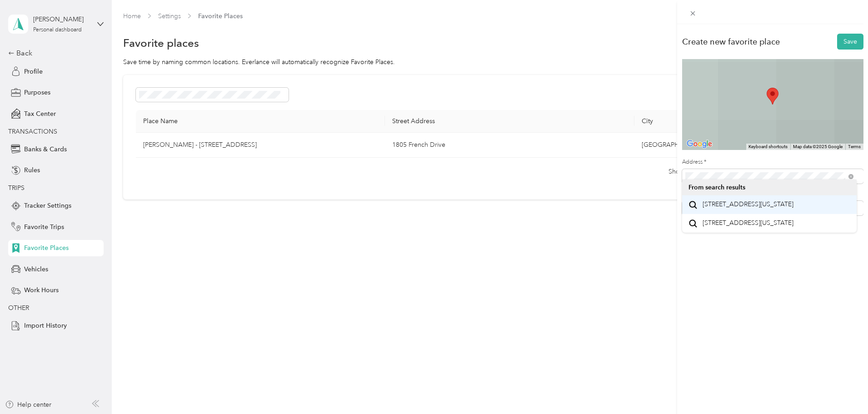
click at [710, 199] on div "Place Name *" at bounding box center [772, 202] width 181 height 25
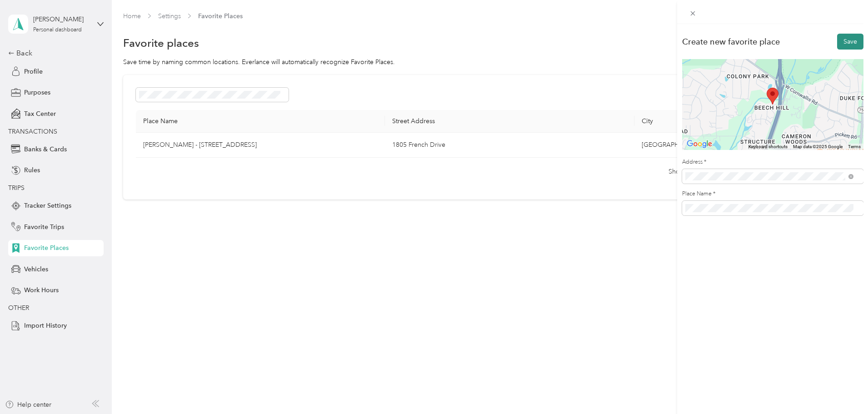
click at [840, 44] on button "Save" at bounding box center [850, 42] width 26 height 16
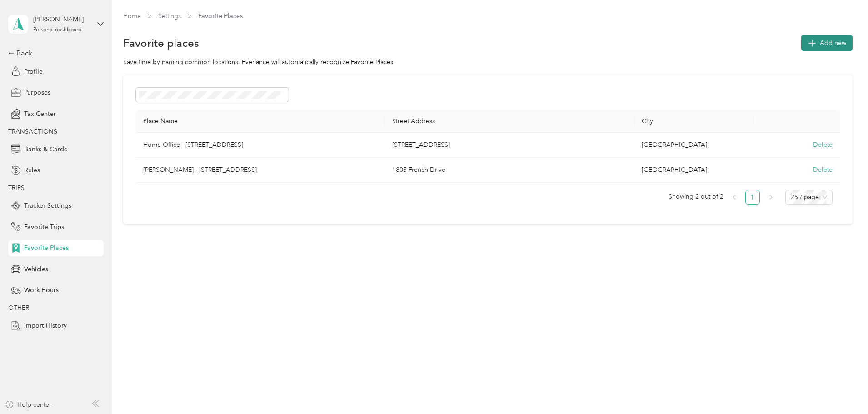
click at [801, 38] on button "Add new" at bounding box center [826, 43] width 51 height 16
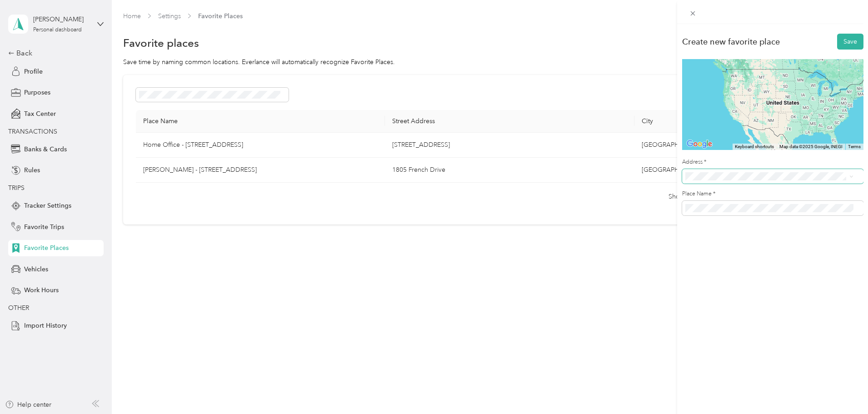
click at [719, 182] on span at bounding box center [772, 176] width 181 height 15
click at [720, 204] on div "[STREET_ADDRESS][PERSON_NAME][US_STATE]" at bounding box center [769, 210] width 162 height 12
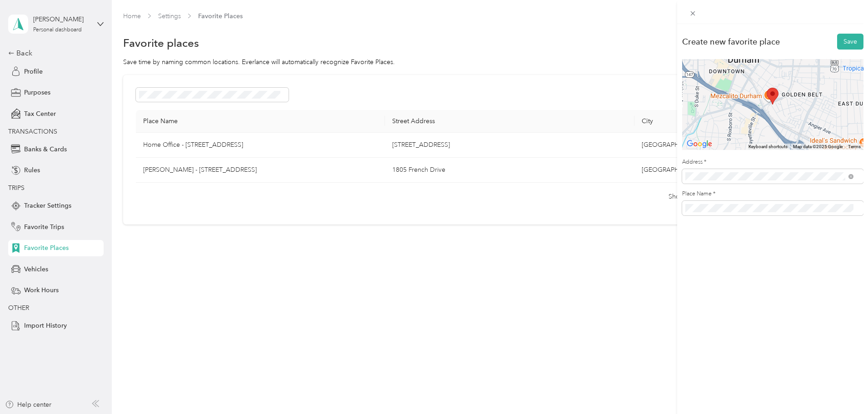
click at [711, 199] on div "Place Name *" at bounding box center [772, 202] width 181 height 25
click at [846, 40] on button "Save" at bounding box center [850, 42] width 26 height 16
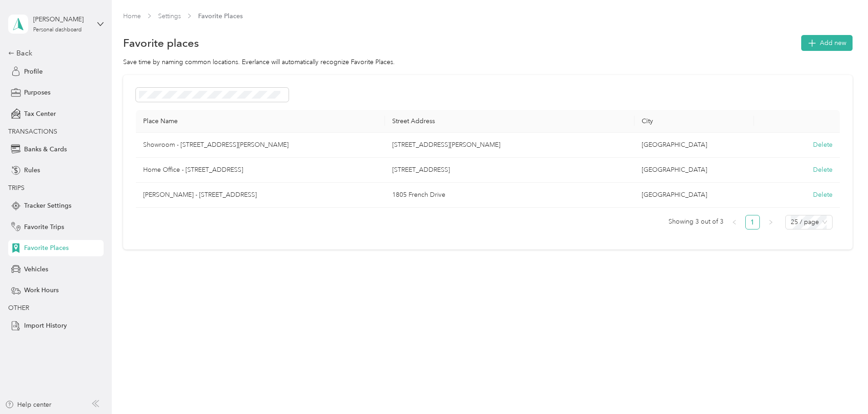
click at [349, 299] on div "Home Settings Favorite Places Favorite places Add new Save time by naming commo…" at bounding box center [487, 207] width 751 height 414
click at [59, 94] on div "Purposes" at bounding box center [55, 93] width 95 height 16
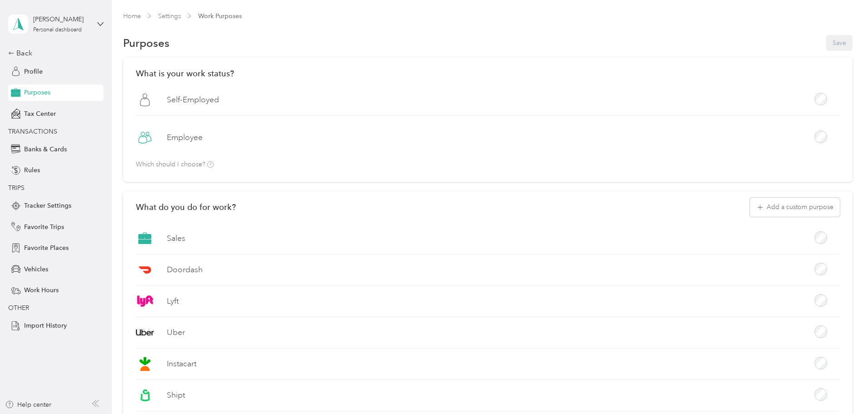
click at [203, 135] on label "Employee" at bounding box center [185, 137] width 36 height 11
click at [219, 98] on label "Self-Employed" at bounding box center [193, 99] width 52 height 11
click at [826, 41] on button "Save" at bounding box center [839, 43] width 26 height 16
click at [847, 17] on icon at bounding box center [847, 18] width 7 height 8
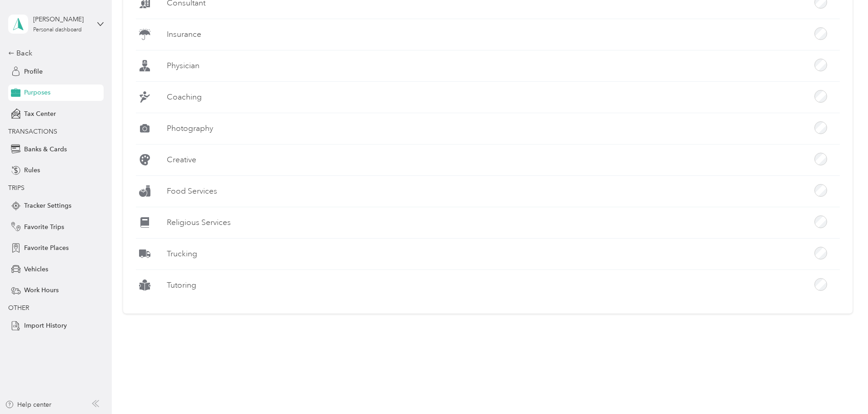
scroll to position [802, 0]
click at [63, 199] on div "Tracker Settings" at bounding box center [55, 206] width 95 height 16
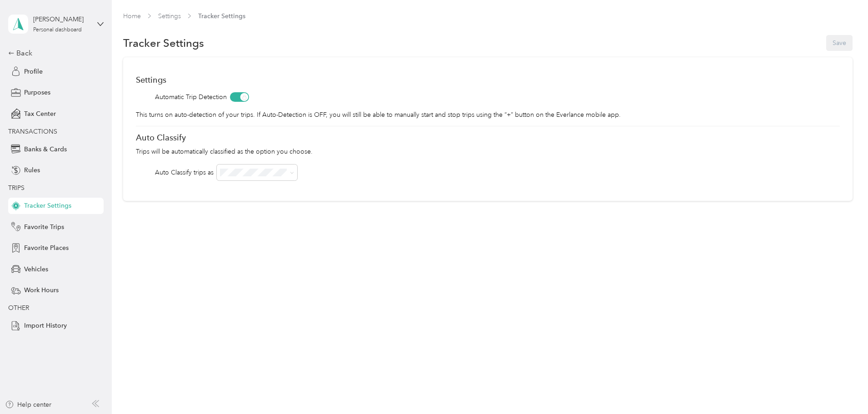
click at [302, 190] on li "Work" at bounding box center [318, 189] width 80 height 16
click at [769, 36] on div "Tracker Settings Save" at bounding box center [487, 43] width 729 height 19
click at [826, 42] on button "Save" at bounding box center [839, 43] width 26 height 16
click at [70, 228] on div "Favorite Trips" at bounding box center [55, 227] width 95 height 16
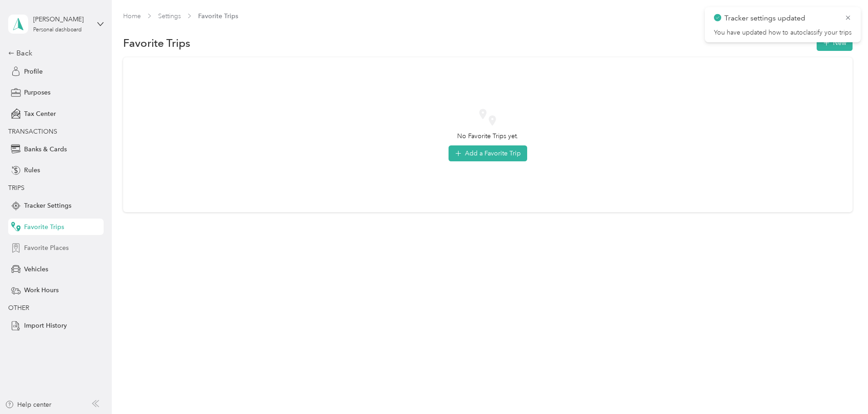
click at [76, 251] on div "Favorite Places" at bounding box center [55, 248] width 95 height 16
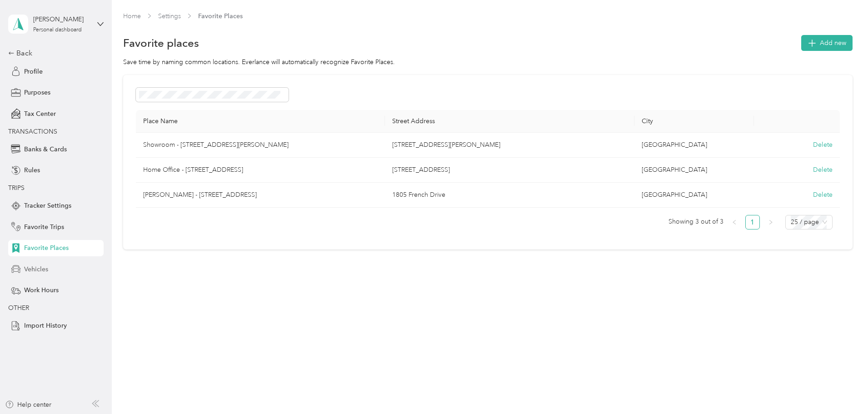
click at [62, 261] on div "Vehicles" at bounding box center [55, 269] width 95 height 16
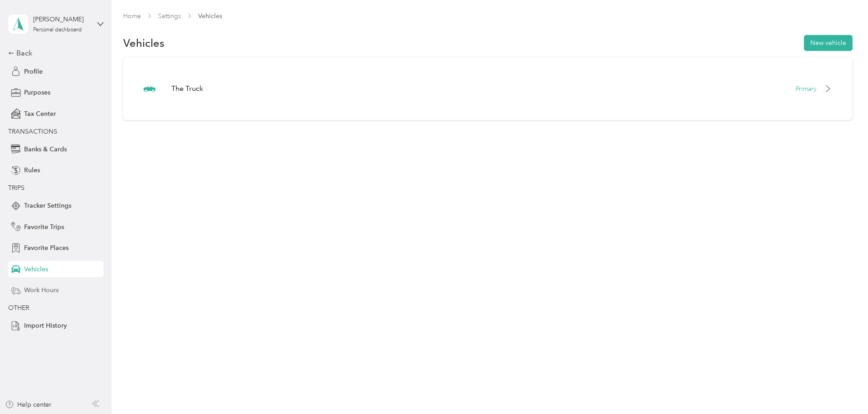
click at [61, 285] on div "Work Hours" at bounding box center [55, 290] width 95 height 16
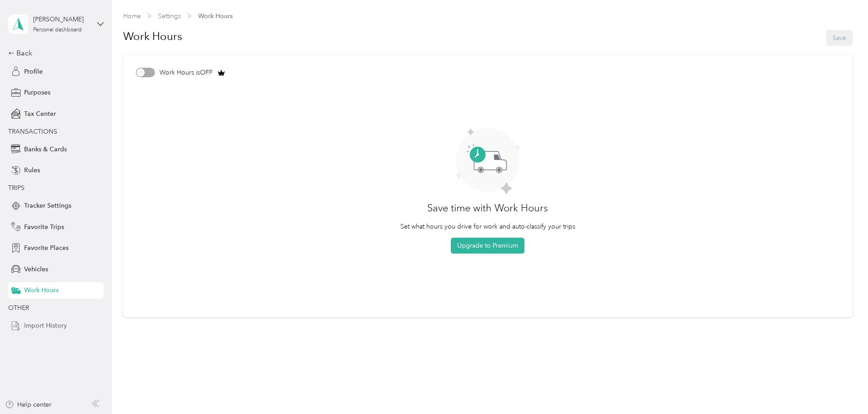
click at [47, 319] on div "Import History" at bounding box center [55, 326] width 95 height 16
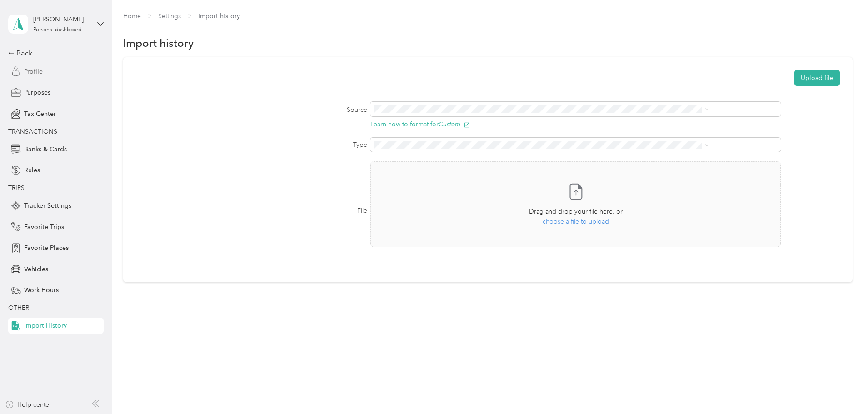
click at [35, 68] on span "Profile" at bounding box center [33, 72] width 19 height 10
